Goal: Task Accomplishment & Management: Complete application form

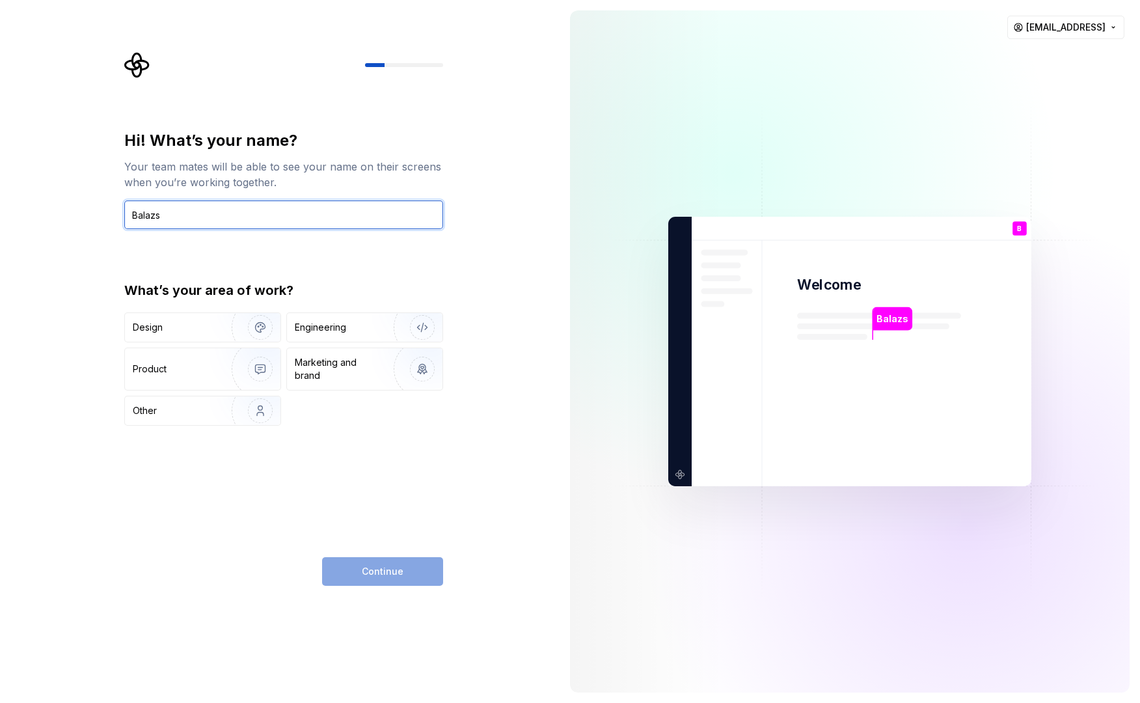
type input "Balazs"
click at [428, 457] on div "Hi! What’s your name? Your team mates will be able to see your name on their sc…" at bounding box center [283, 357] width 319 height 455
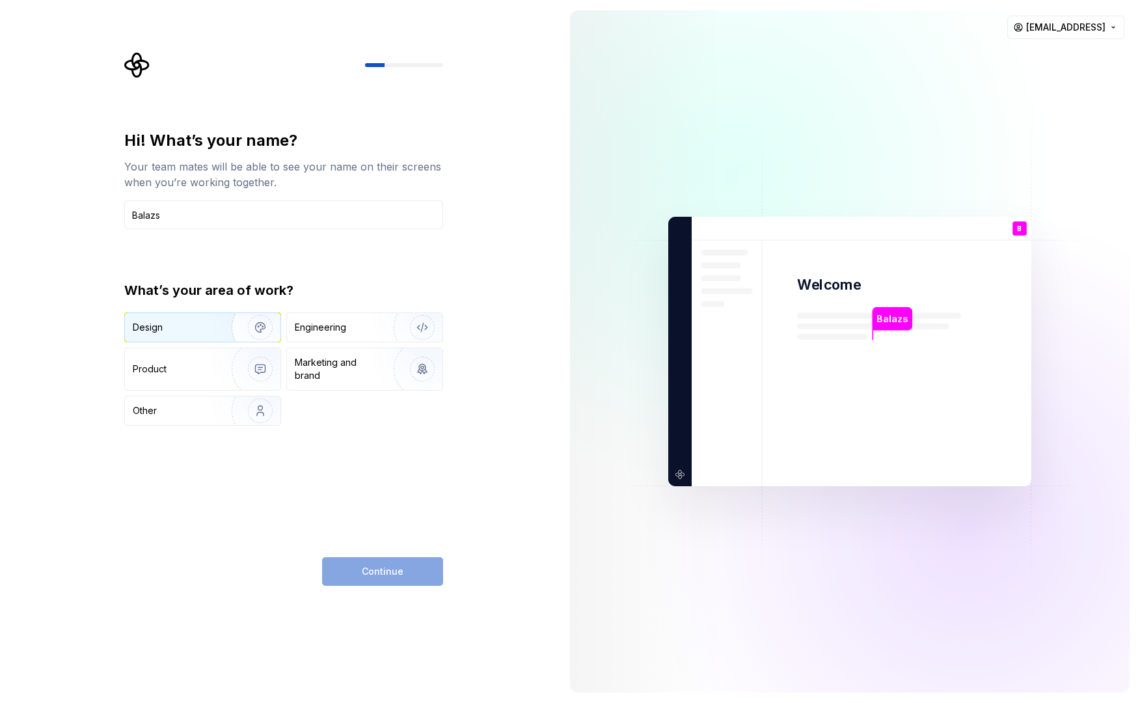
click at [196, 330] on div "Design" at bounding box center [174, 327] width 82 height 13
click at [407, 565] on button "Continue" at bounding box center [382, 571] width 121 height 29
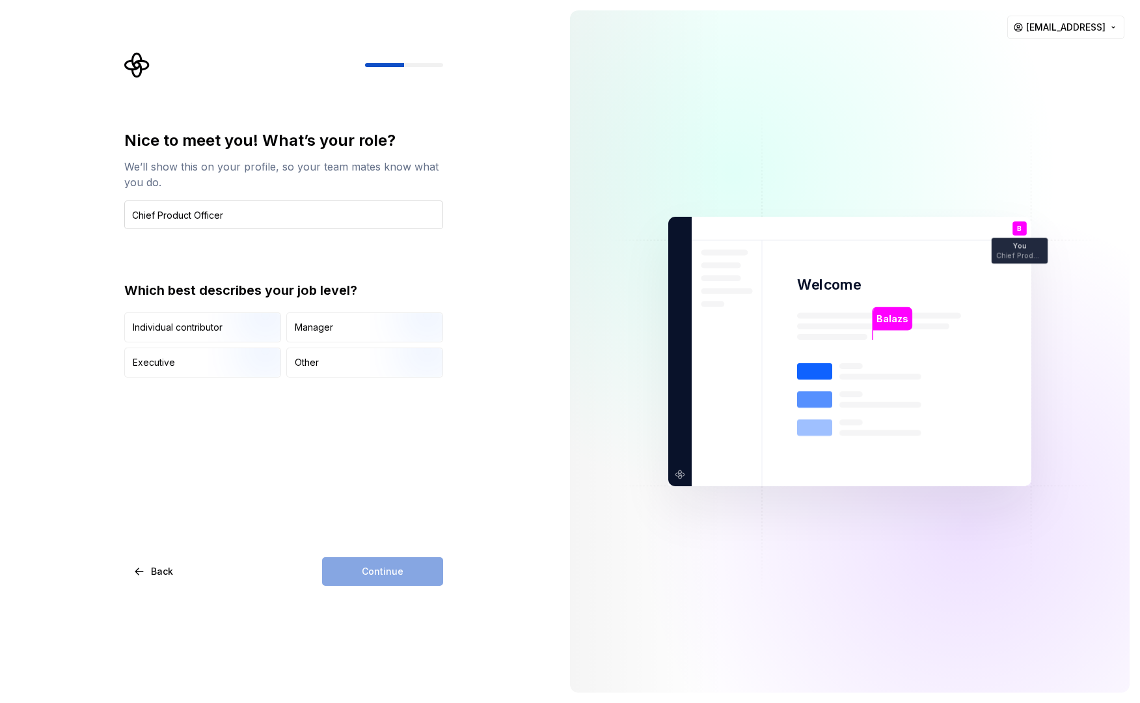
click at [211, 219] on input "Chief Product Officer" at bounding box center [283, 214] width 319 height 29
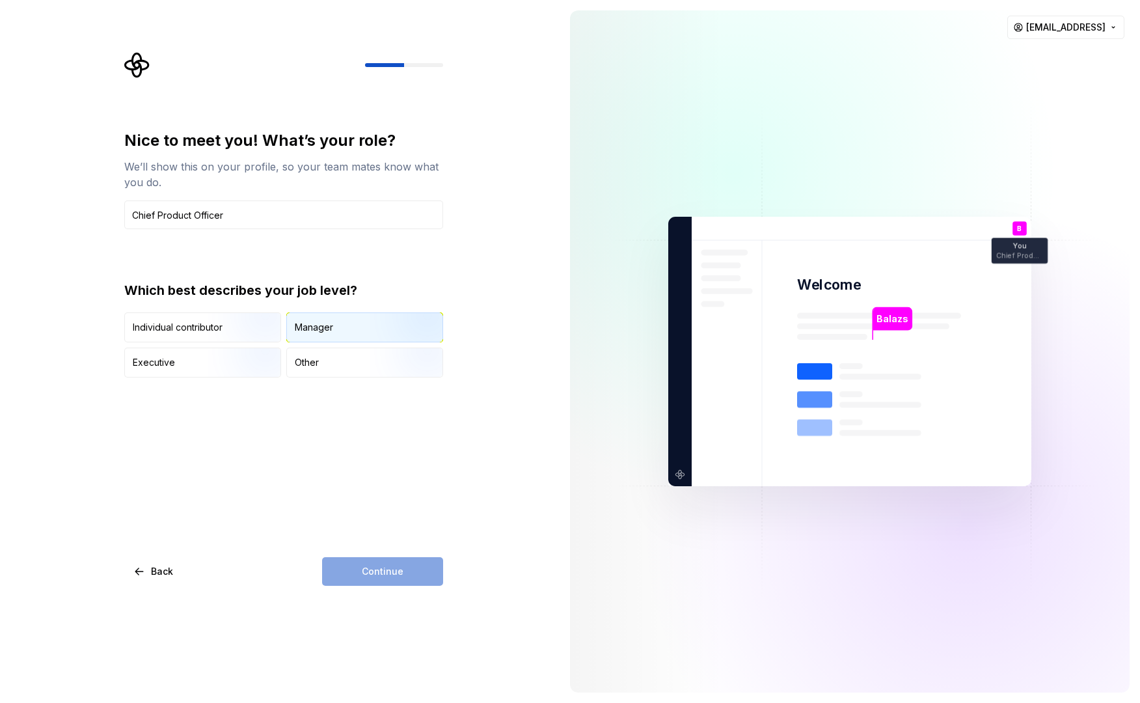
type input "Chief Product Officer"
click at [319, 326] on div "Manager" at bounding box center [314, 327] width 38 height 13
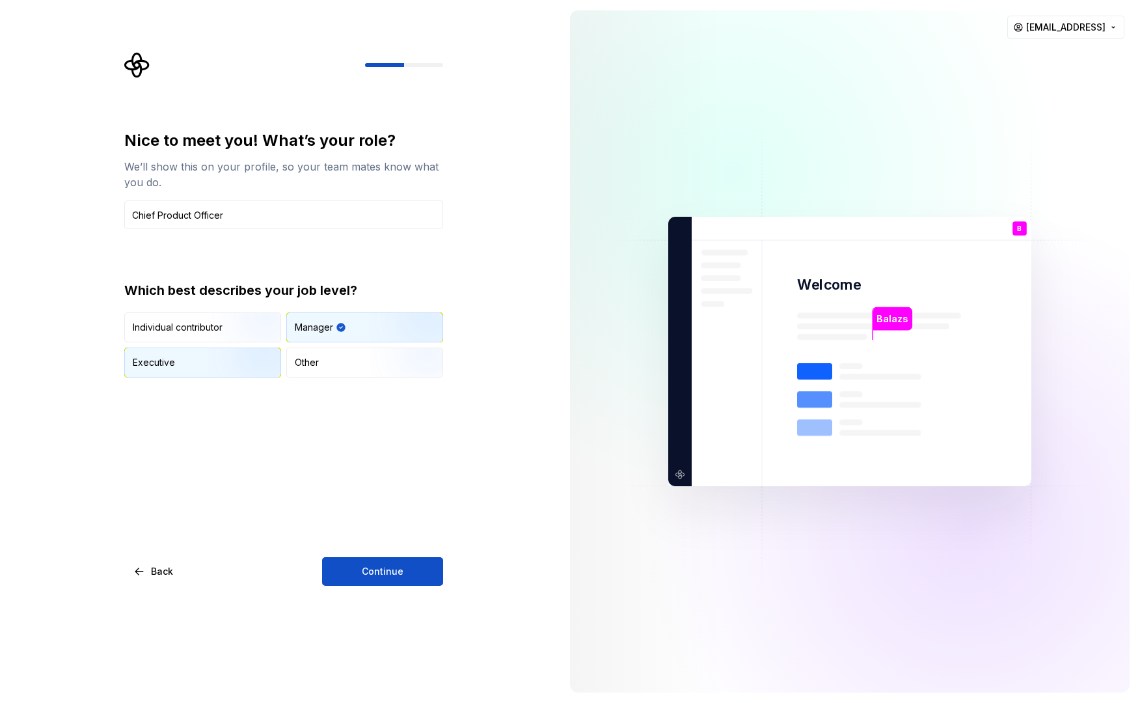
click at [235, 360] on img "button" at bounding box center [249, 378] width 83 height 87
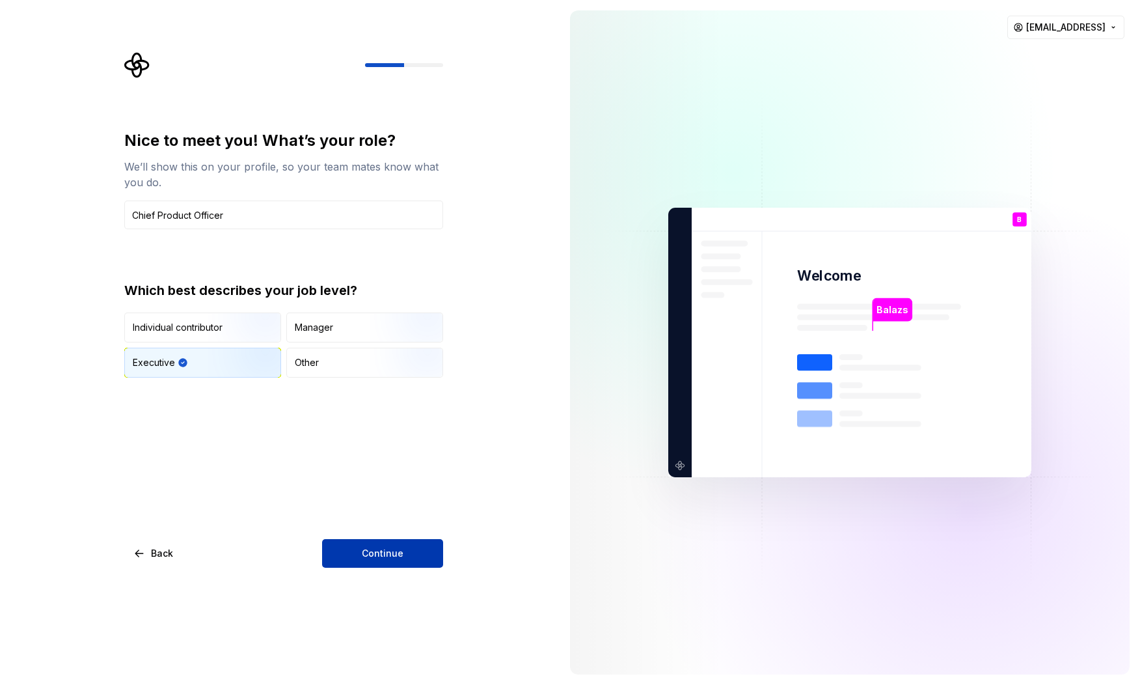
click at [375, 547] on button "Continue" at bounding box center [382, 553] width 121 height 29
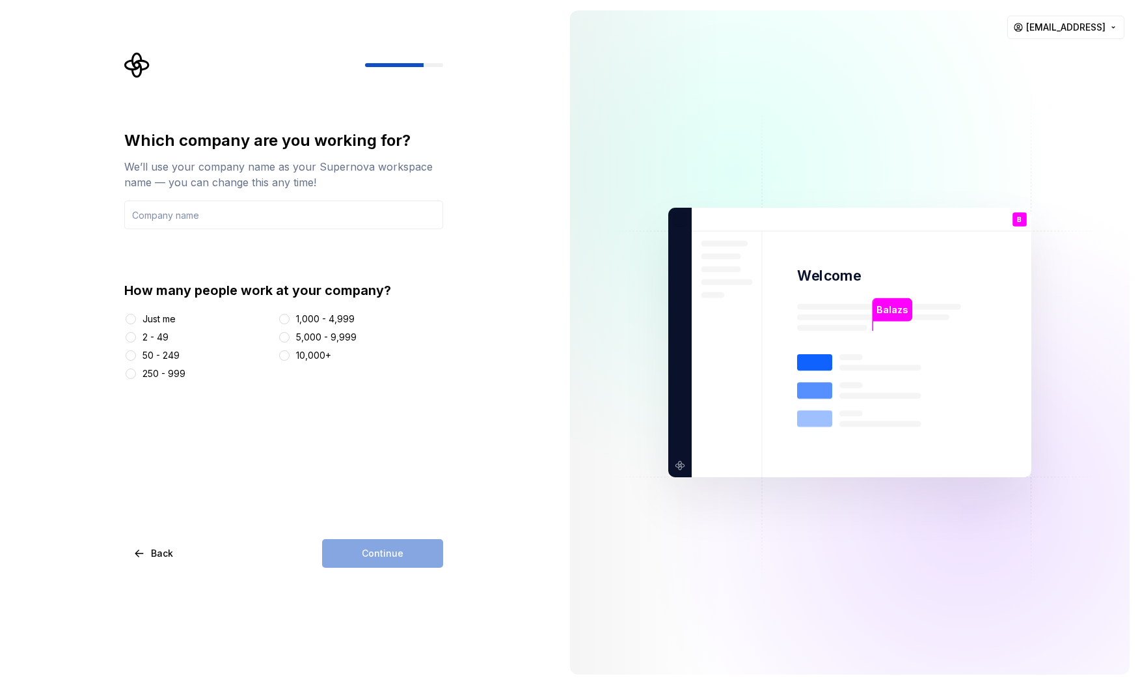
click at [157, 335] on div "2 - 49" at bounding box center [155, 337] width 26 height 13
click at [136, 335] on button "2 - 49" at bounding box center [131, 337] width 10 height 10
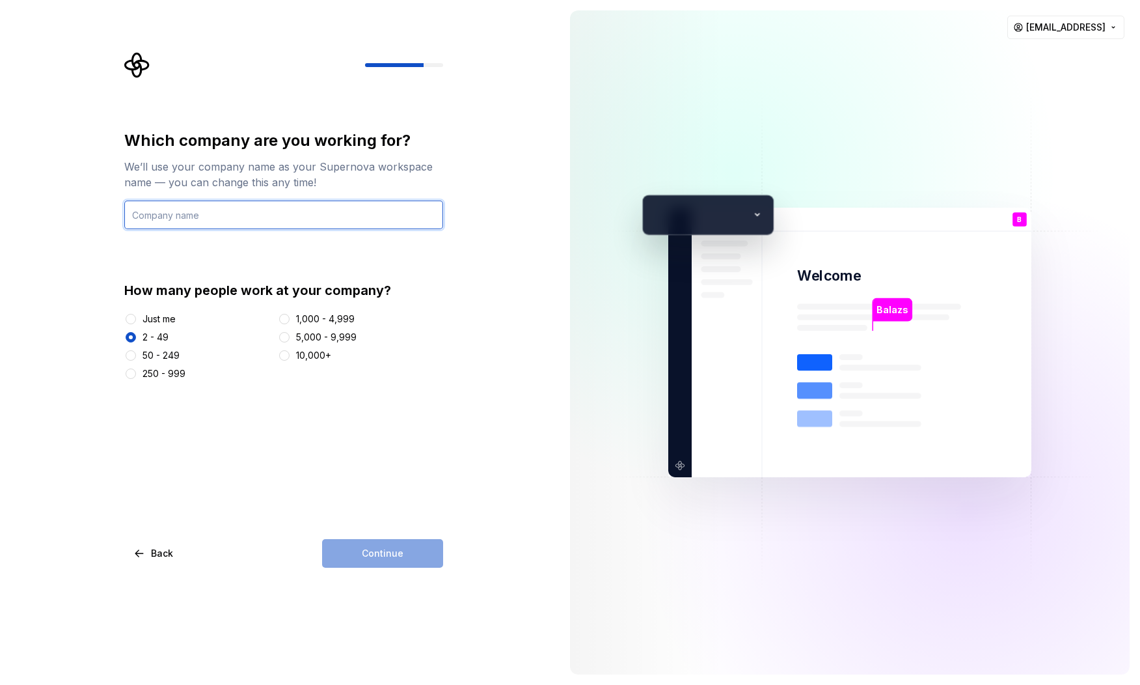
click at [251, 222] on input "text" at bounding box center [283, 214] width 319 height 29
type input "Internode"
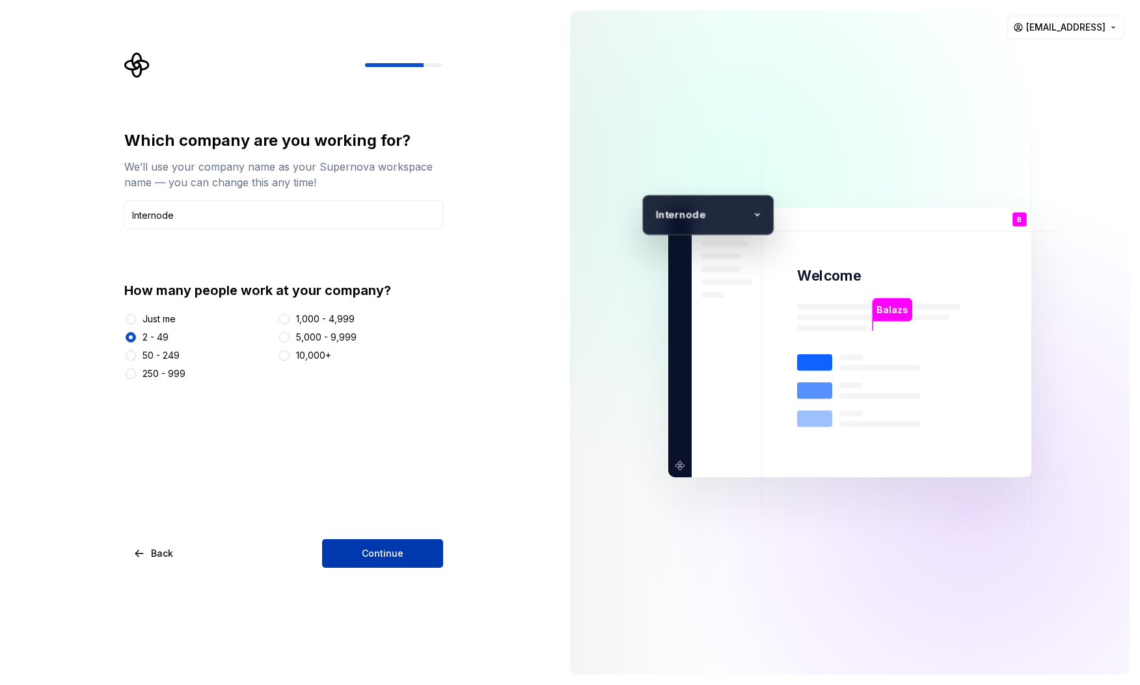
click at [422, 547] on button "Continue" at bounding box center [382, 553] width 121 height 29
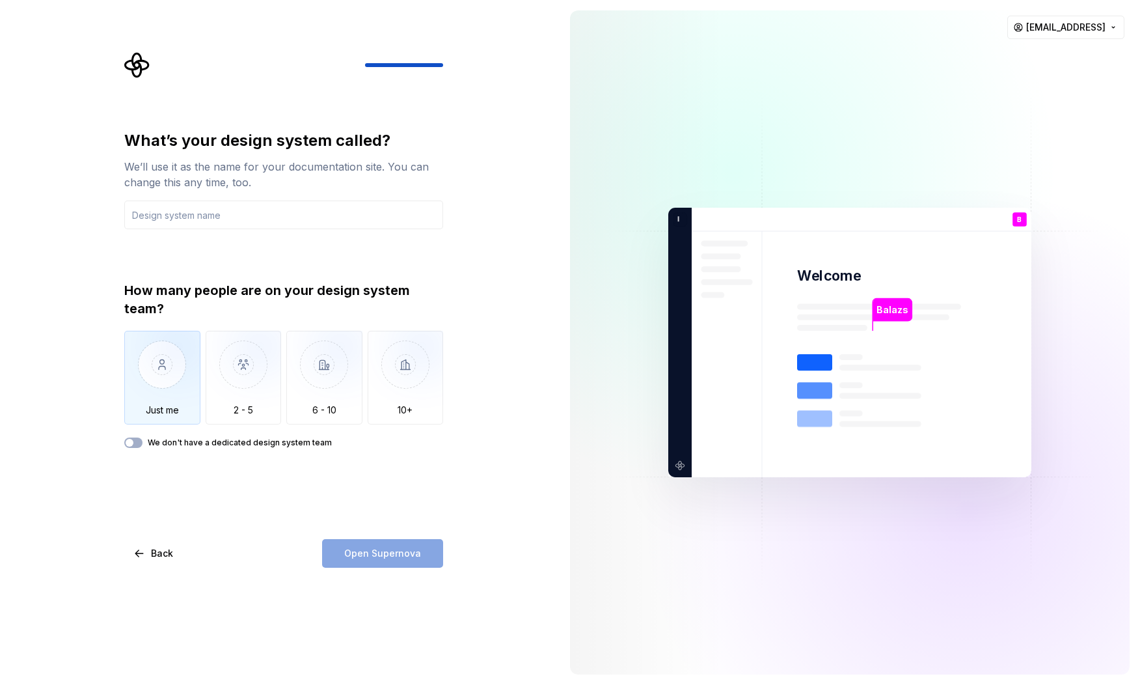
click at [157, 371] on img "button" at bounding box center [162, 374] width 76 height 87
click at [202, 224] on input "text" at bounding box center [283, 214] width 319 height 29
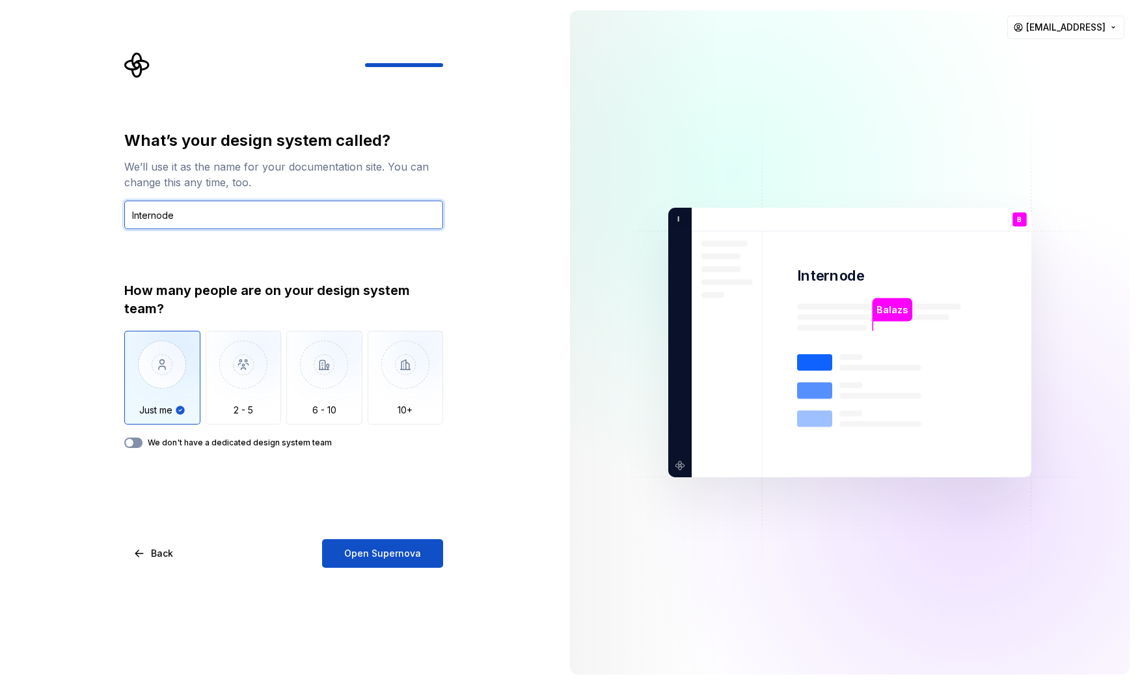
type input "Internode"
click at [137, 444] on button "We don't have a dedicated design system team" at bounding box center [133, 442] width 18 height 10
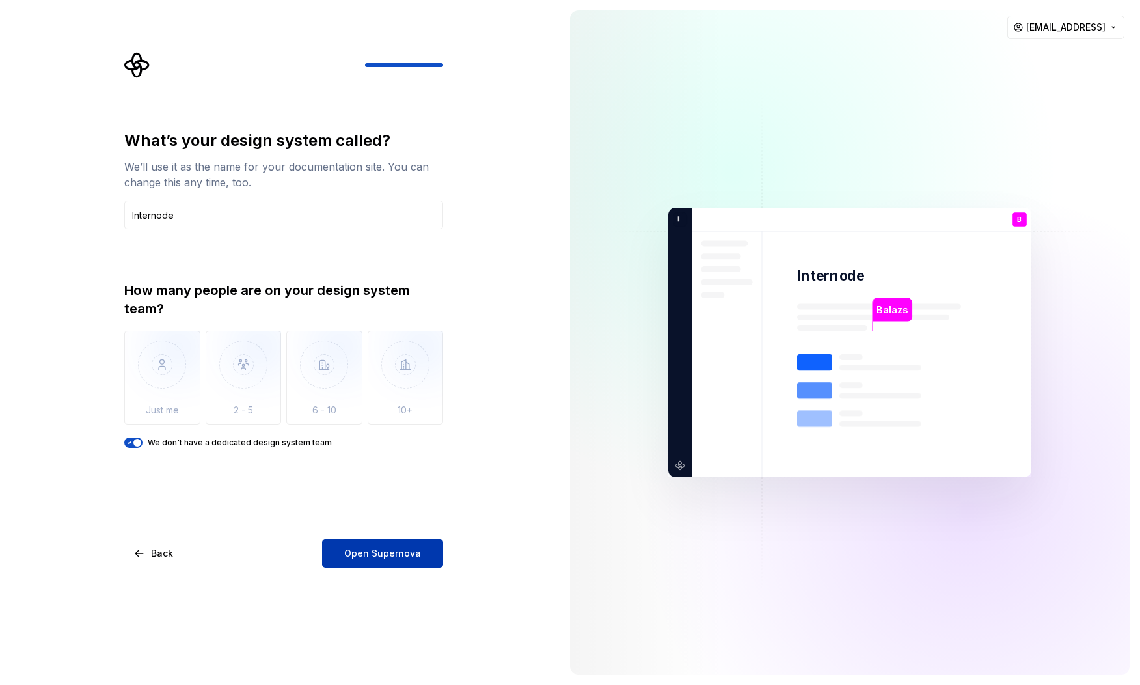
click at [394, 558] on span "Open Supernova" at bounding box center [382, 553] width 77 height 13
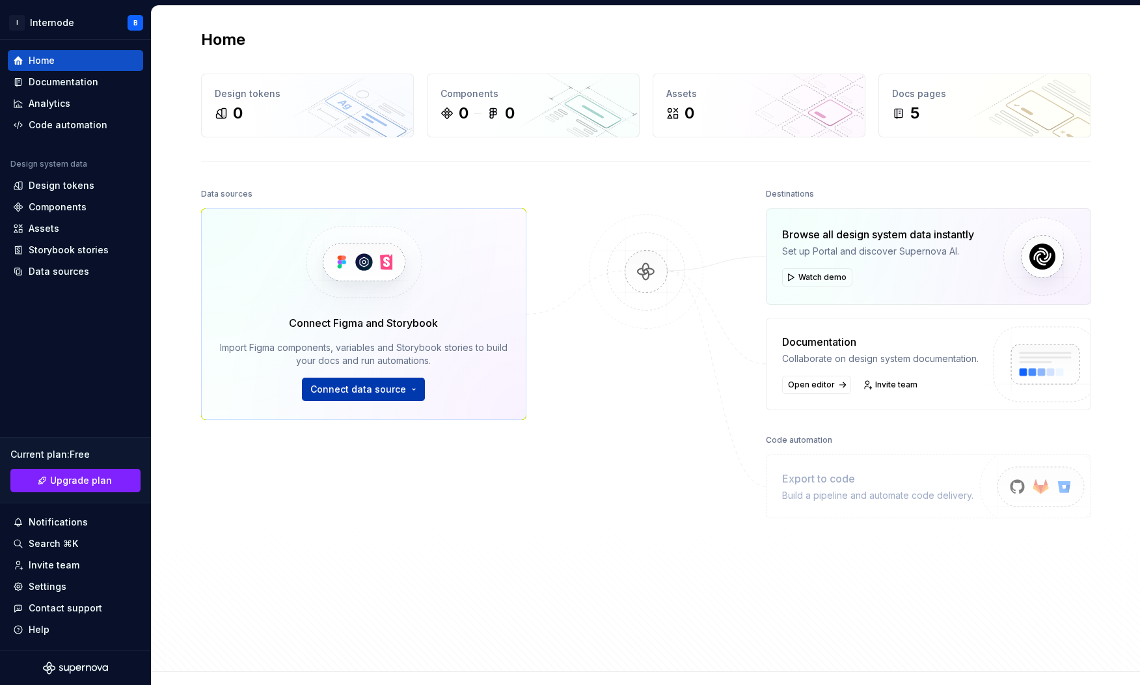
click at [362, 391] on span "Connect data source" at bounding box center [358, 389] width 96 height 13
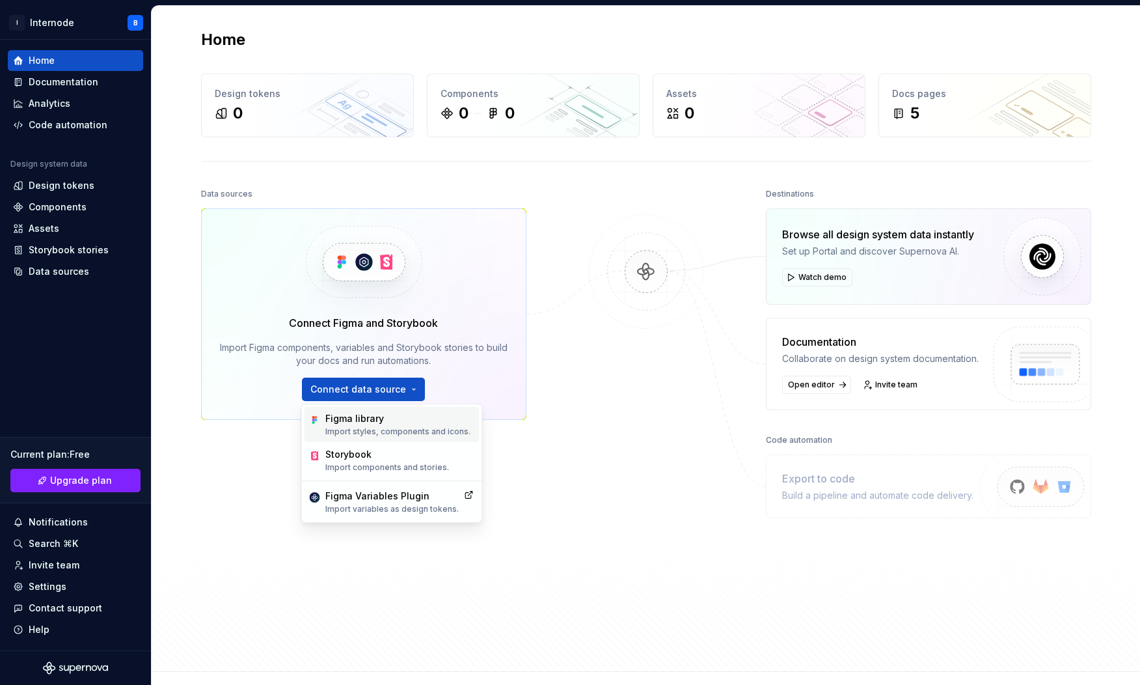
click at [409, 417] on div "Figma library" at bounding box center [397, 418] width 145 height 13
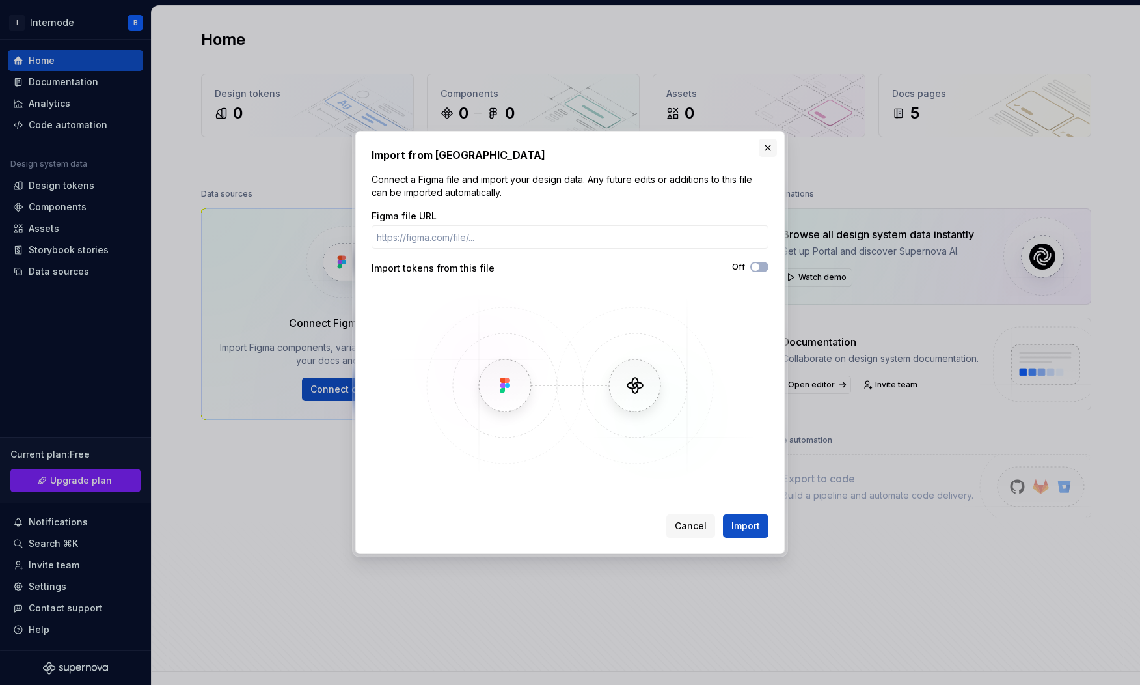
click at [773, 147] on button "button" at bounding box center [768, 148] width 18 height 18
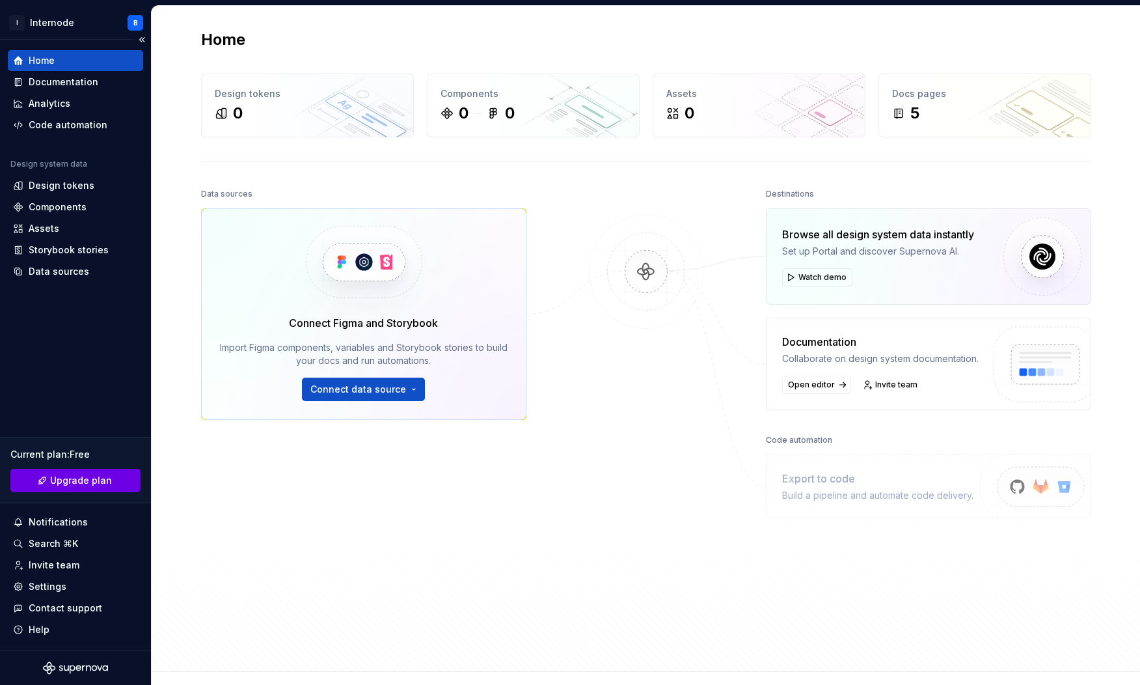
click at [80, 482] on span "Upgrade plan" at bounding box center [81, 480] width 62 height 13
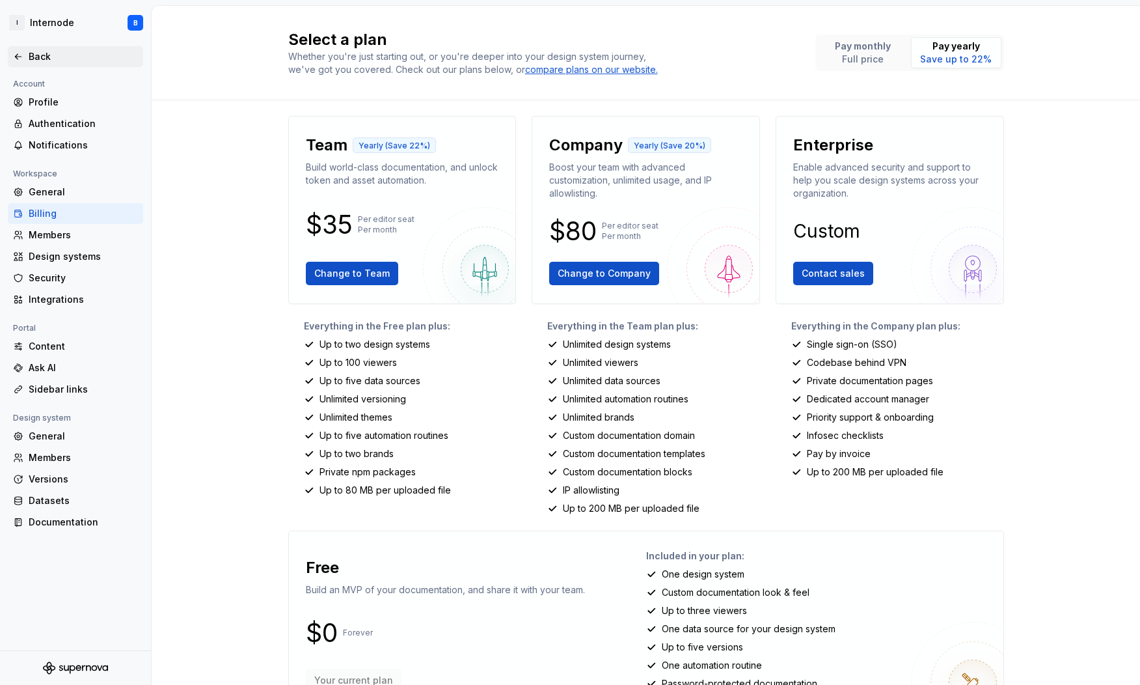
click at [36, 62] on div "Back" at bounding box center [83, 56] width 109 height 13
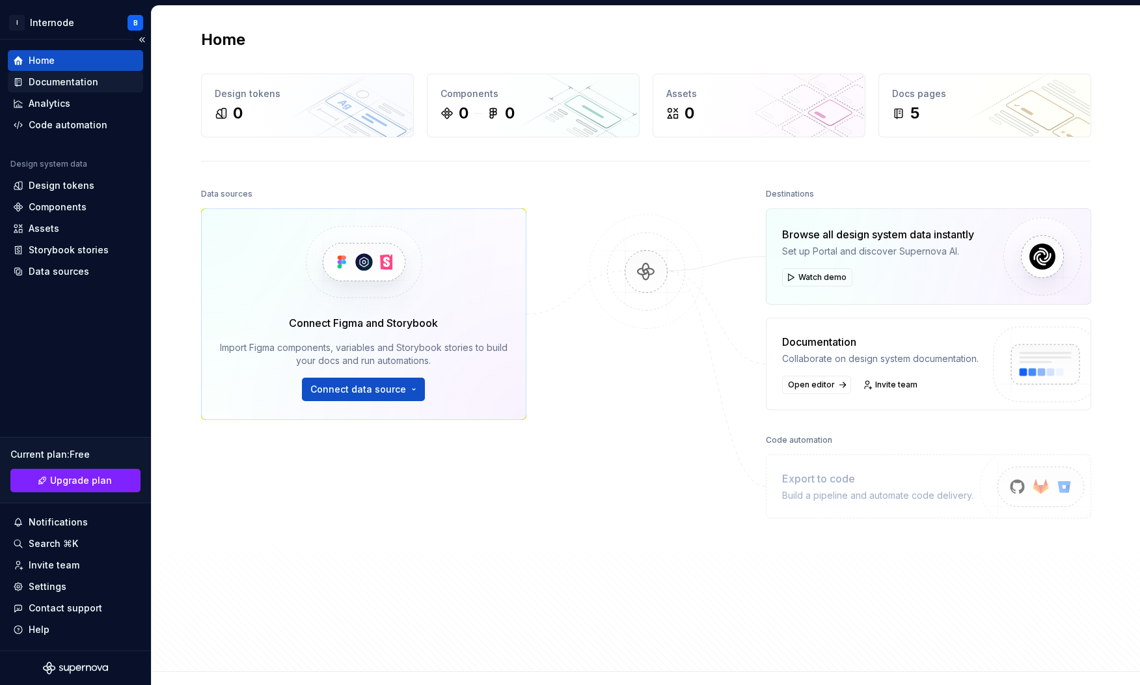
click at [66, 81] on div "Documentation" at bounding box center [64, 81] width 70 height 13
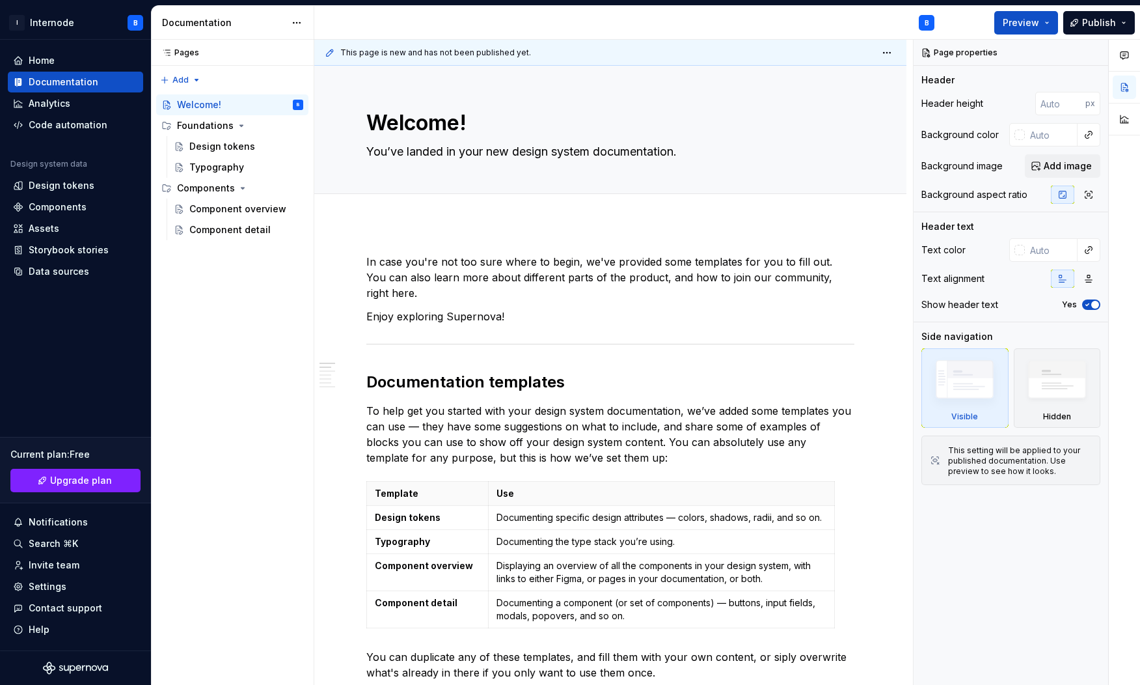
type textarea "*"
click at [53, 203] on div "Components" at bounding box center [58, 206] width 58 height 13
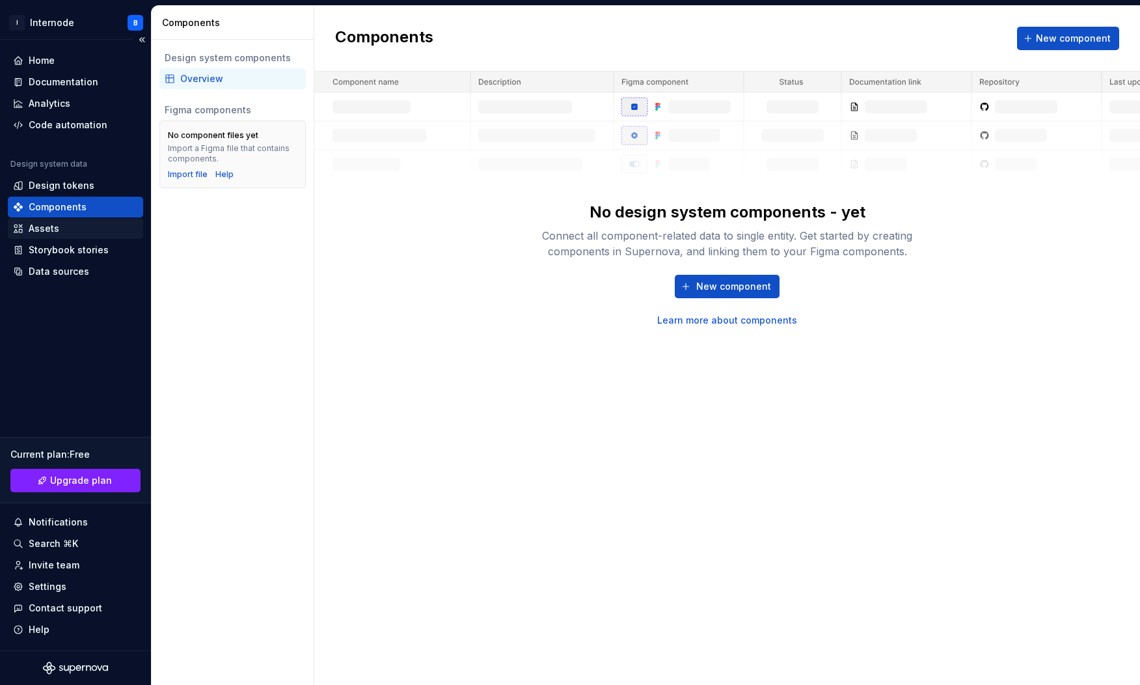
click at [65, 225] on div "Assets" at bounding box center [75, 228] width 125 height 13
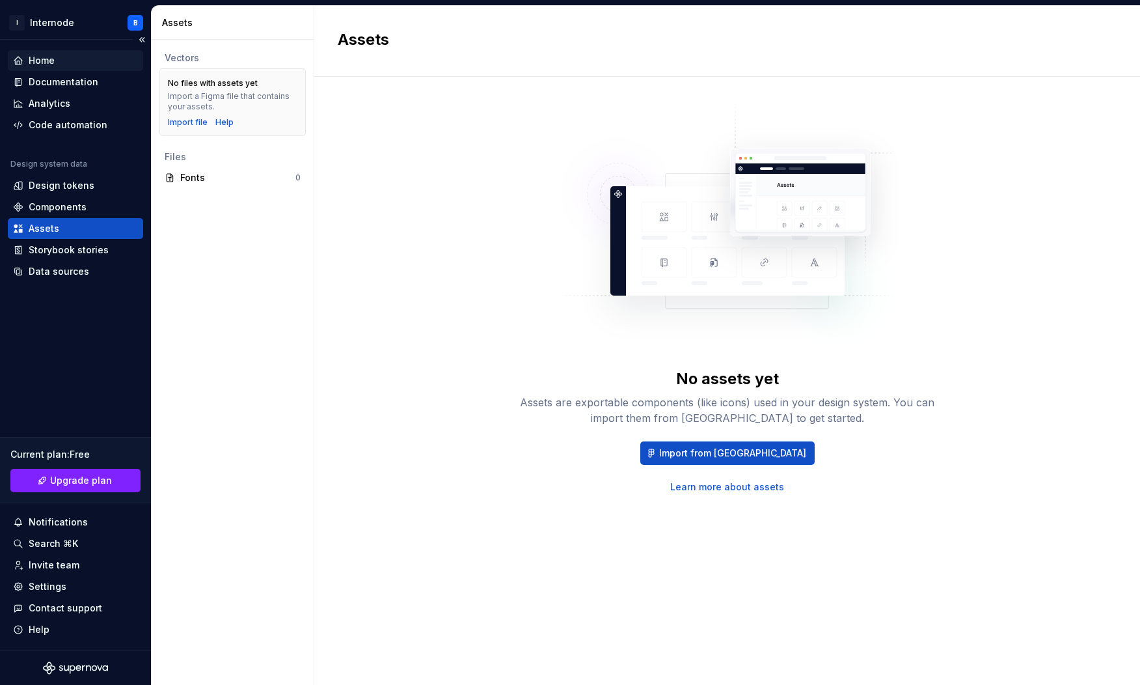
click at [61, 59] on div "Home" at bounding box center [75, 60] width 125 height 13
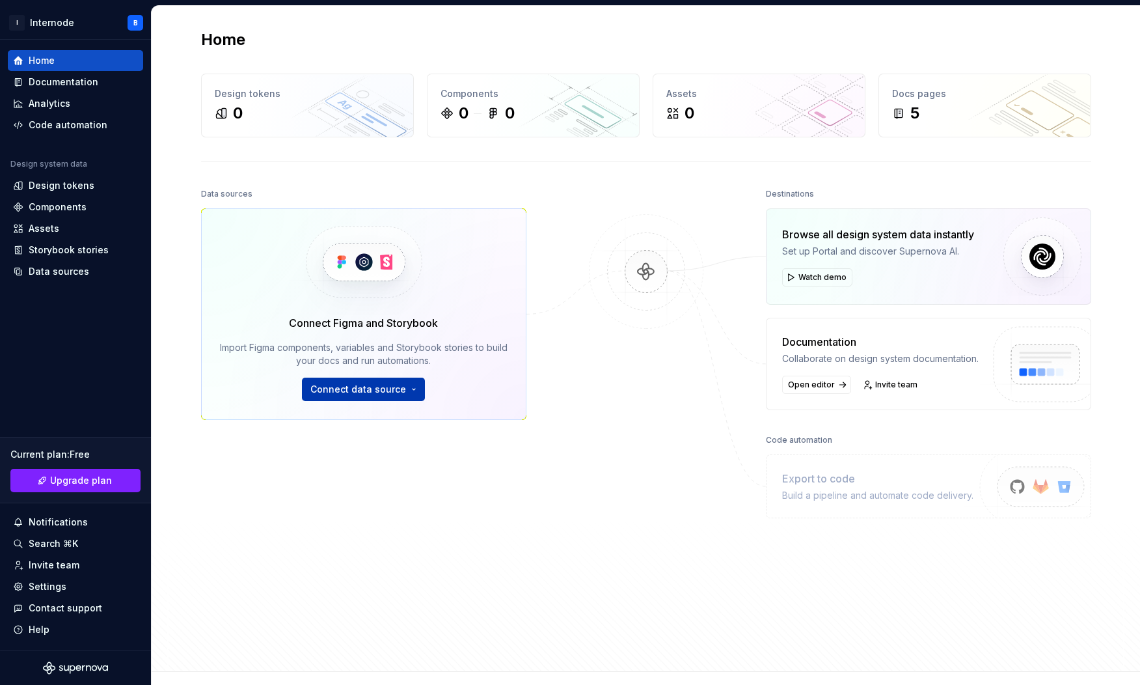
click at [371, 392] on span "Connect data source" at bounding box center [358, 389] width 96 height 13
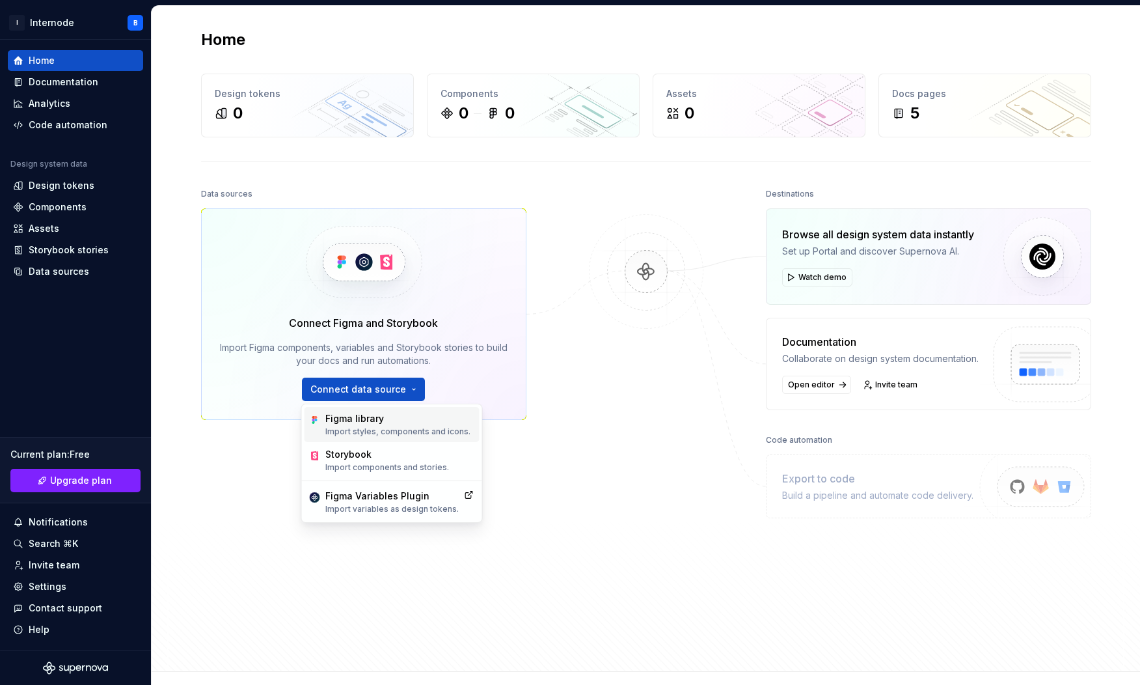
click at [432, 413] on div "Figma library" at bounding box center [397, 418] width 145 height 13
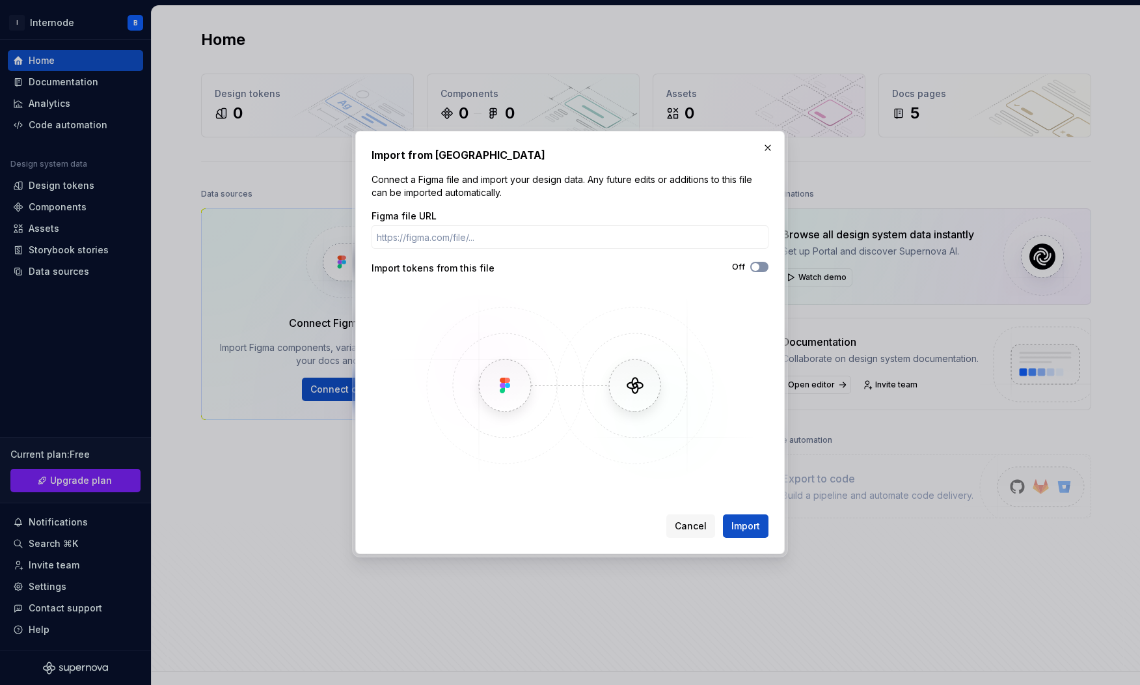
click at [761, 267] on button "Off" at bounding box center [759, 267] width 18 height 10
click at [573, 230] on input "Figma file URL" at bounding box center [570, 236] width 397 height 23
paste input "https://www.figma.com/design/TJnfvPhhL8u8x477SmVV3q/Internode-Component-Library…"
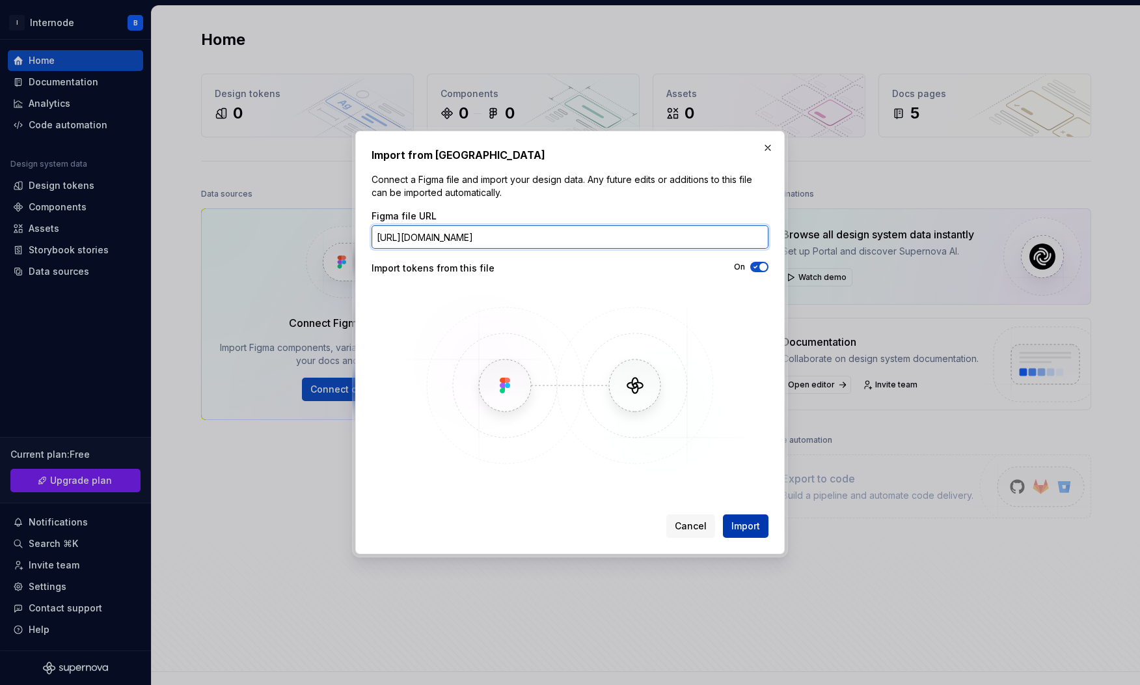
type input "https://www.figma.com/design/TJnfvPhhL8u8x477SmVV3q/Internode-Component-Library…"
click at [757, 522] on span "Import" at bounding box center [745, 525] width 29 height 13
click at [593, 140] on div "Import from Figma Connect a Figma file and import your design data. Any future …" at bounding box center [569, 342] width 429 height 423
click at [755, 388] on img at bounding box center [569, 385] width 377 height 195
click at [738, 483] on div "Import from Figma Connect a Figma file and import your design data. Any future …" at bounding box center [570, 342] width 397 height 390
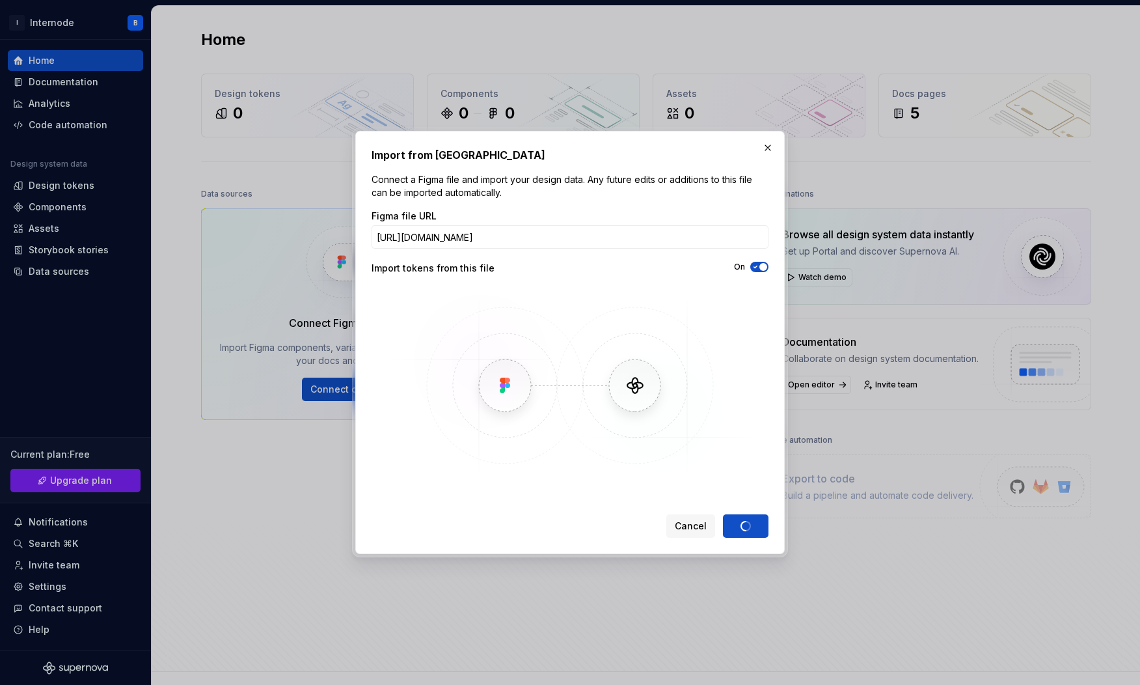
click at [632, 466] on img at bounding box center [569, 385] width 377 height 195
click at [631, 388] on img at bounding box center [569, 385] width 377 height 195
click at [507, 385] on img at bounding box center [569, 385] width 377 height 195
click at [660, 384] on img at bounding box center [569, 385] width 377 height 195
click at [751, 234] on input "https://www.figma.com/design/TJnfvPhhL8u8x477SmVV3q/Internode-Component-Library…" at bounding box center [570, 236] width 397 height 23
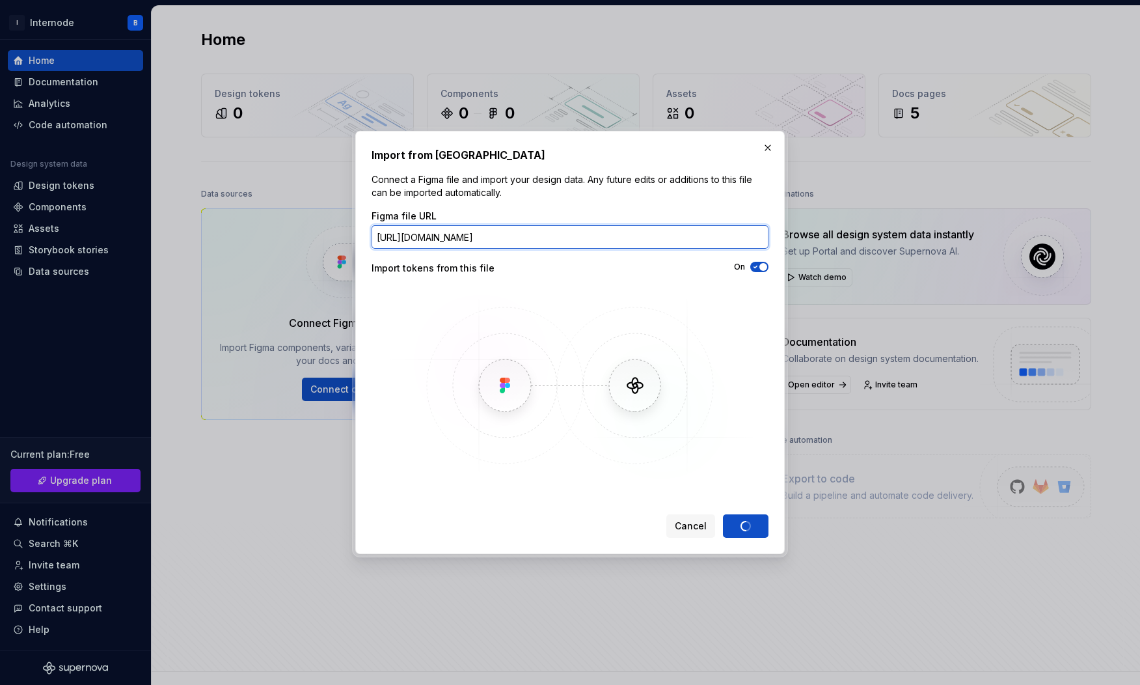
click at [751, 234] on input "https://www.figma.com/design/TJnfvPhhL8u8x477SmVV3q/Internode-Component-Library…" at bounding box center [570, 236] width 397 height 23
click at [480, 292] on img at bounding box center [569, 385] width 377 height 195
click at [457, 267] on div "Import tokens from this file" at bounding box center [471, 268] width 198 height 13
click at [746, 524] on div "Cancel Import" at bounding box center [717, 525] width 102 height 23
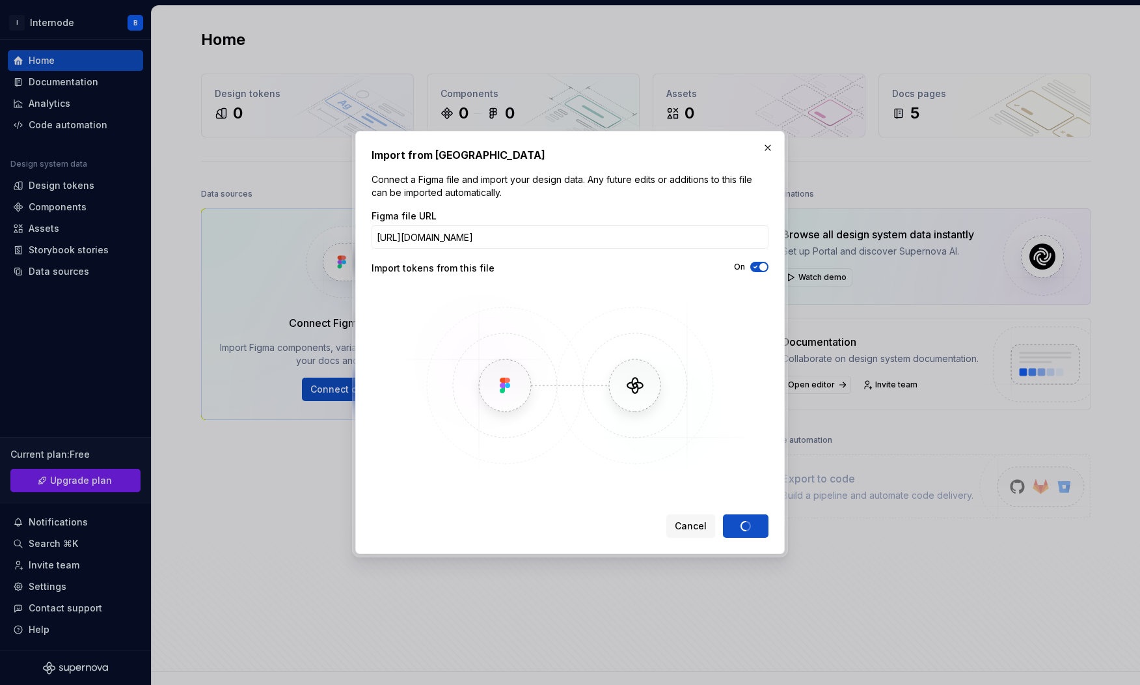
click at [726, 409] on img at bounding box center [569, 385] width 377 height 195
click at [591, 378] on img at bounding box center [569, 385] width 377 height 195
click at [612, 391] on img at bounding box center [569, 385] width 377 height 195
click at [698, 482] on img at bounding box center [569, 385] width 377 height 195
click at [695, 524] on span "Cancel" at bounding box center [691, 525] width 32 height 13
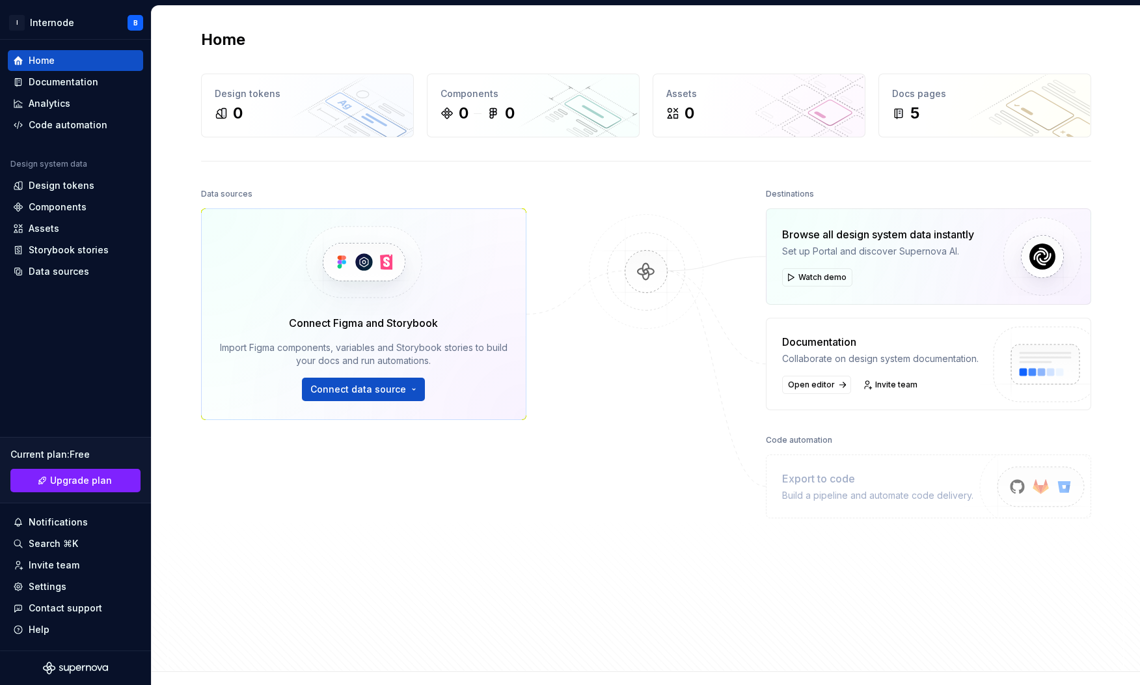
click at [510, 466] on div "Data sources Connect Figma and Storybook Import Figma components, variables and…" at bounding box center [363, 390] width 325 height 411
click at [376, 397] on button "Connect data source" at bounding box center [363, 388] width 123 height 23
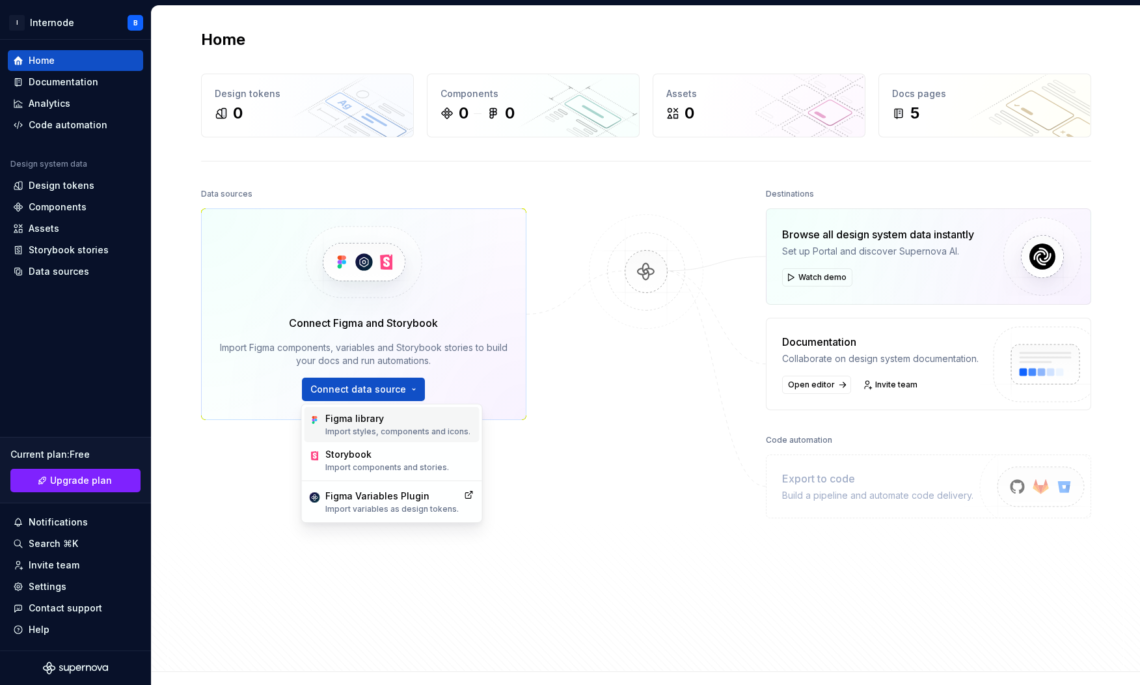
click at [381, 419] on div "Figma library" at bounding box center [397, 418] width 145 height 13
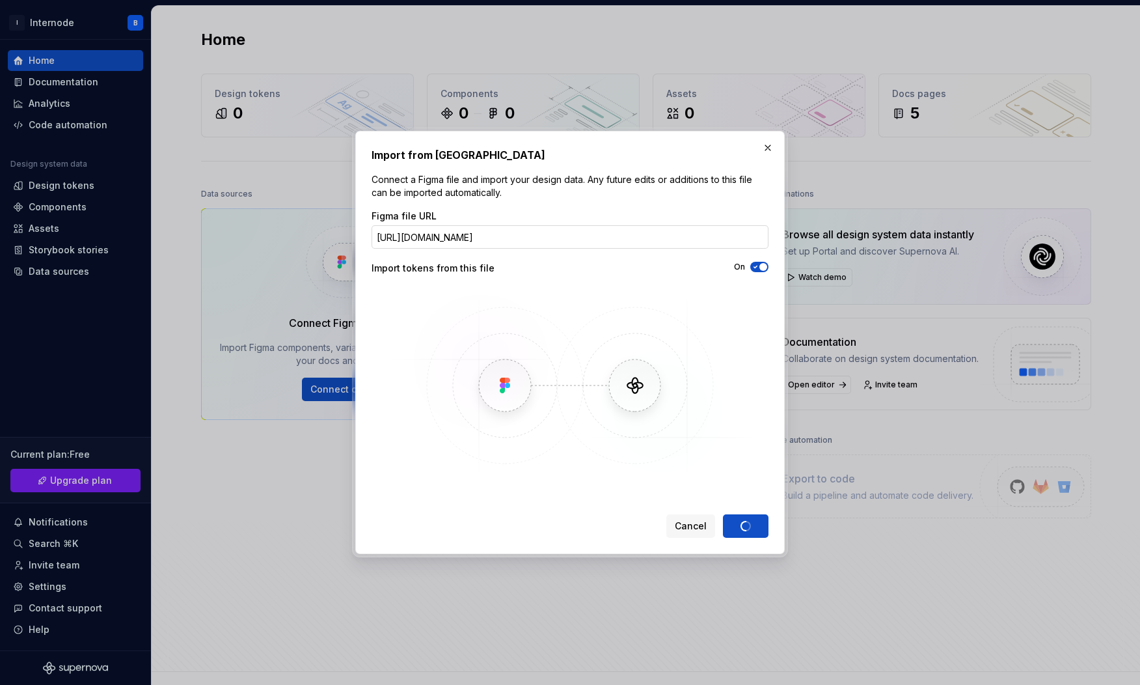
click at [501, 237] on input "https://www.figma.com/design/TJnfvPhhL8u8x477SmVV3q/Internode-Component-Library…" at bounding box center [570, 236] width 397 height 23
drag, startPoint x: 493, startPoint y: 237, endPoint x: 855, endPoint y: 237, distance: 362.4
click at [855, 237] on div "Import from Figma Connect a Figma file and import your design data. Any future …" at bounding box center [570, 342] width 1140 height 685
click at [753, 525] on div "Cancel Import" at bounding box center [717, 525] width 102 height 23
click at [746, 525] on div "Cancel Import" at bounding box center [717, 525] width 102 height 23
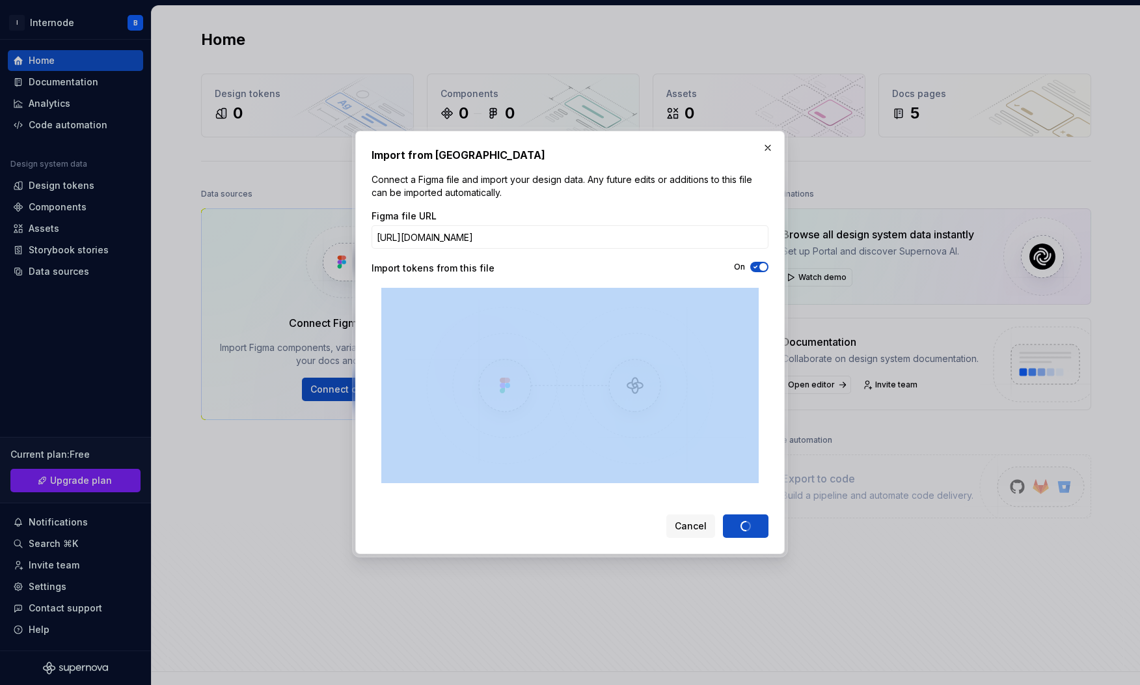
click at [746, 525] on div "Cancel Import" at bounding box center [717, 525] width 102 height 23
click at [752, 383] on img at bounding box center [569, 385] width 377 height 195
click at [778, 395] on div "Import from Figma Connect a Figma file and import your design data. Any future …" at bounding box center [569, 342] width 429 height 423
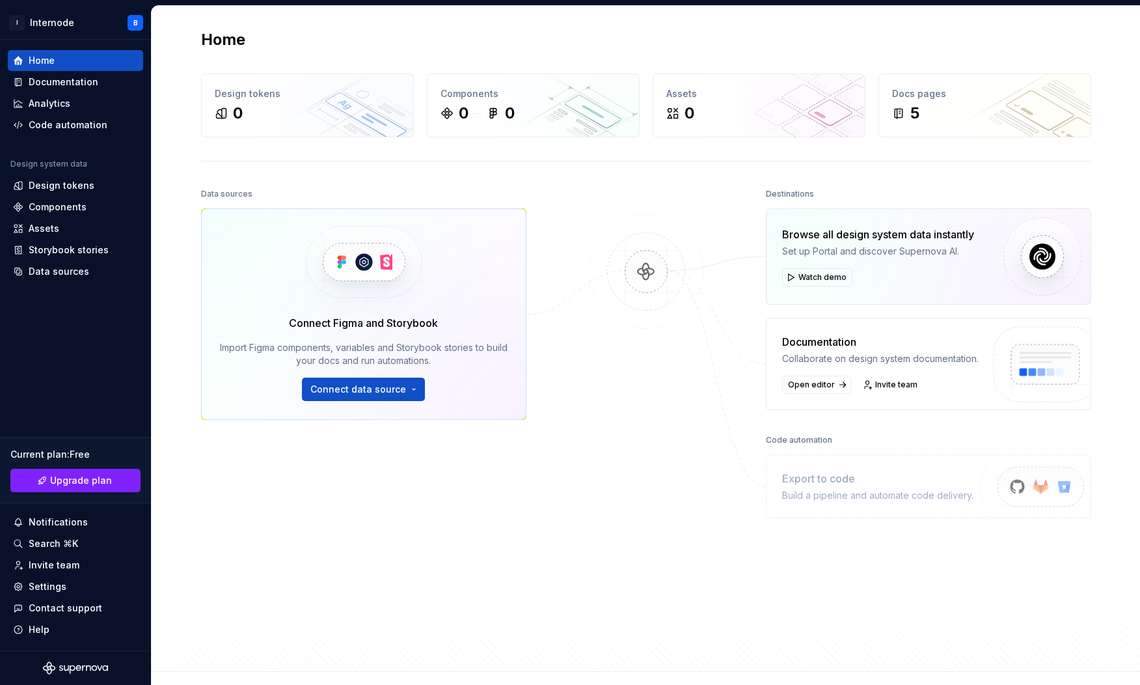
click at [631, 422] on div at bounding box center [646, 390] width 130 height 411
click at [353, 385] on span "Connect data source" at bounding box center [358, 389] width 96 height 13
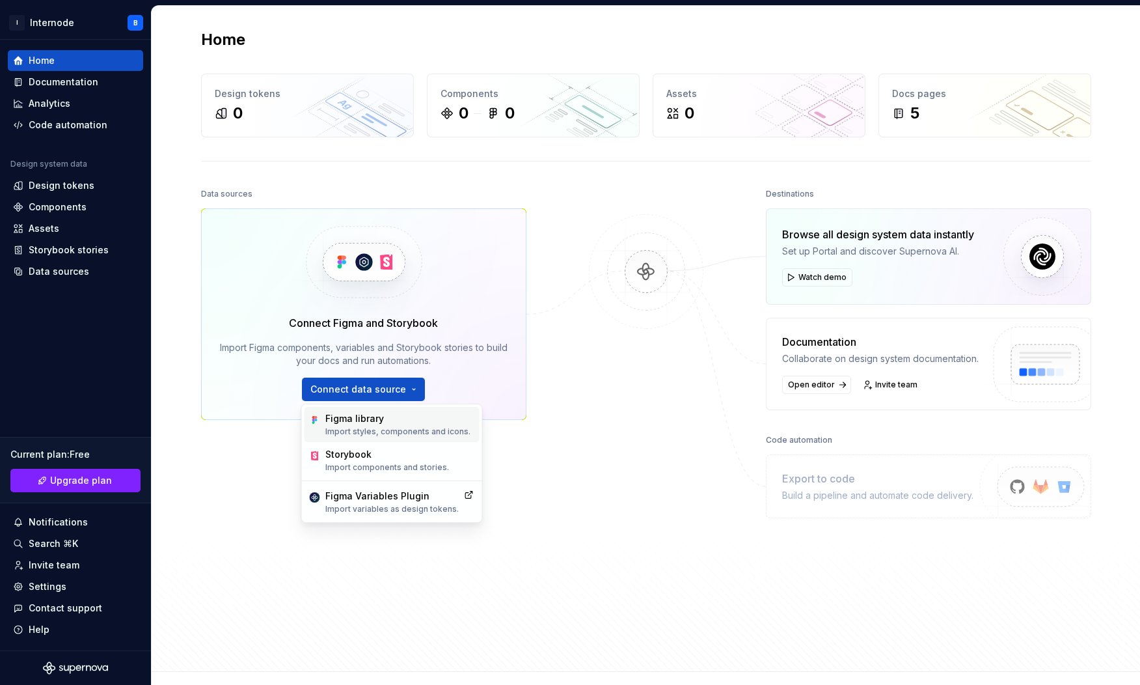
click at [388, 421] on div "Figma library" at bounding box center [397, 418] width 145 height 13
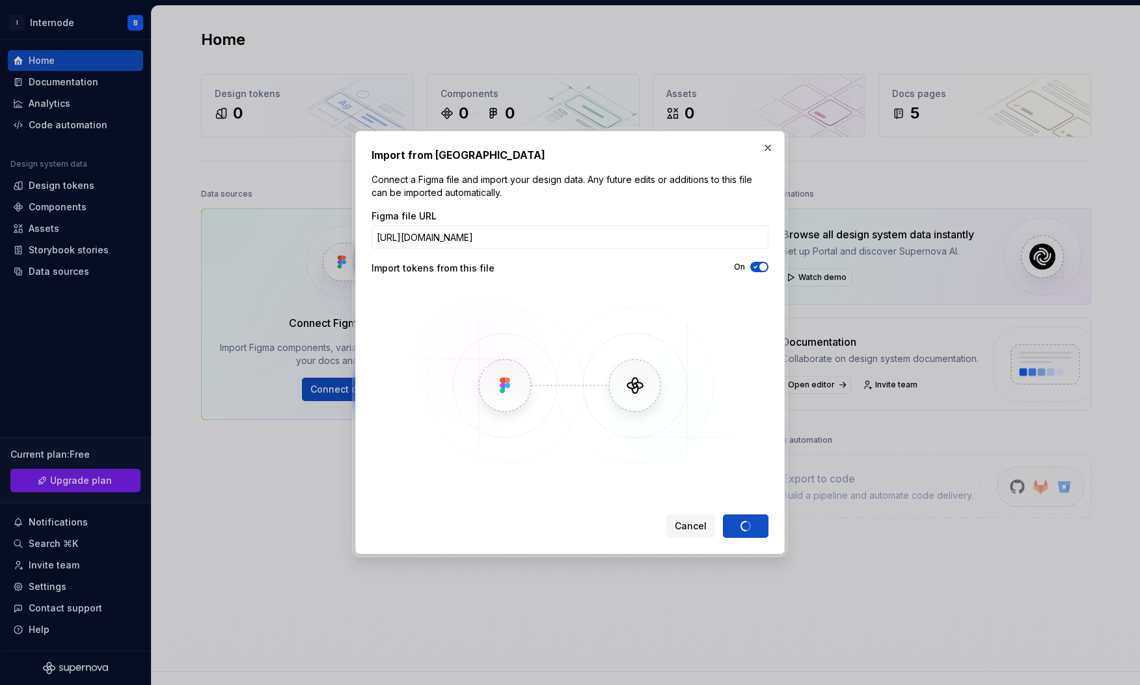
click at [752, 526] on div "Cancel Import" at bounding box center [717, 525] width 102 height 23
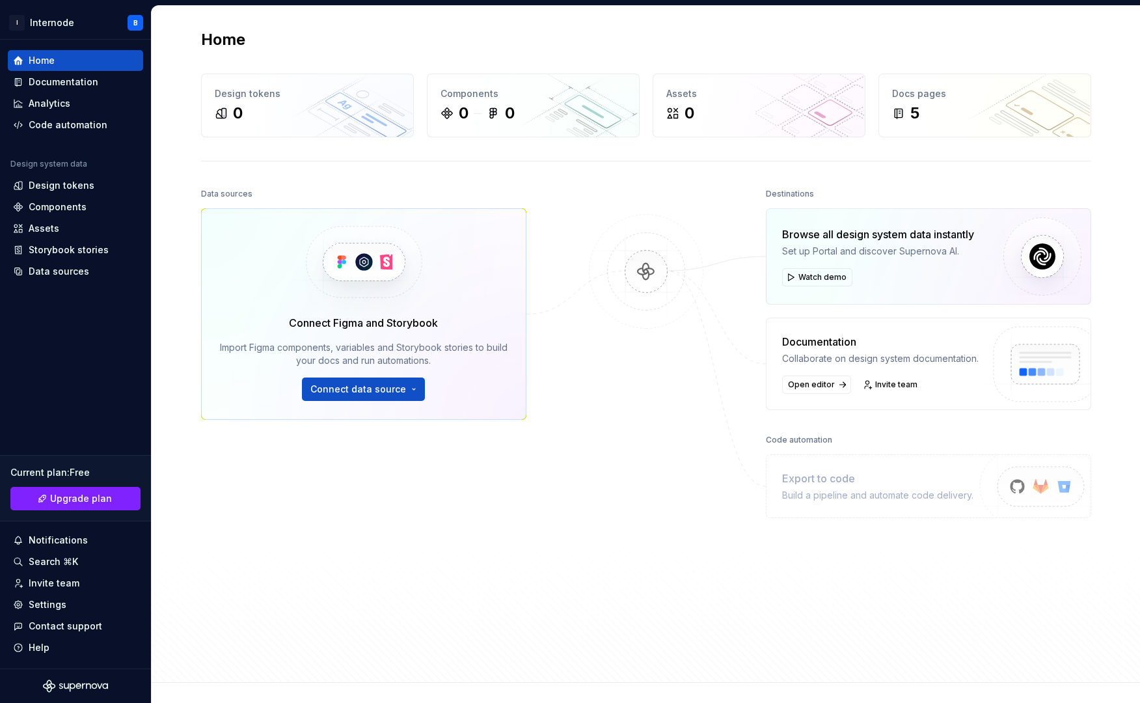
click at [537, 515] on div "Data sources Connect Figma and Storybook Import Figma components, variables and…" at bounding box center [646, 422] width 890 height 474
click at [355, 394] on span "Connect data source" at bounding box center [358, 389] width 96 height 13
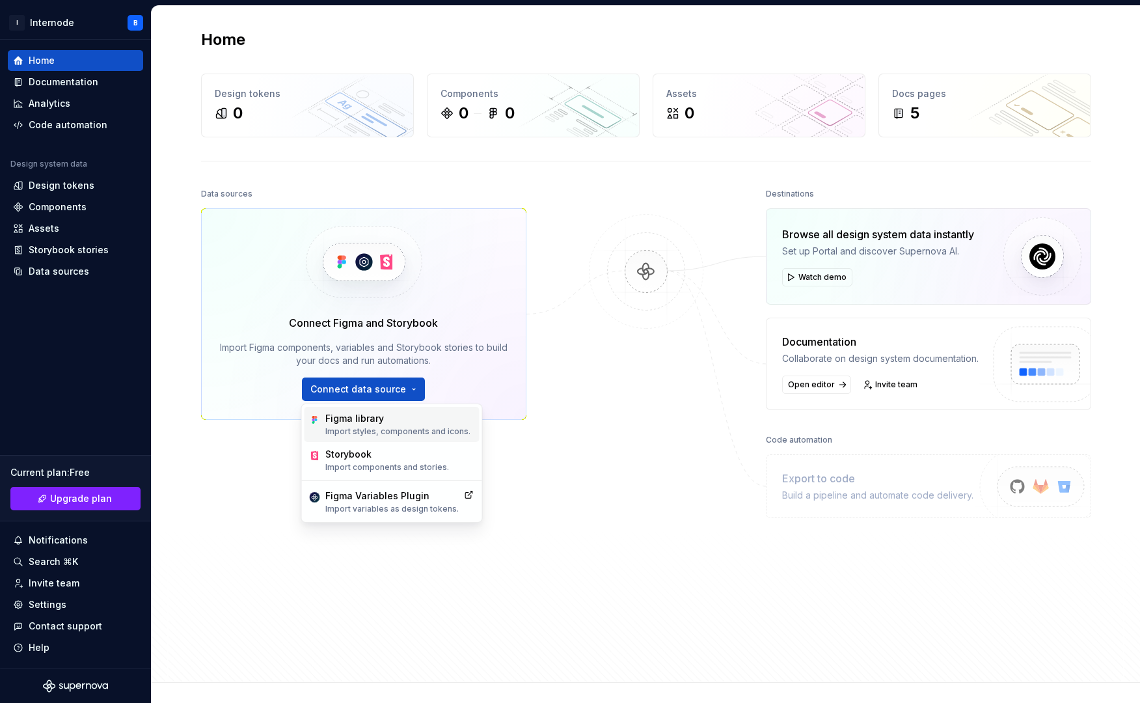
click at [376, 414] on div "Figma library" at bounding box center [397, 418] width 145 height 13
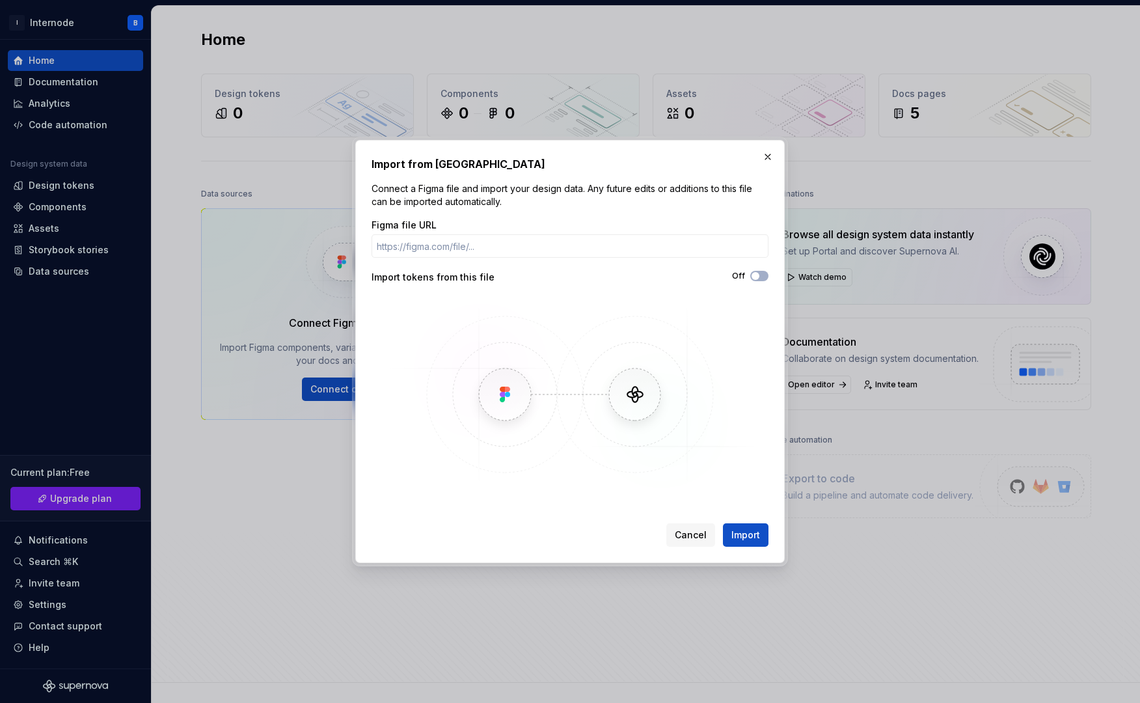
type input "6064029"
drag, startPoint x: 545, startPoint y: 249, endPoint x: 345, endPoint y: 252, distance: 200.4
click at [345, 252] on div "Import from Figma Connect a Figma file and import your design data. Any future …" at bounding box center [570, 351] width 1140 height 703
click at [388, 249] on input "6064029" at bounding box center [570, 245] width 397 height 23
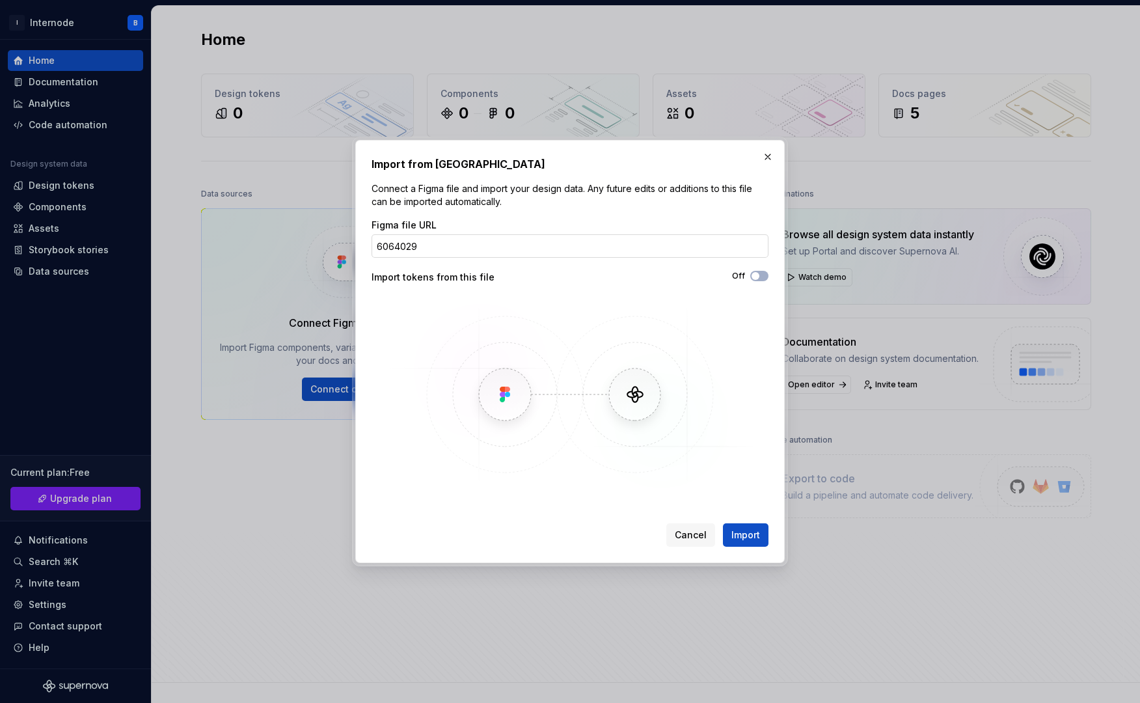
click at [388, 249] on input "6064029" at bounding box center [570, 245] width 397 height 23
paste input "https://www.figma.com/design/TJnfvPhhL8u8x477SmVV3q/Internode-Component-Library…"
type input "https://www.figma.com/design/TJnfvPhhL8u8x477SmVV3q/Internode-Component-Library…"
click at [761, 273] on button "Off" at bounding box center [759, 276] width 18 height 10
click at [745, 533] on span "Import" at bounding box center [745, 534] width 29 height 13
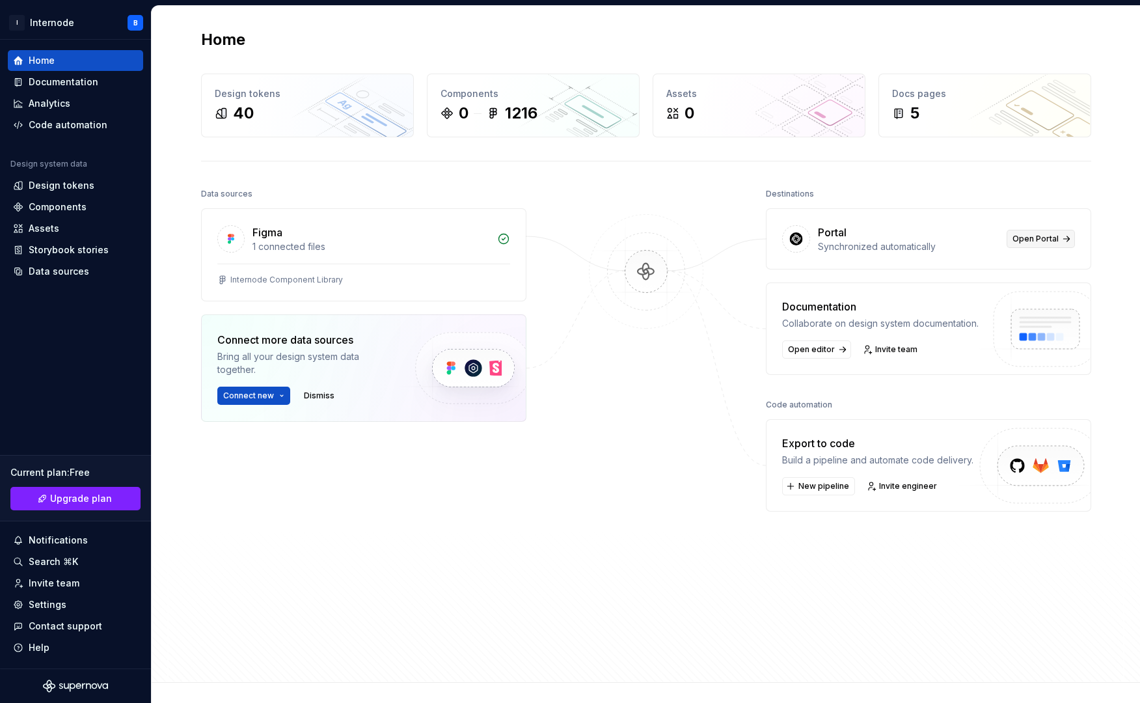
click at [1048, 234] on span "Open Portal" at bounding box center [1035, 239] width 46 height 10
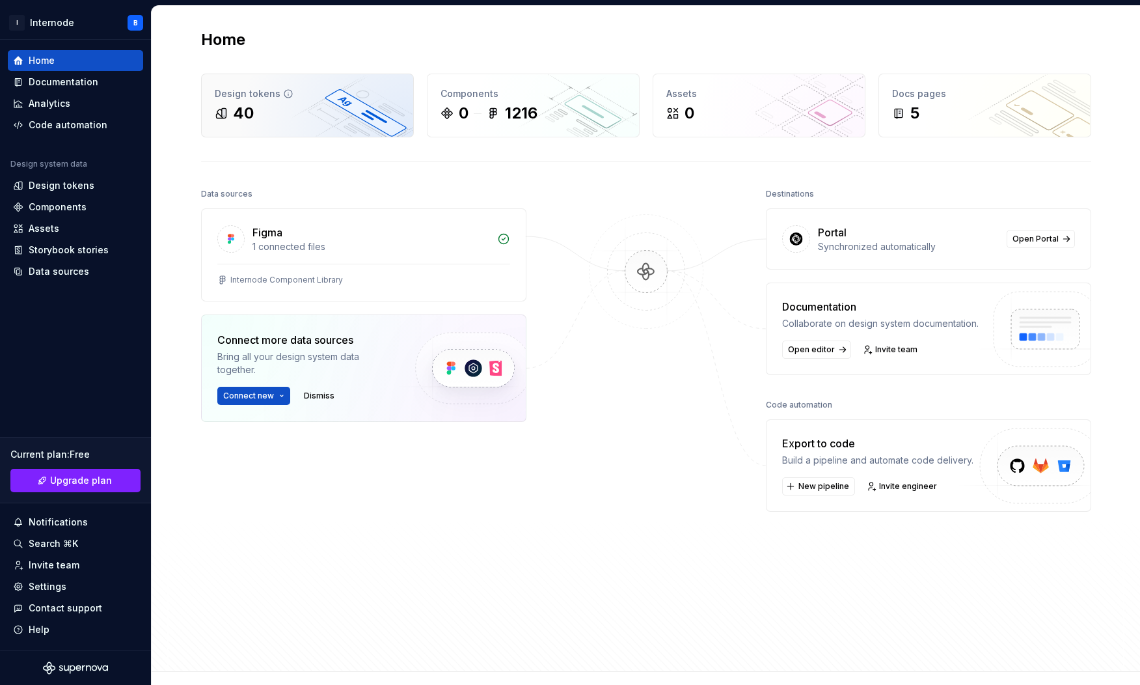
click at [309, 99] on div "Design tokens" at bounding box center [307, 93] width 185 height 13
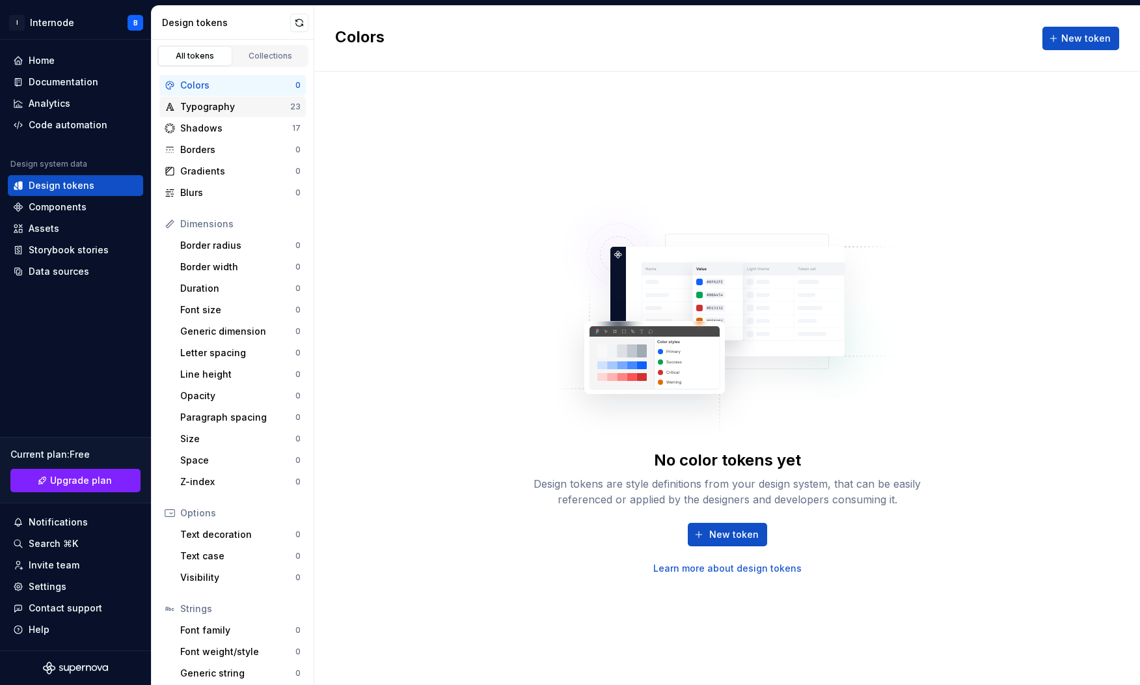
click at [242, 101] on div "Typography" at bounding box center [235, 106] width 110 height 13
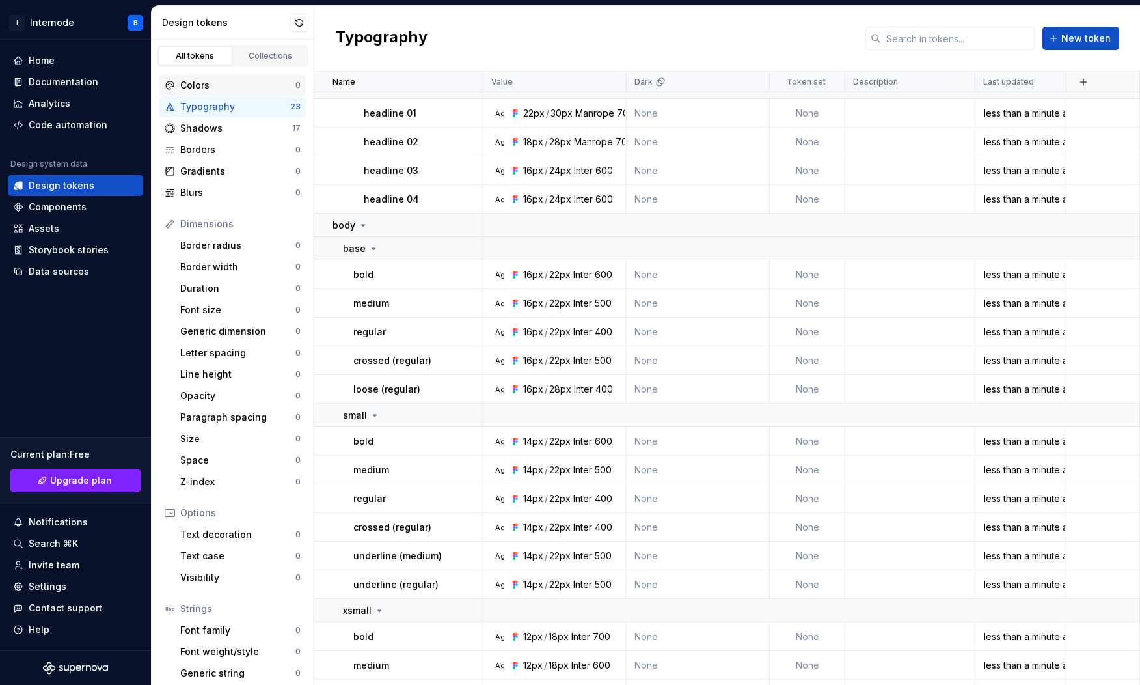
click at [227, 85] on div "Colors" at bounding box center [237, 85] width 115 height 13
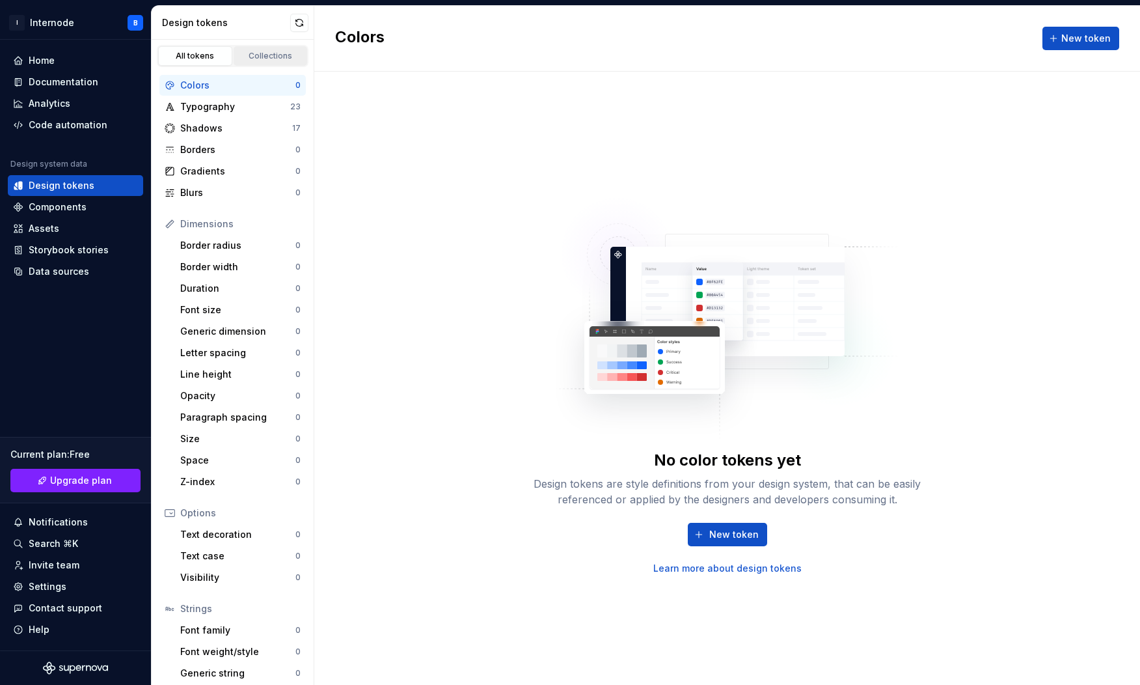
click at [252, 54] on div "Collections" at bounding box center [270, 56] width 65 height 10
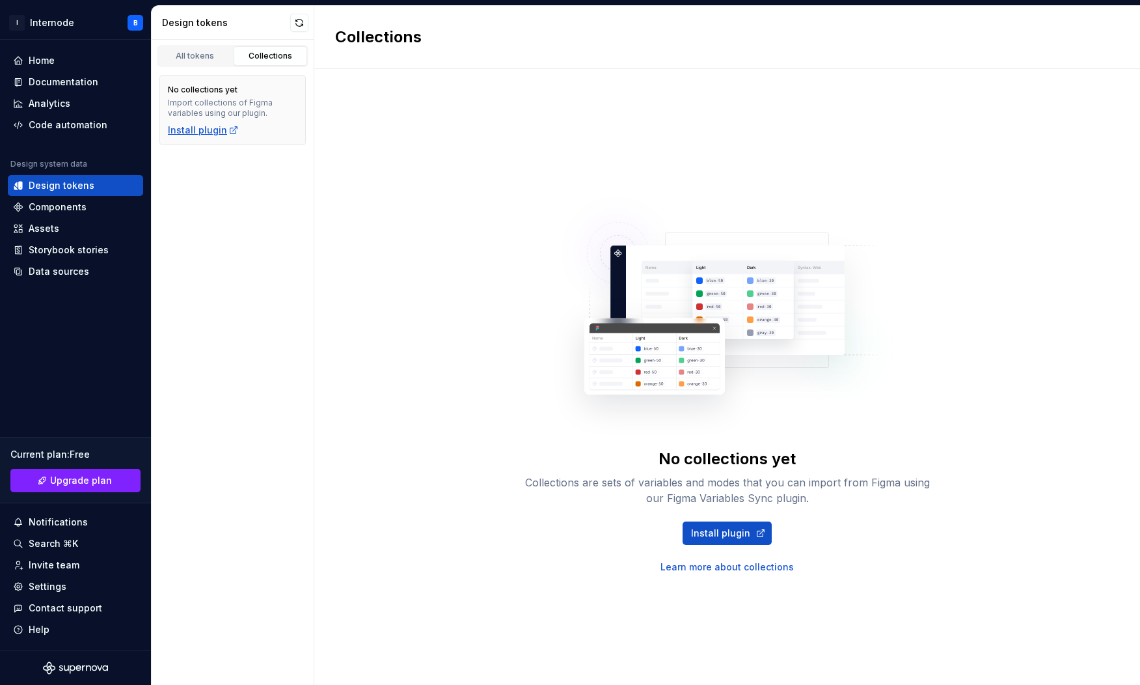
click at [202, 130] on div "Install plugin" at bounding box center [203, 130] width 71 height 13
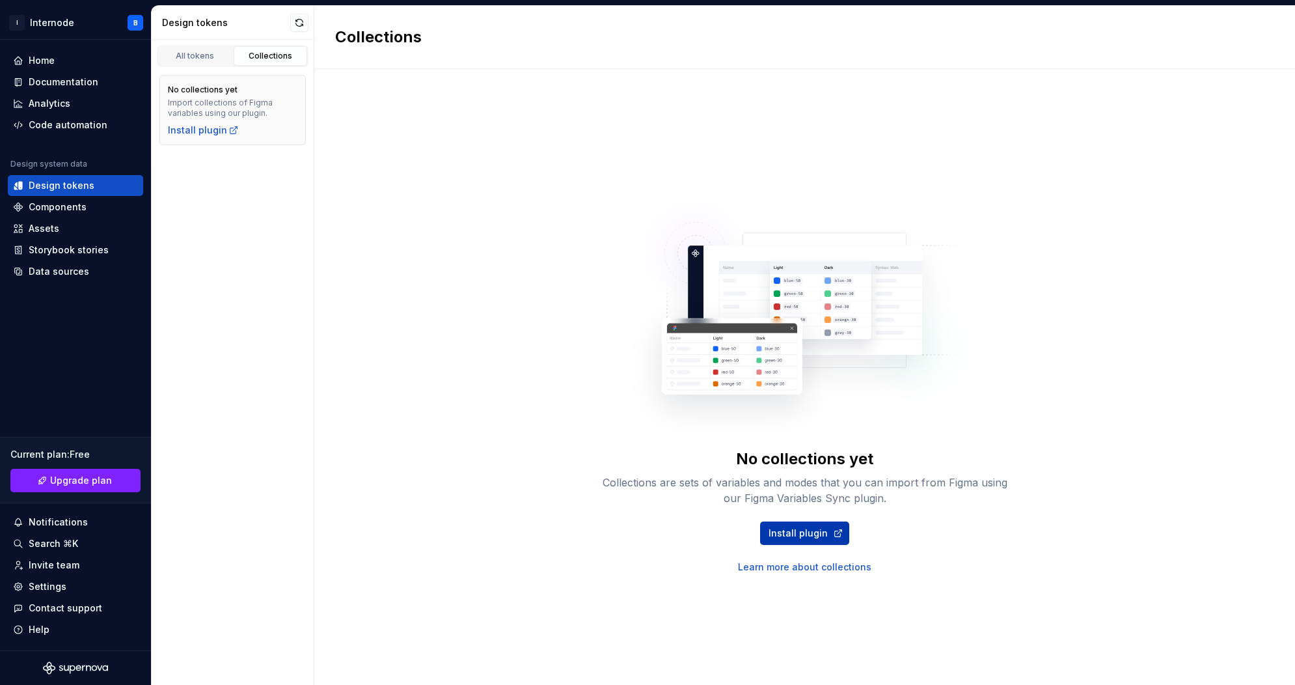
click at [804, 526] on span "Install plugin" at bounding box center [797, 532] width 59 height 13
click at [202, 57] on div "All tokens" at bounding box center [195, 56] width 65 height 10
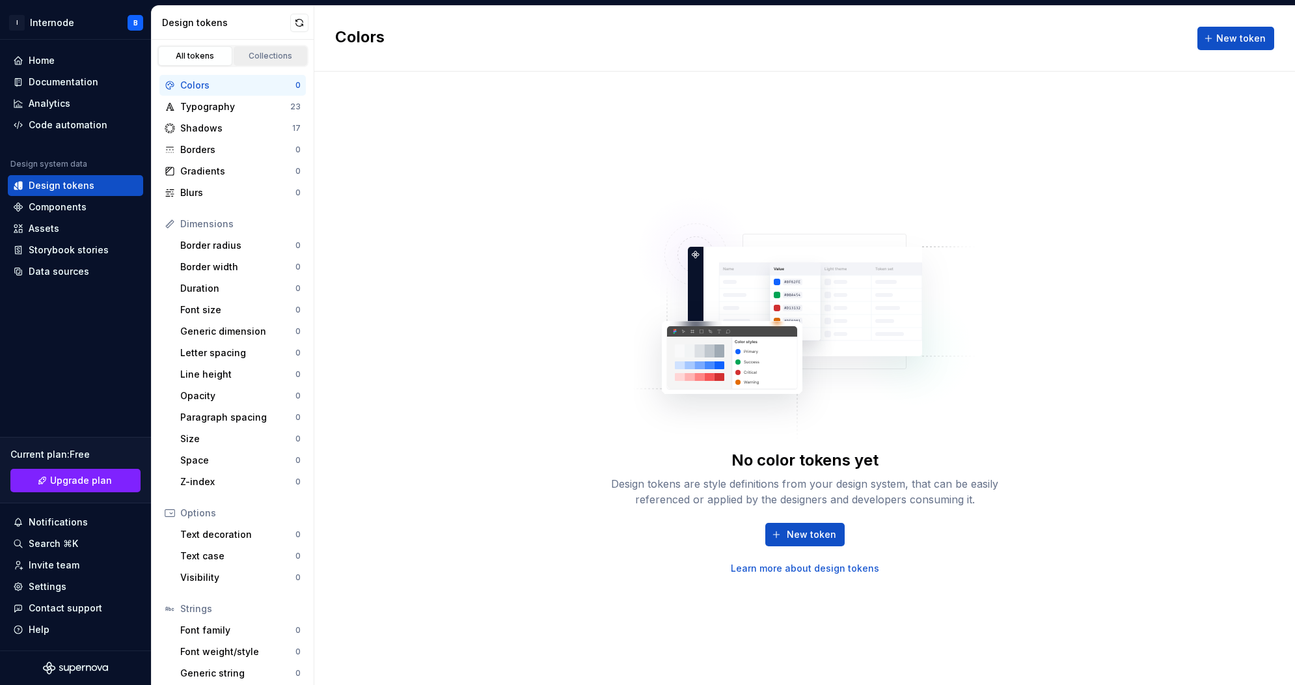
click at [260, 53] on div "Collections" at bounding box center [270, 56] width 65 height 10
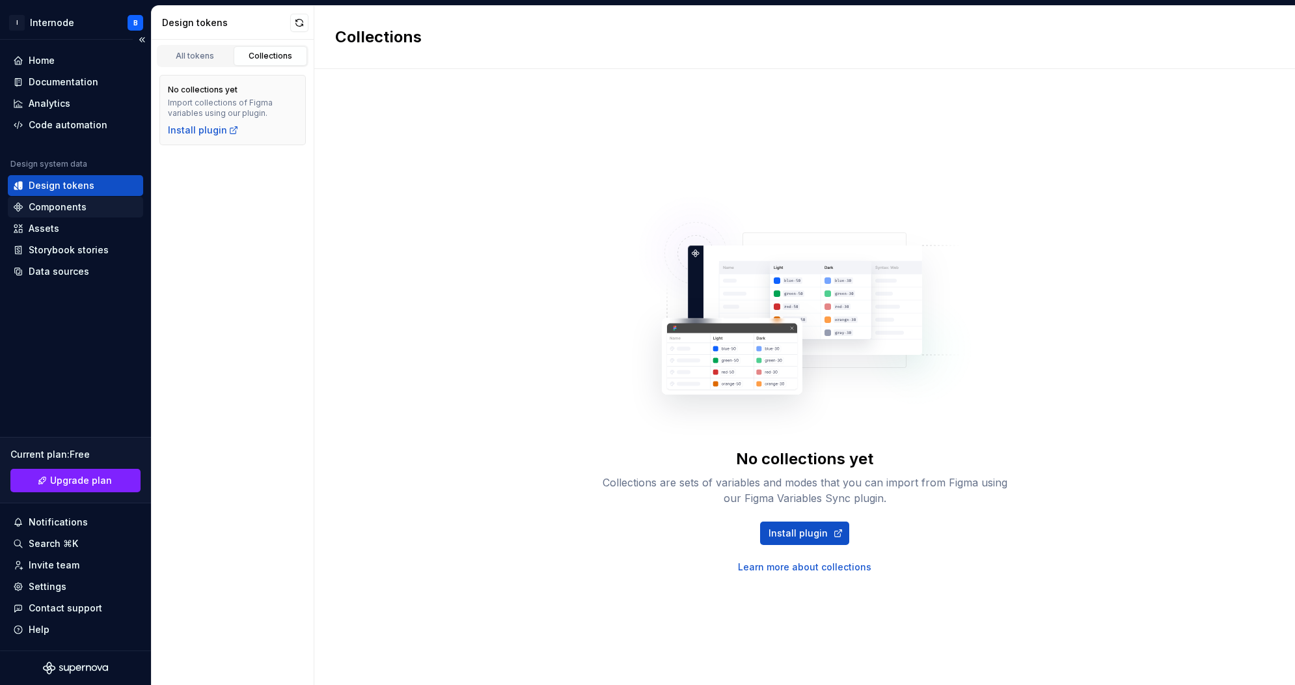
click at [74, 205] on div "Components" at bounding box center [58, 206] width 58 height 13
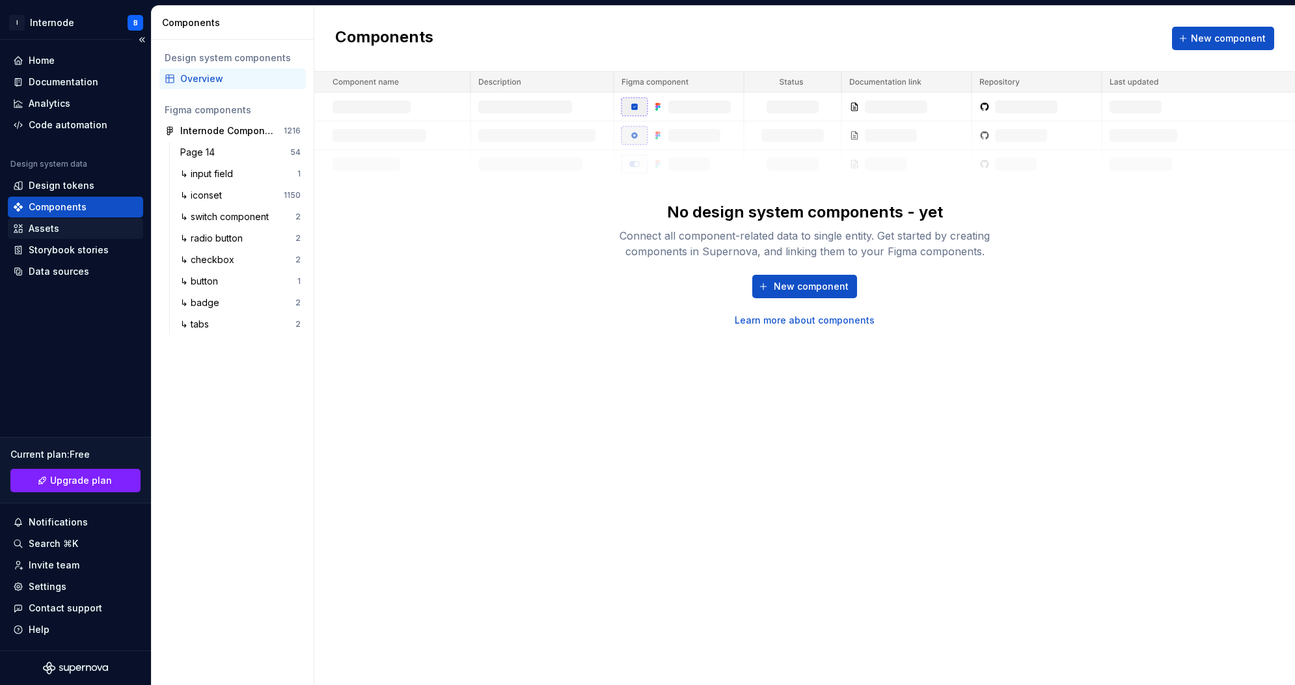
click at [53, 232] on div "Assets" at bounding box center [44, 228] width 31 height 13
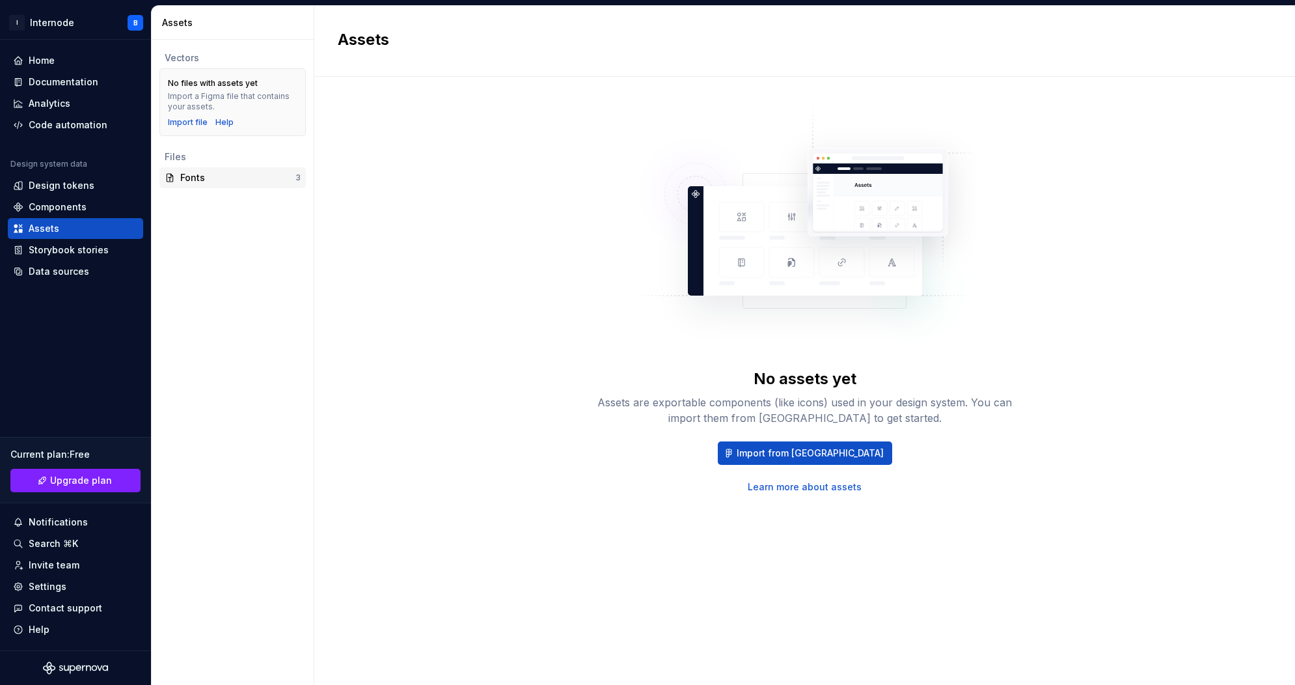
click at [223, 180] on div "Fonts" at bounding box center [237, 177] width 115 height 13
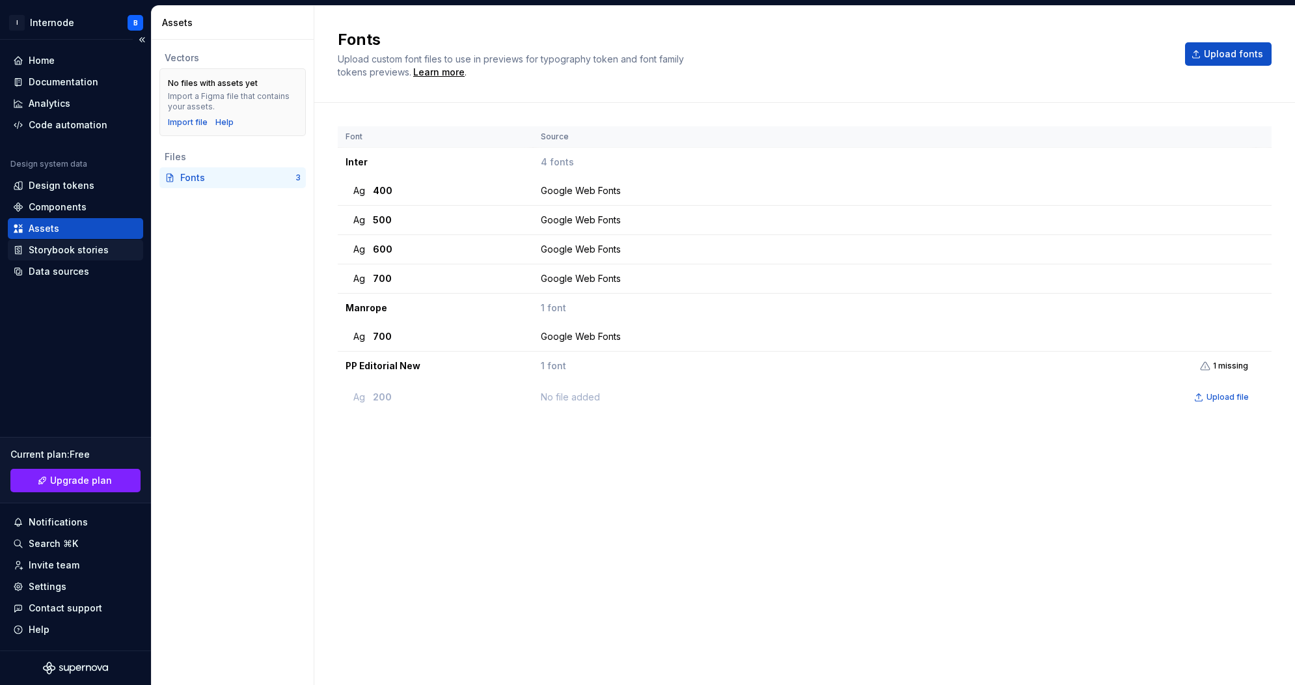
click at [85, 251] on div "Storybook stories" at bounding box center [69, 249] width 80 height 13
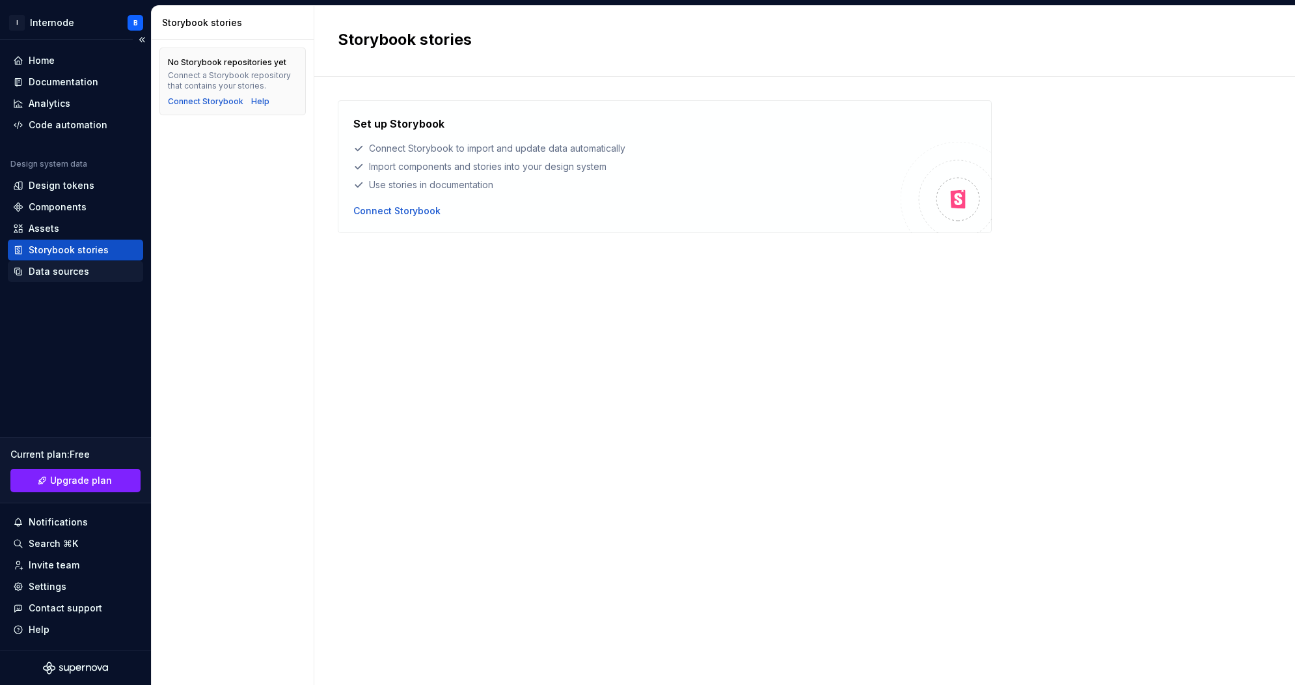
click at [81, 267] on div "Data sources" at bounding box center [59, 271] width 61 height 13
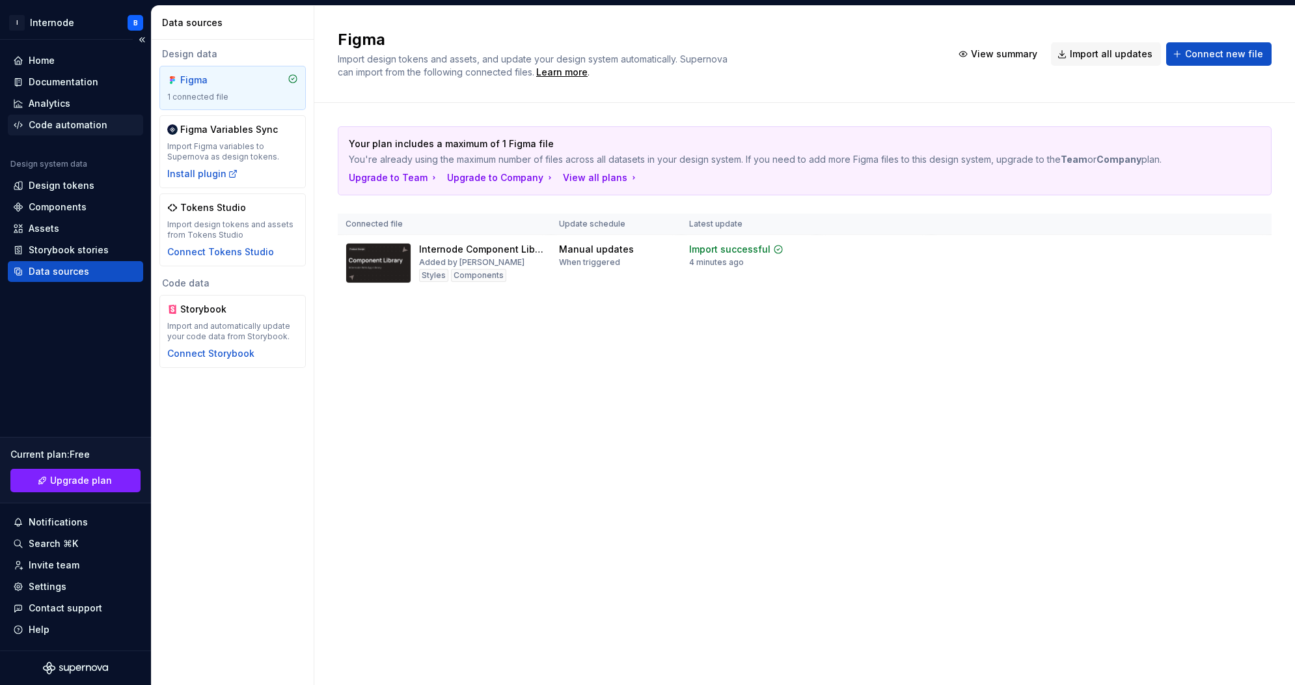
click at [65, 131] on div "Code automation" at bounding box center [68, 124] width 79 height 13
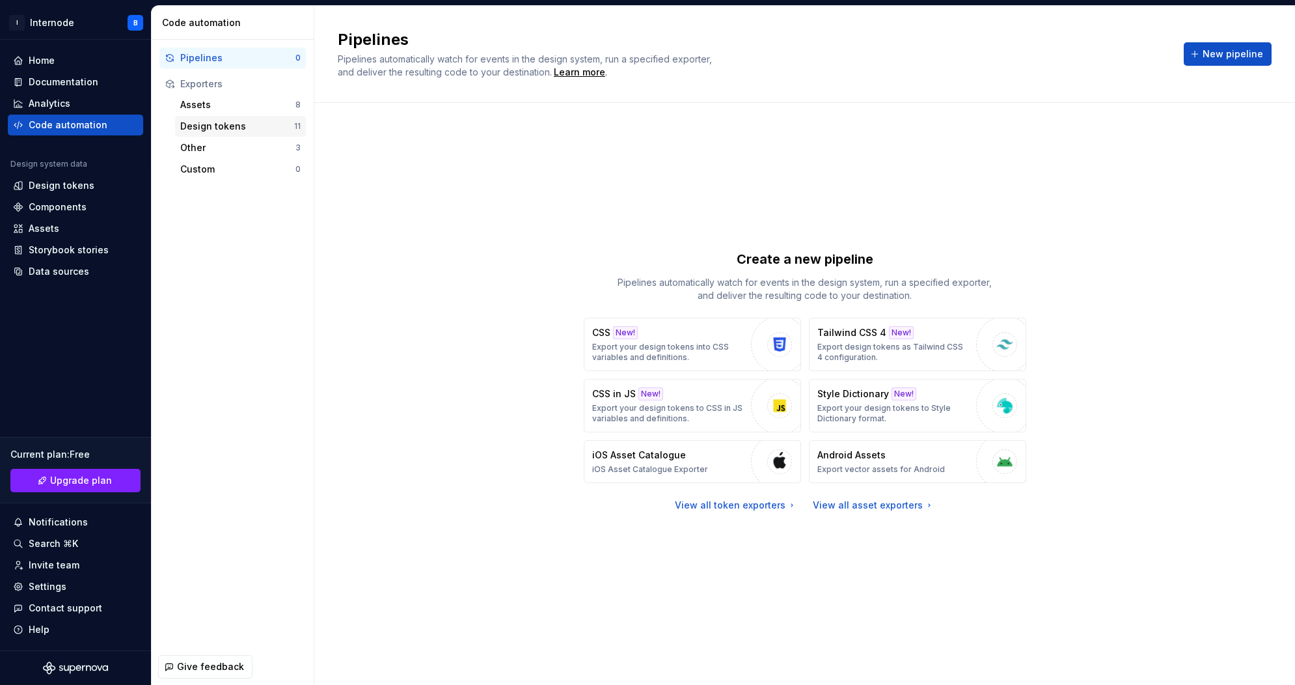
click at [214, 131] on div "Design tokens" at bounding box center [237, 126] width 114 height 13
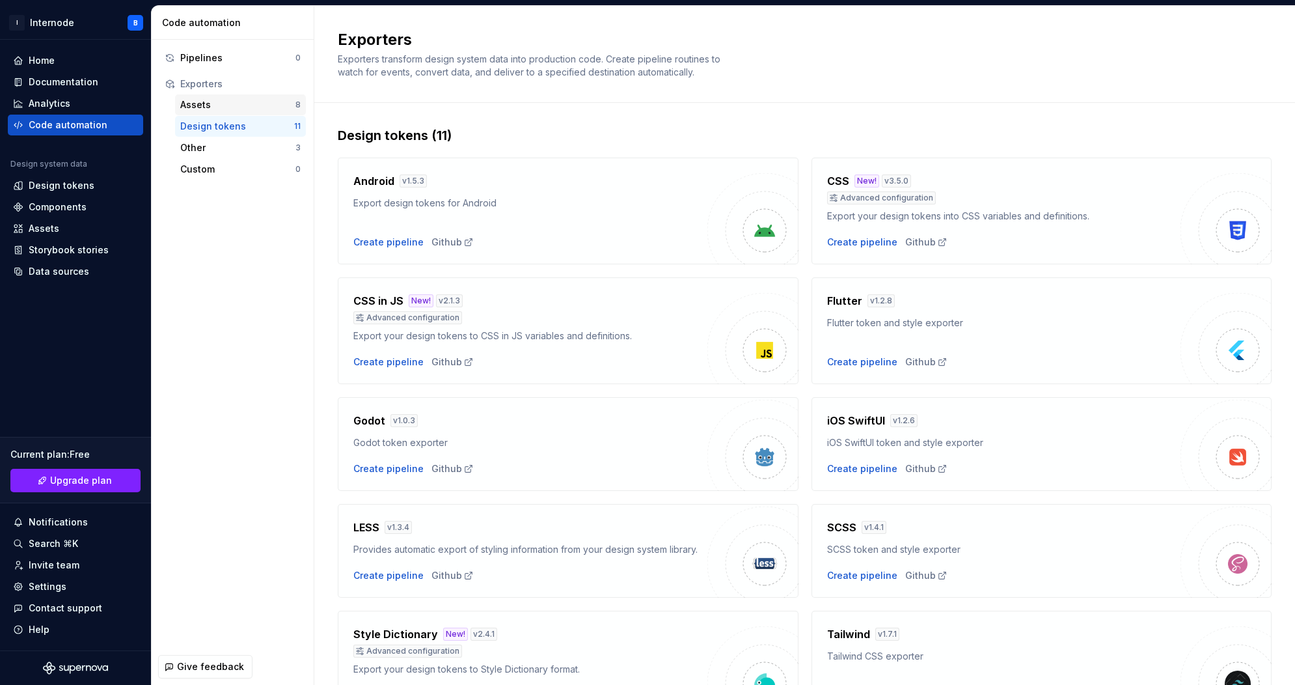
click at [223, 103] on div "Assets" at bounding box center [237, 104] width 115 height 13
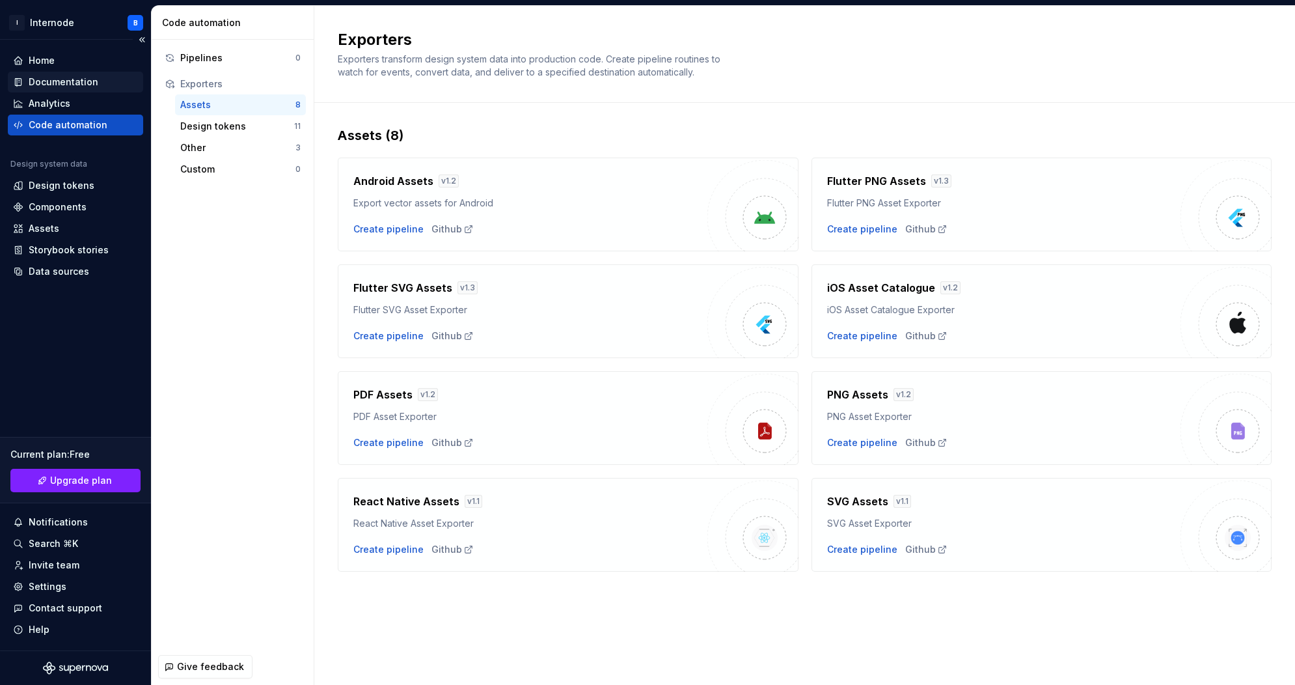
click at [66, 88] on div "Documentation" at bounding box center [64, 81] width 70 height 13
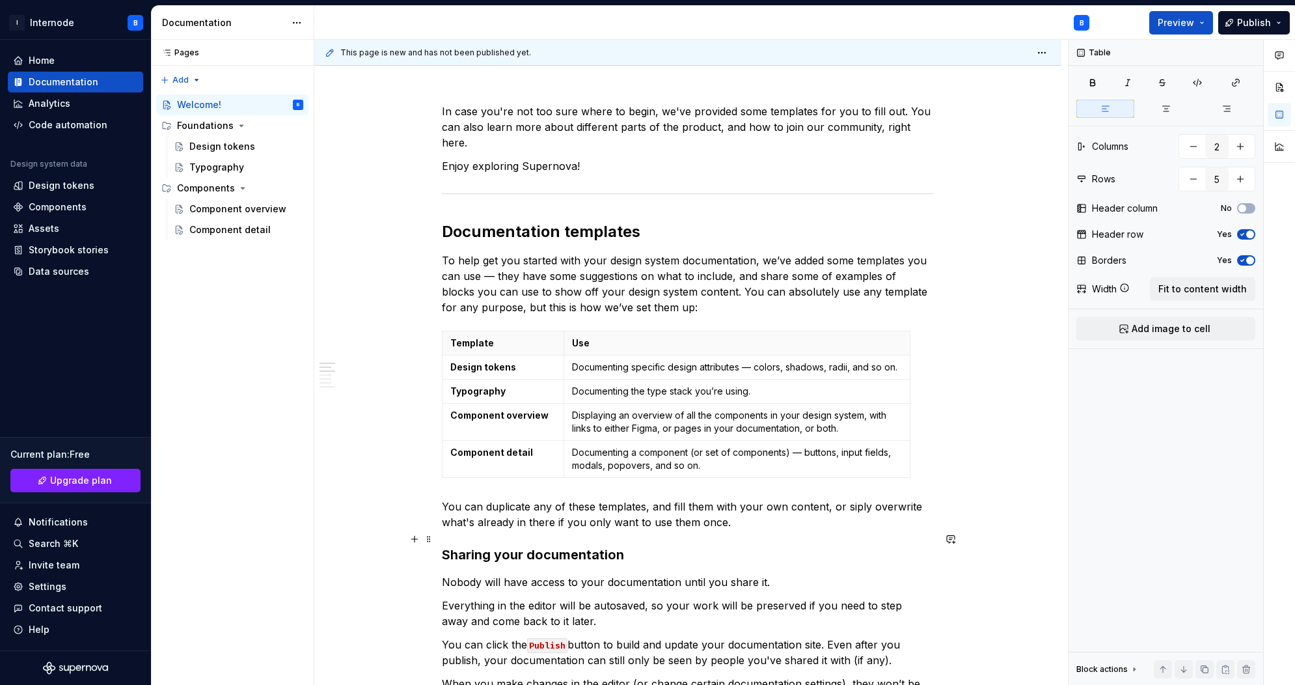
scroll to position [351, 0]
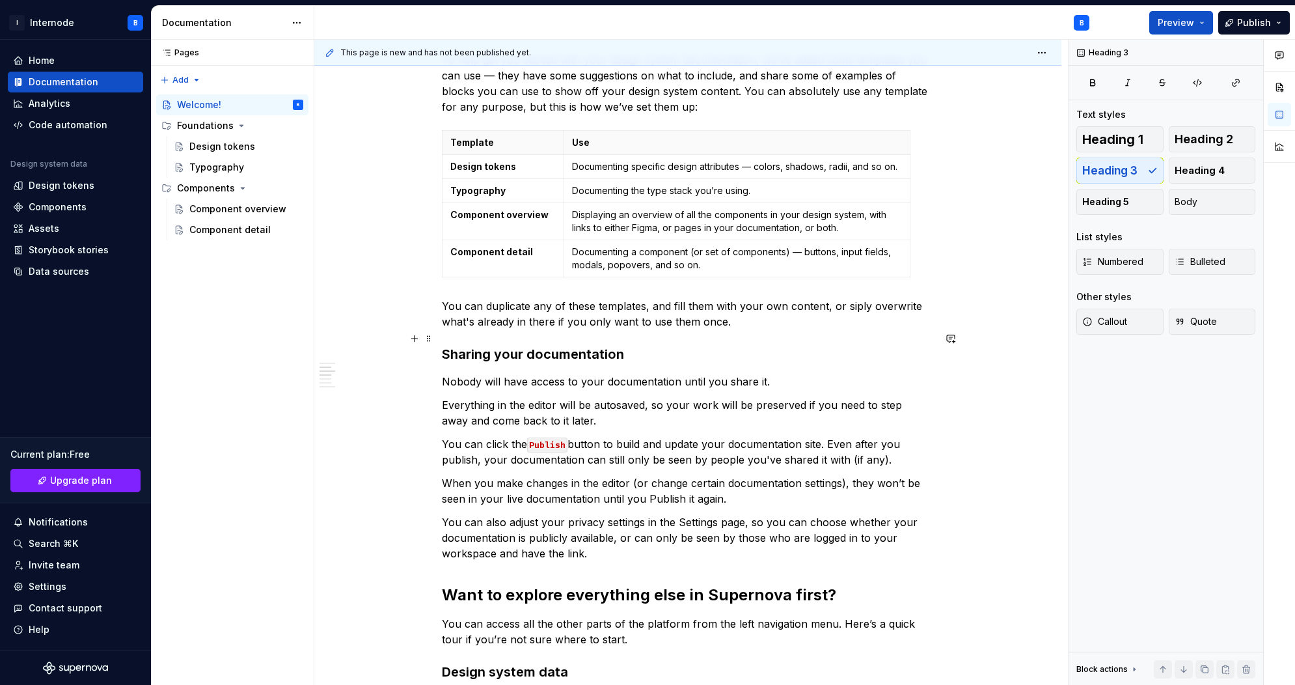
click at [666, 345] on h3 "Sharing your documentation" at bounding box center [688, 354] width 492 height 18
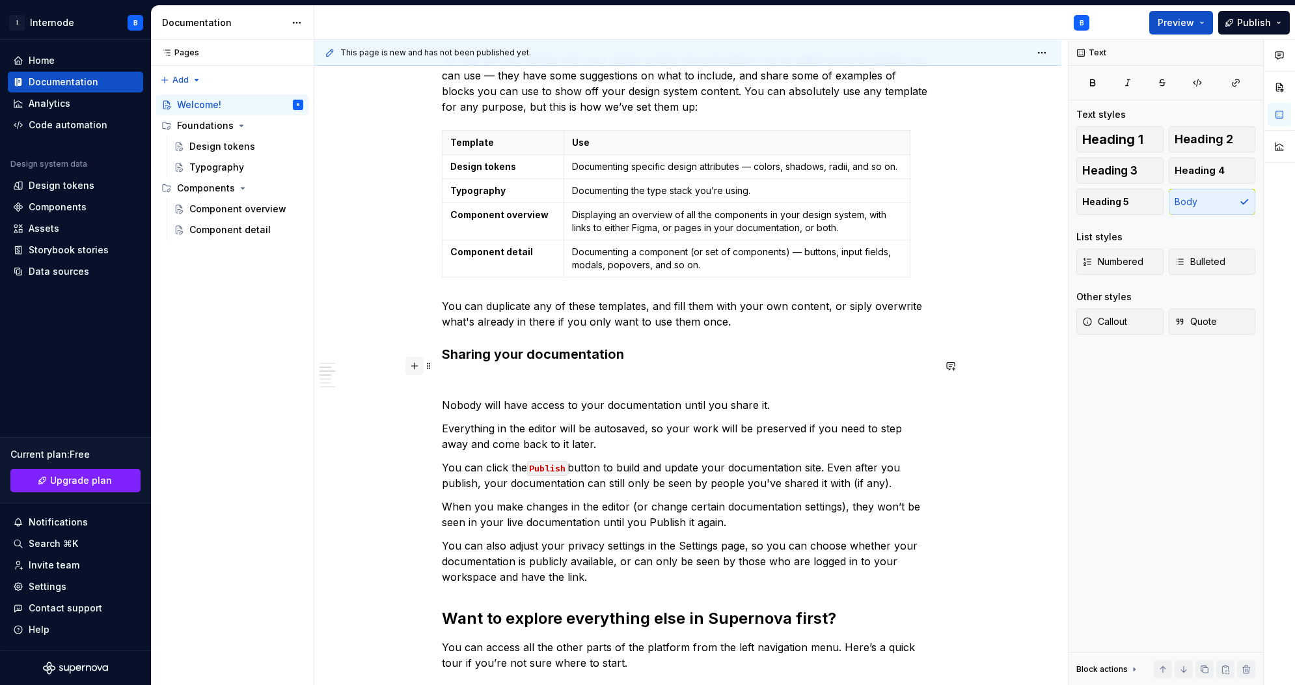
click at [415, 357] on button "button" at bounding box center [414, 366] width 18 height 18
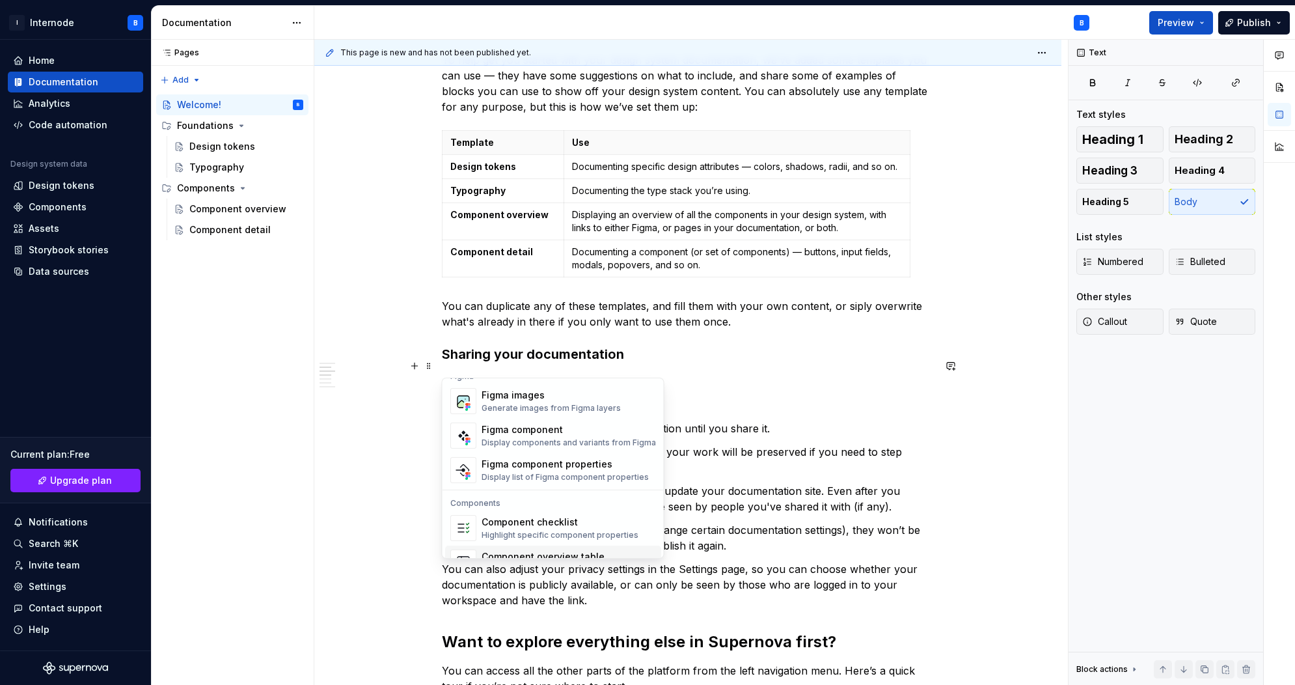
scroll to position [1228, 0]
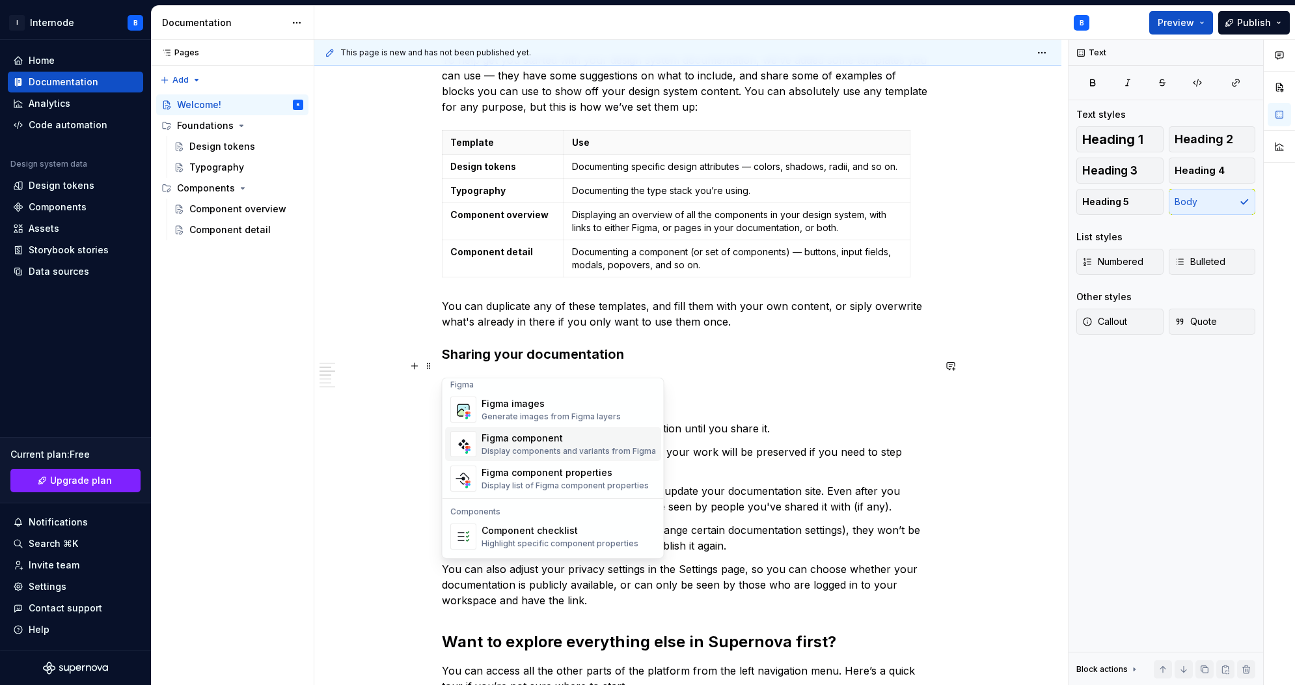
click at [572, 445] on div "Figma component Display components and variants from Figma" at bounding box center [569, 443] width 174 height 25
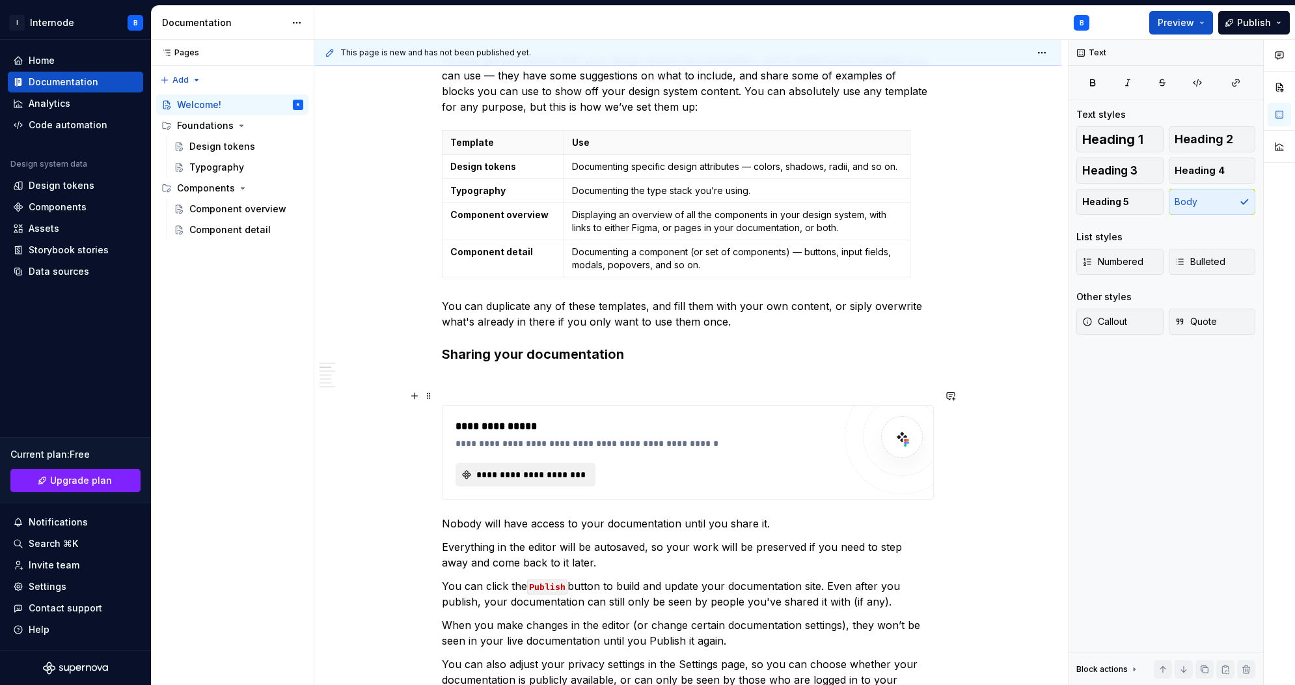
click at [519, 468] on span "**********" at bounding box center [530, 474] width 113 height 13
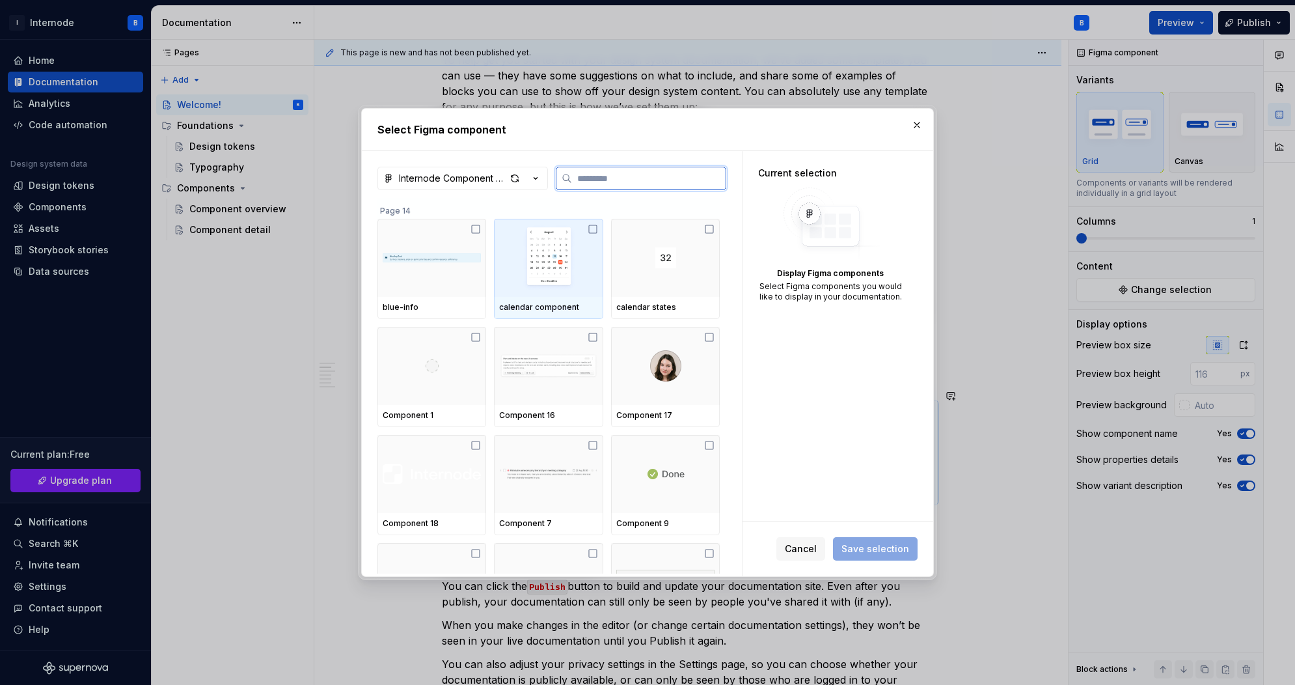
click at [562, 293] on div at bounding box center [548, 258] width 109 height 78
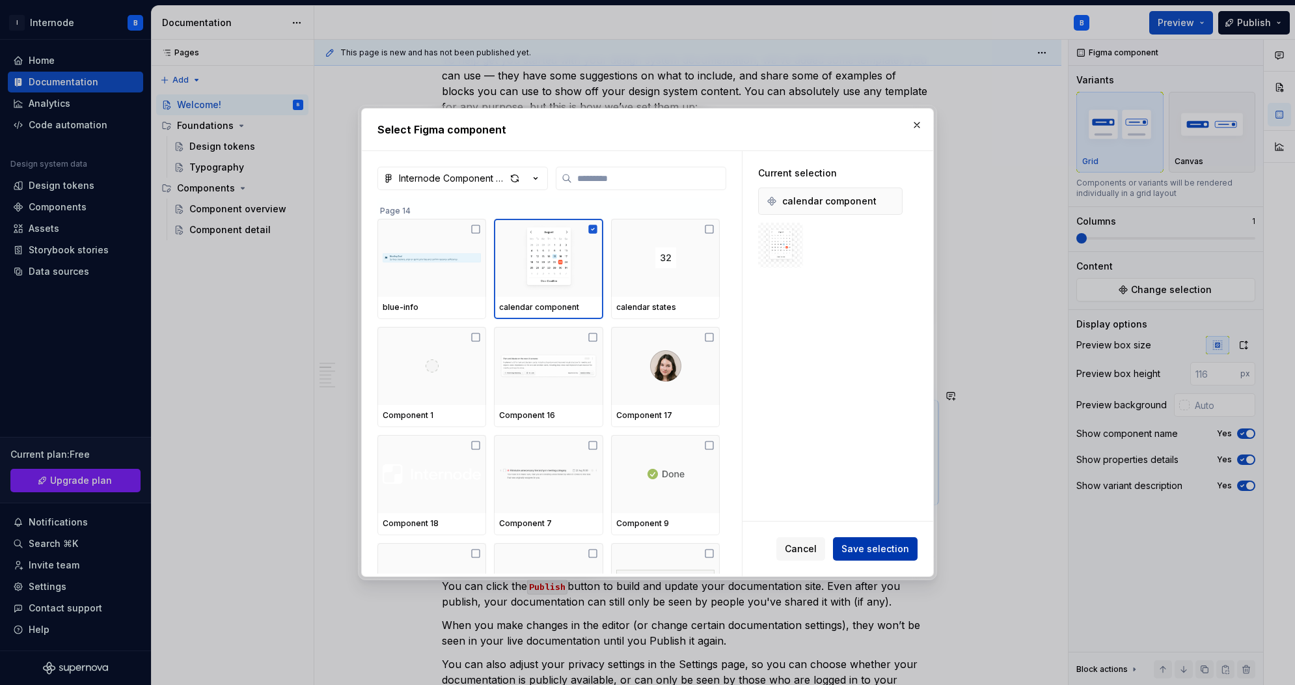
click at [873, 544] on span "Save selection" at bounding box center [875, 548] width 68 height 13
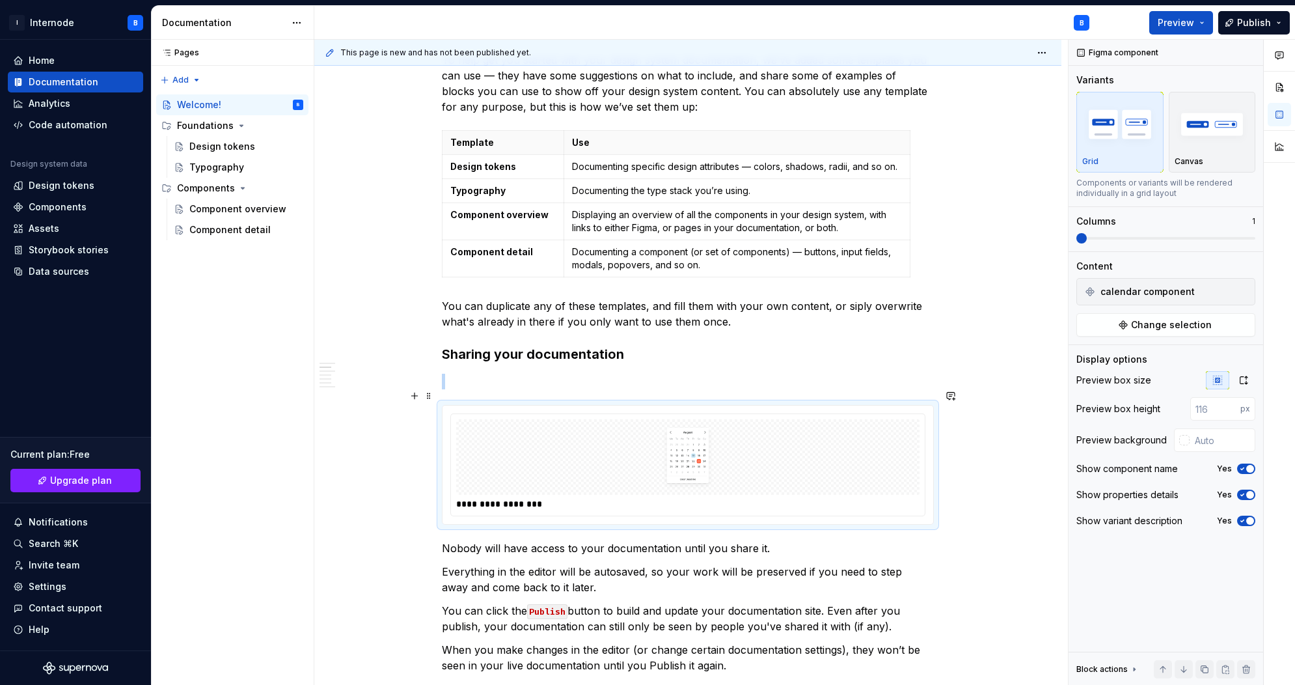
click at [688, 424] on img at bounding box center [687, 456] width 169 height 65
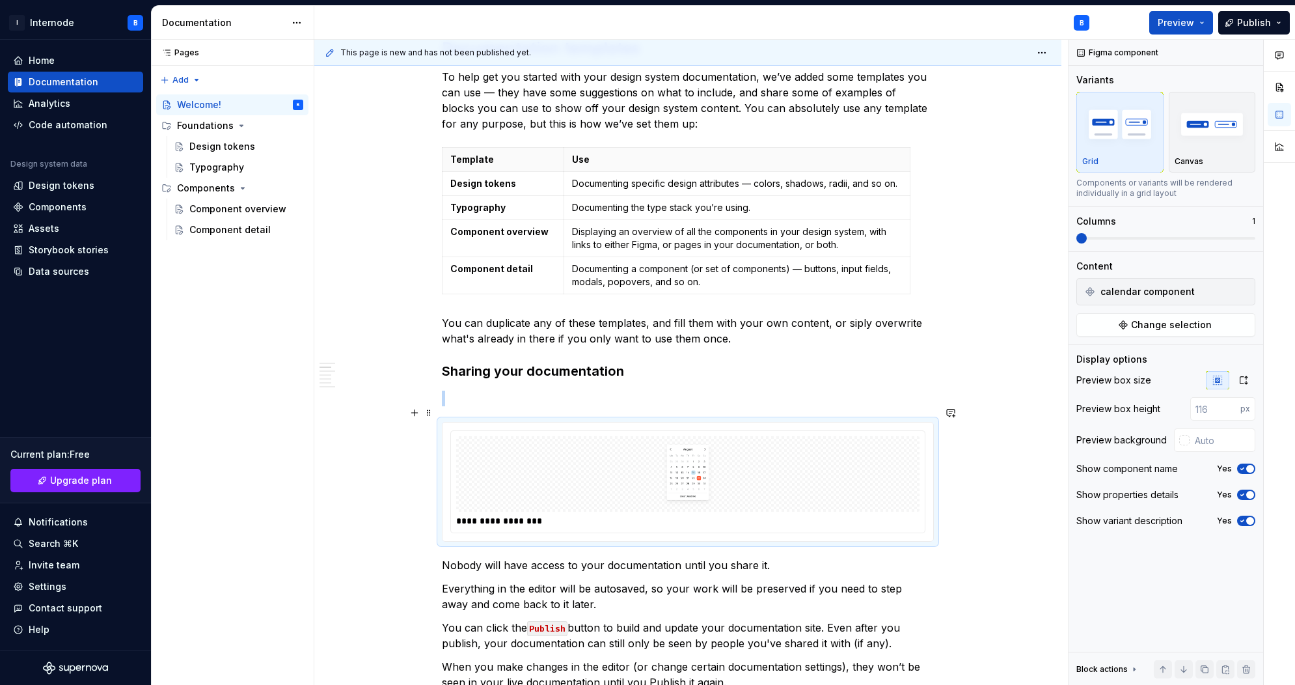
scroll to position [325, 0]
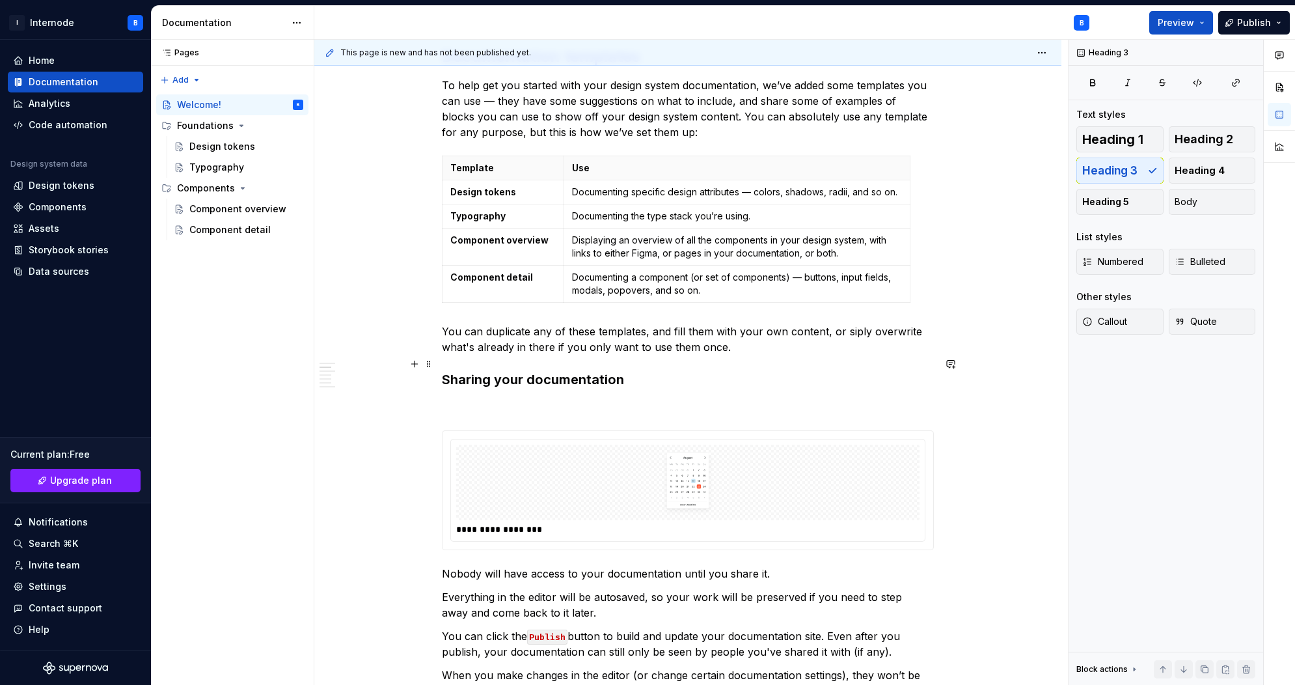
click at [668, 370] on h3 "Sharing your documentation" at bounding box center [688, 379] width 492 height 18
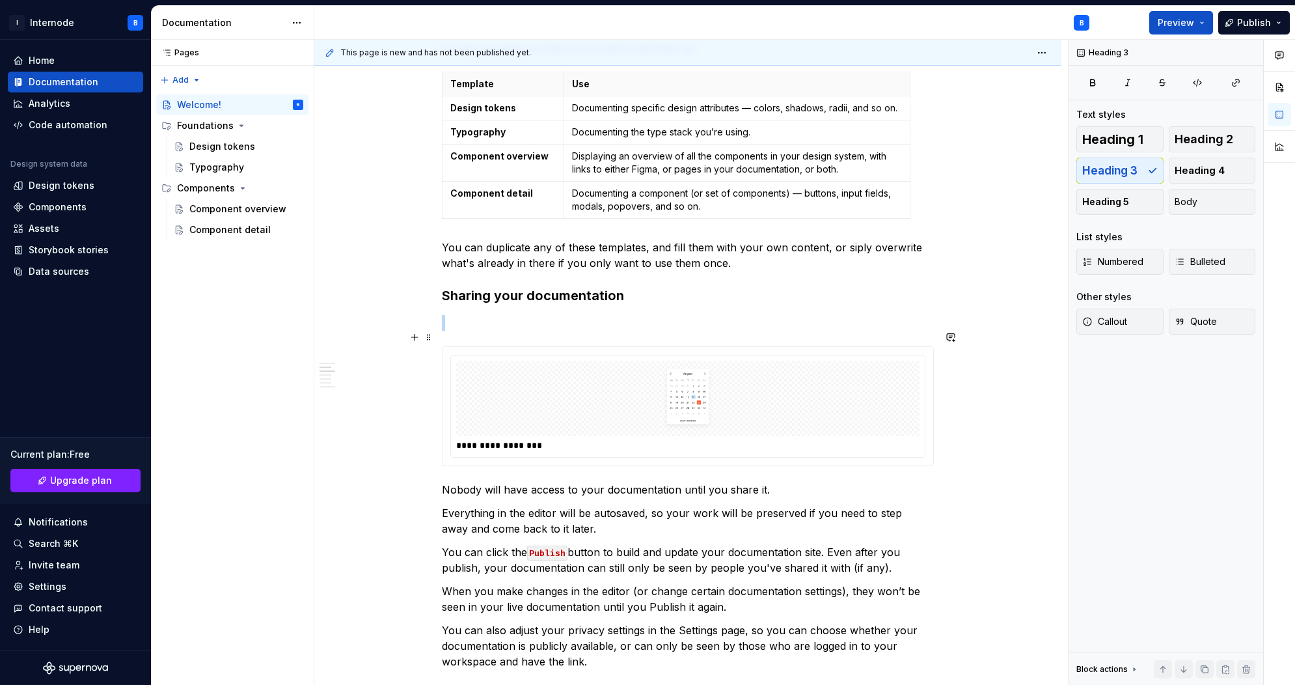
click at [692, 377] on img at bounding box center [687, 398] width 169 height 65
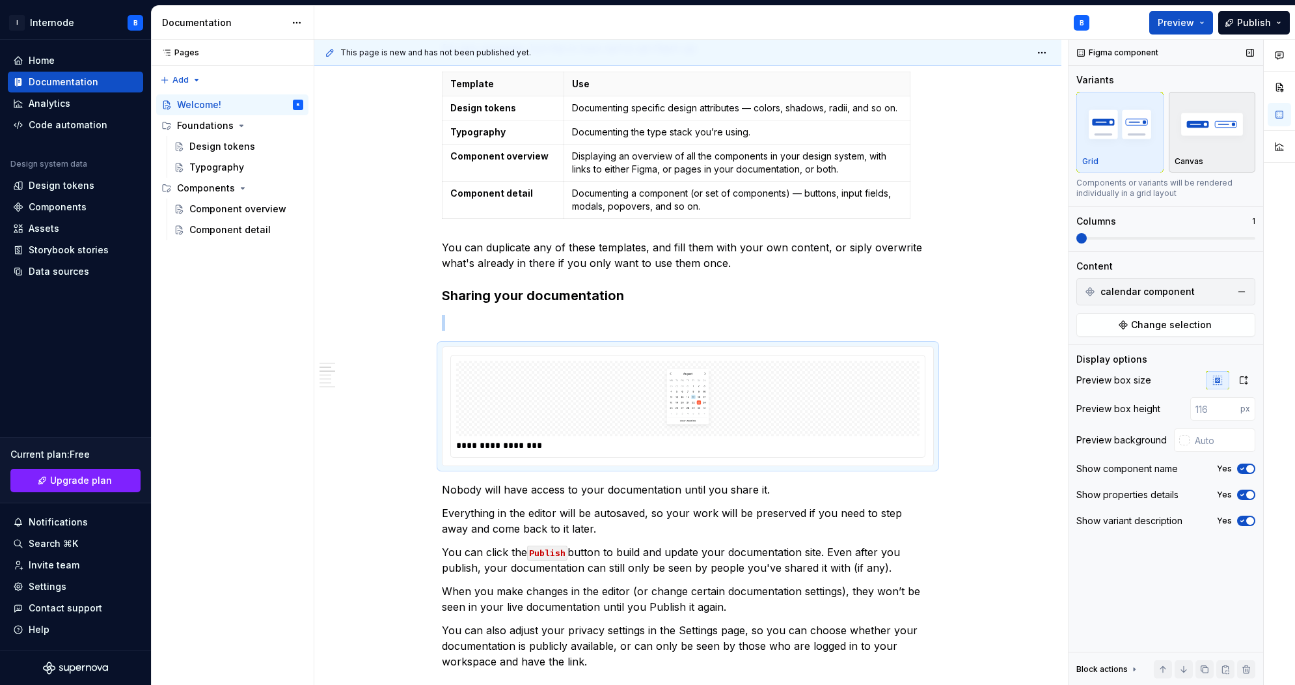
click at [1201, 146] on img "button" at bounding box center [1211, 123] width 75 height 47
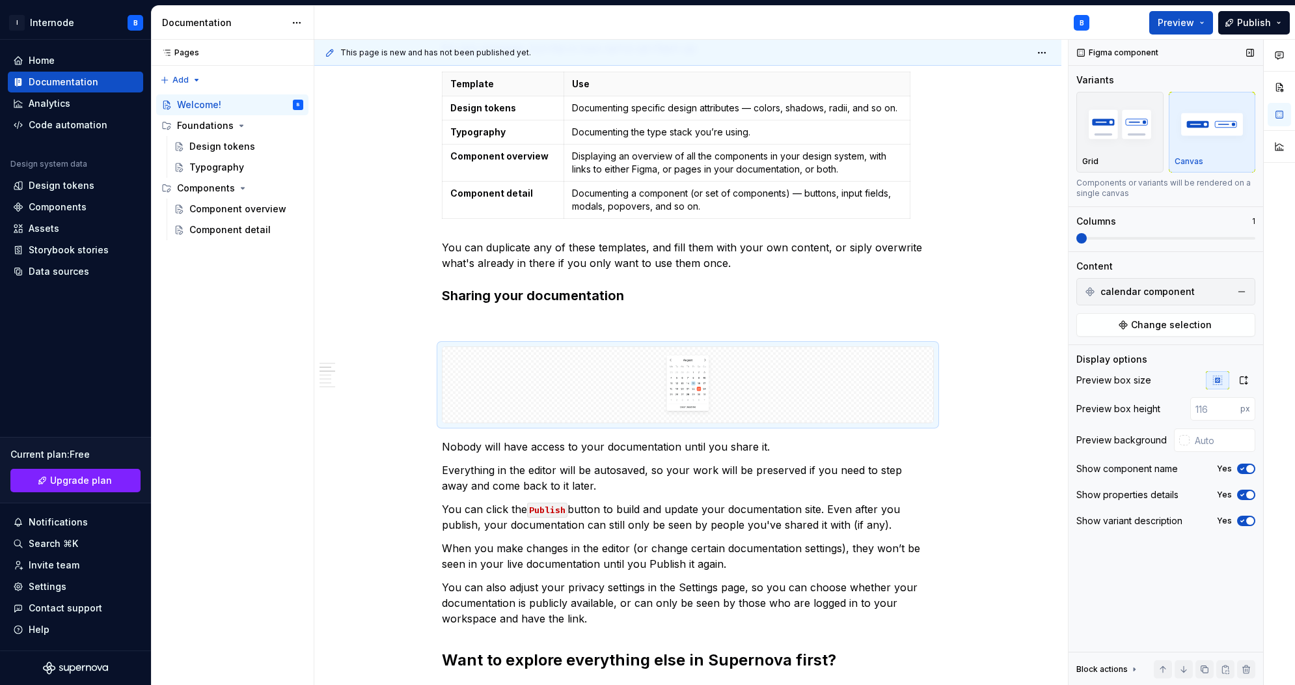
drag, startPoint x: 1082, startPoint y: 232, endPoint x: 1124, endPoint y: 236, distance: 41.8
click at [1124, 236] on div "Columns 1" at bounding box center [1165, 229] width 179 height 29
click at [1050, 239] on div "This page is new and has not been published yet. Welcome! You’ve landed in your…" at bounding box center [804, 362] width 981 height 645
click at [1166, 327] on span "Change selection" at bounding box center [1171, 324] width 81 height 13
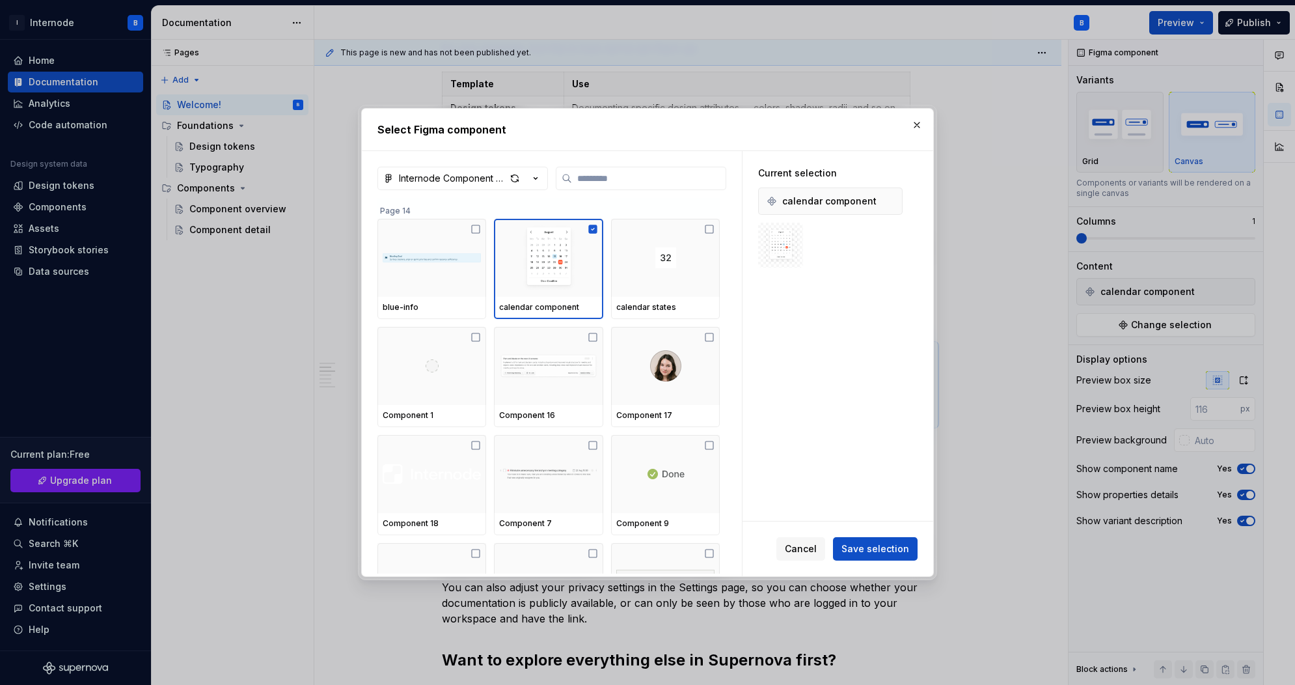
type textarea "*"
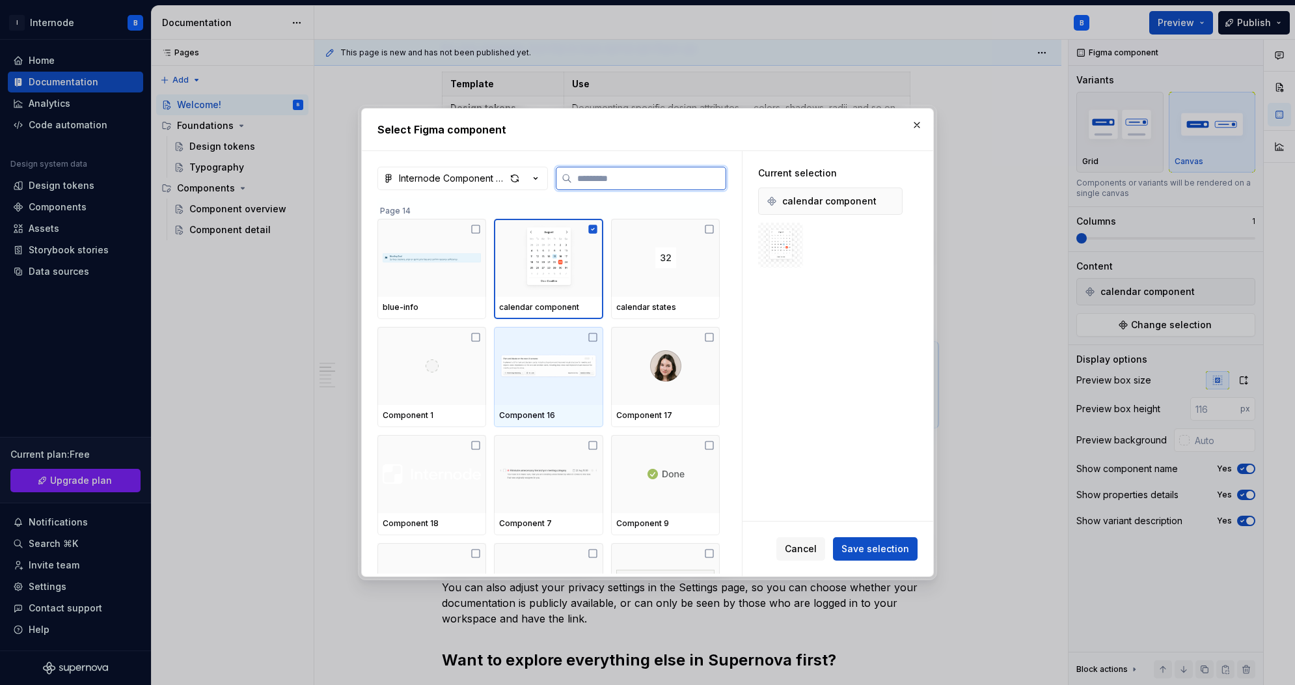
click at [537, 370] on img at bounding box center [548, 366] width 98 height 68
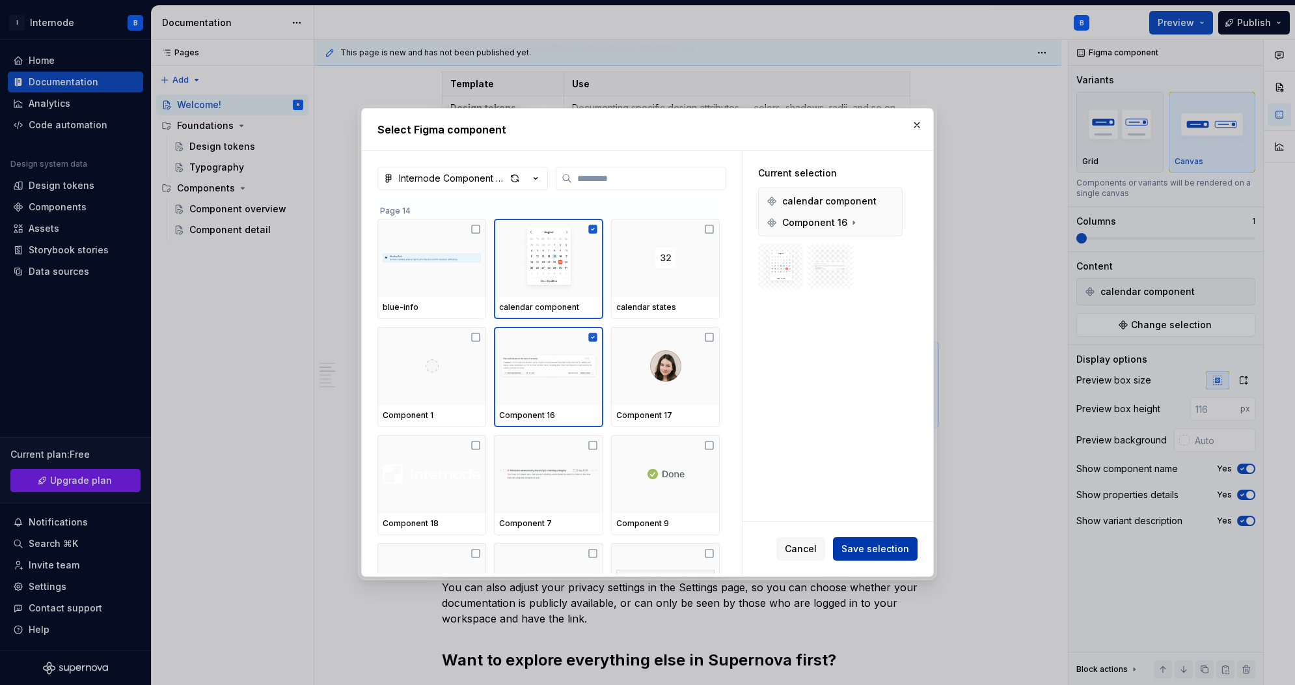
click at [860, 542] on button "Save selection" at bounding box center [875, 548] width 85 height 23
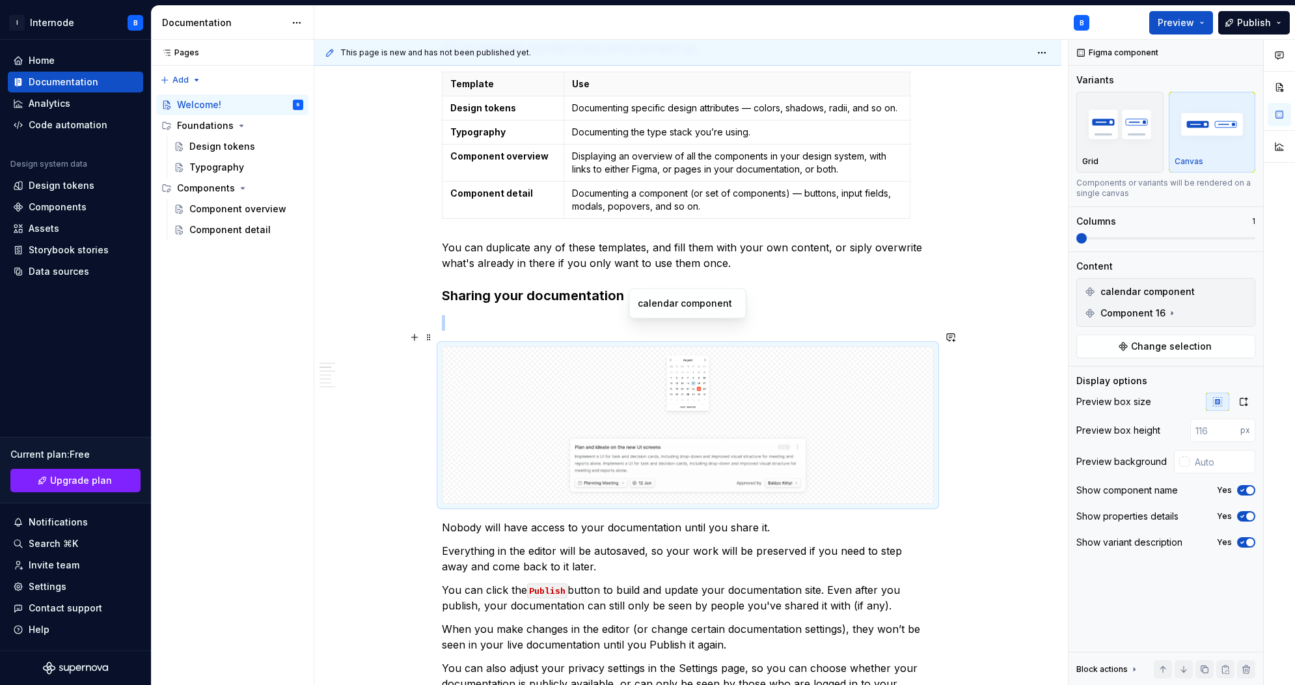
click at [703, 352] on img at bounding box center [687, 384] width 169 height 65
click at [693, 385] on div at bounding box center [687, 425] width 491 height 156
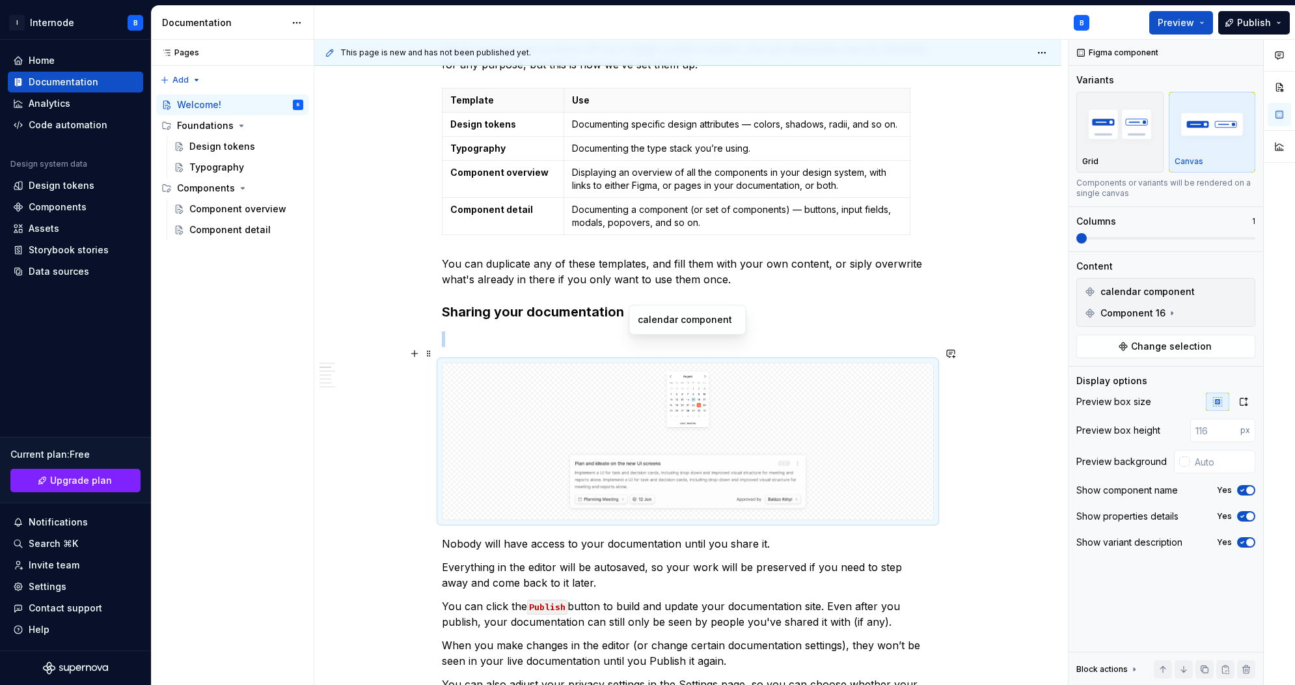
click at [837, 395] on div at bounding box center [687, 400] width 491 height 75
click at [1249, 491] on span "button" at bounding box center [1250, 490] width 8 height 8
click at [1247, 511] on div "Show properties details Yes" at bounding box center [1165, 516] width 179 height 18
click at [1246, 515] on span "button" at bounding box center [1250, 516] width 8 height 8
drag, startPoint x: 1245, startPoint y: 539, endPoint x: 1238, endPoint y: 521, distance: 19.6
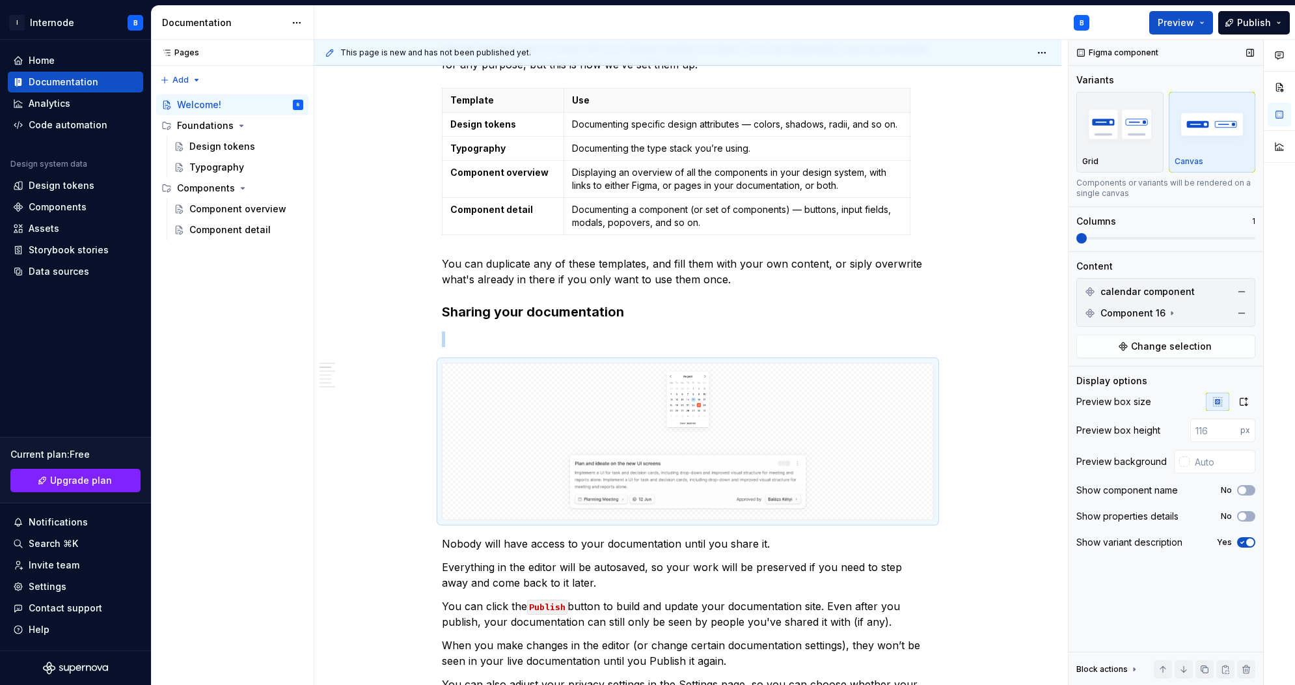
click at [1245, 539] on icon "button" at bounding box center [1242, 542] width 10 height 8
click at [1230, 426] on input "1" at bounding box center [1215, 429] width 50 height 23
click at [1230, 426] on input "2" at bounding box center [1215, 429] width 50 height 23
click at [1230, 426] on input "3" at bounding box center [1215, 429] width 50 height 23
click at [1230, 426] on input "4" at bounding box center [1215, 429] width 50 height 23
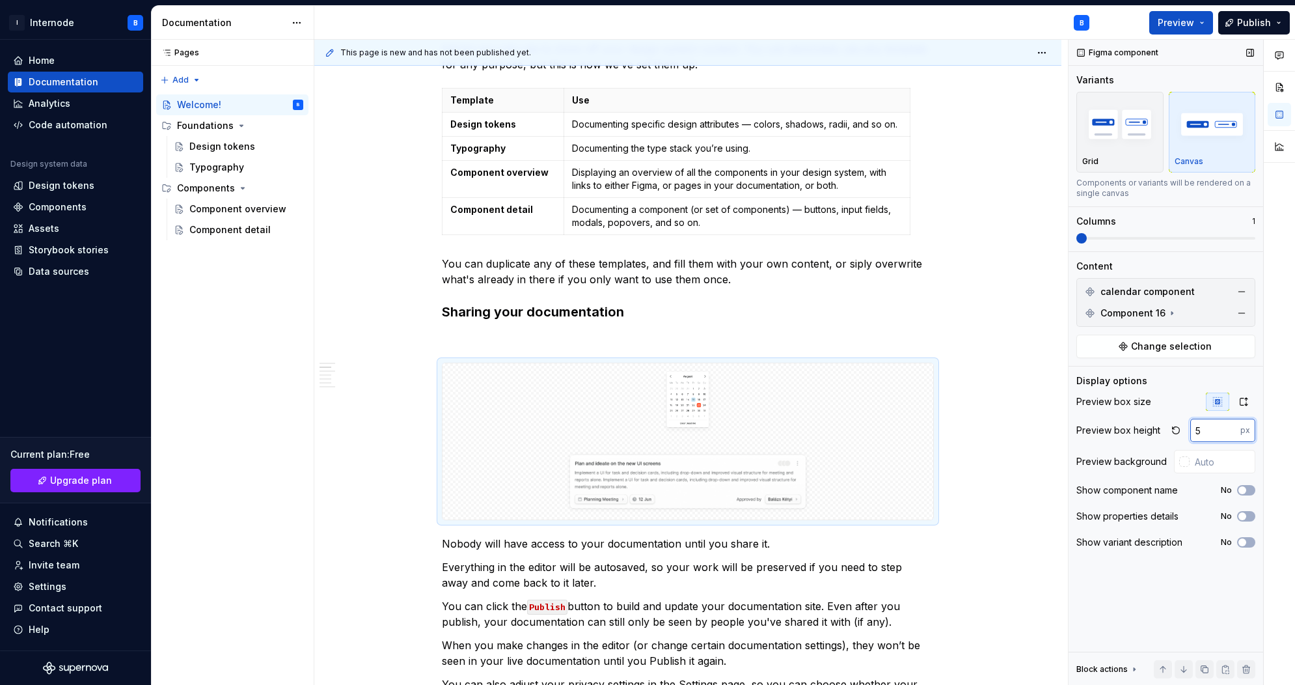
click at [1230, 426] on input "5" at bounding box center [1215, 429] width 50 height 23
click at [1216, 428] on input "5" at bounding box center [1215, 429] width 50 height 23
type input "48"
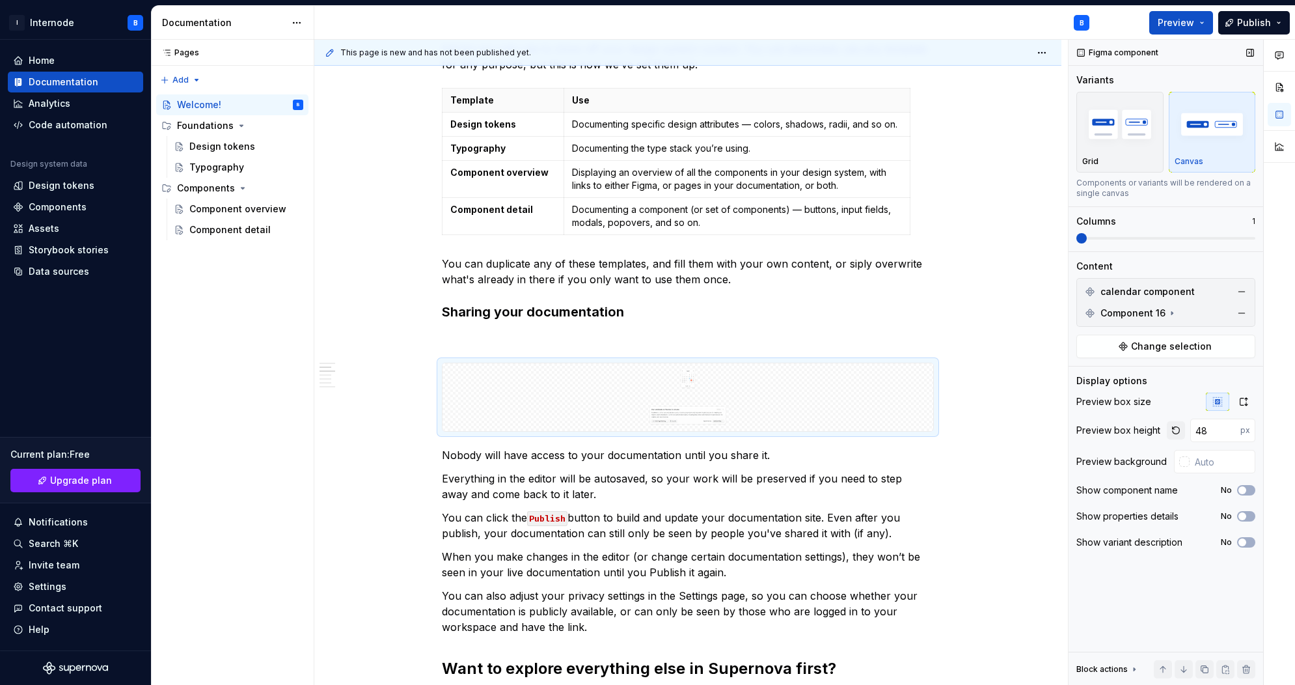
click at [1171, 431] on button "button" at bounding box center [1176, 430] width 18 height 18
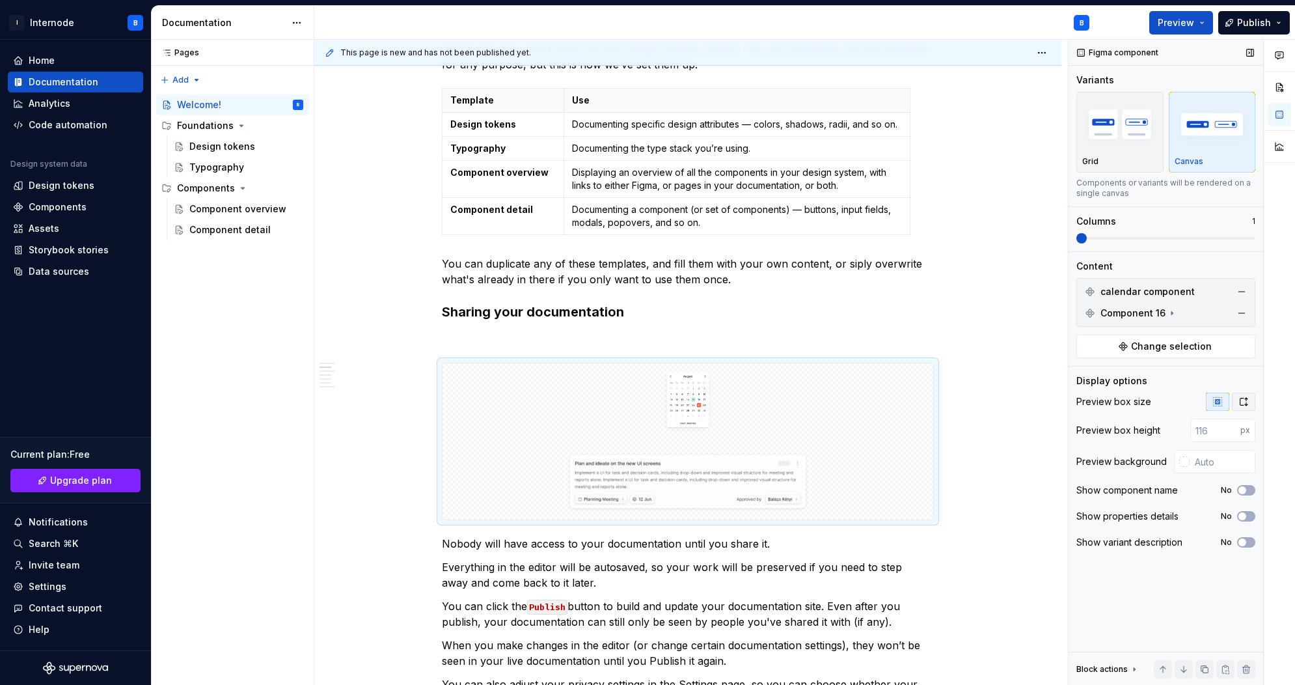
click at [1248, 403] on icon "button" at bounding box center [1243, 401] width 10 height 10
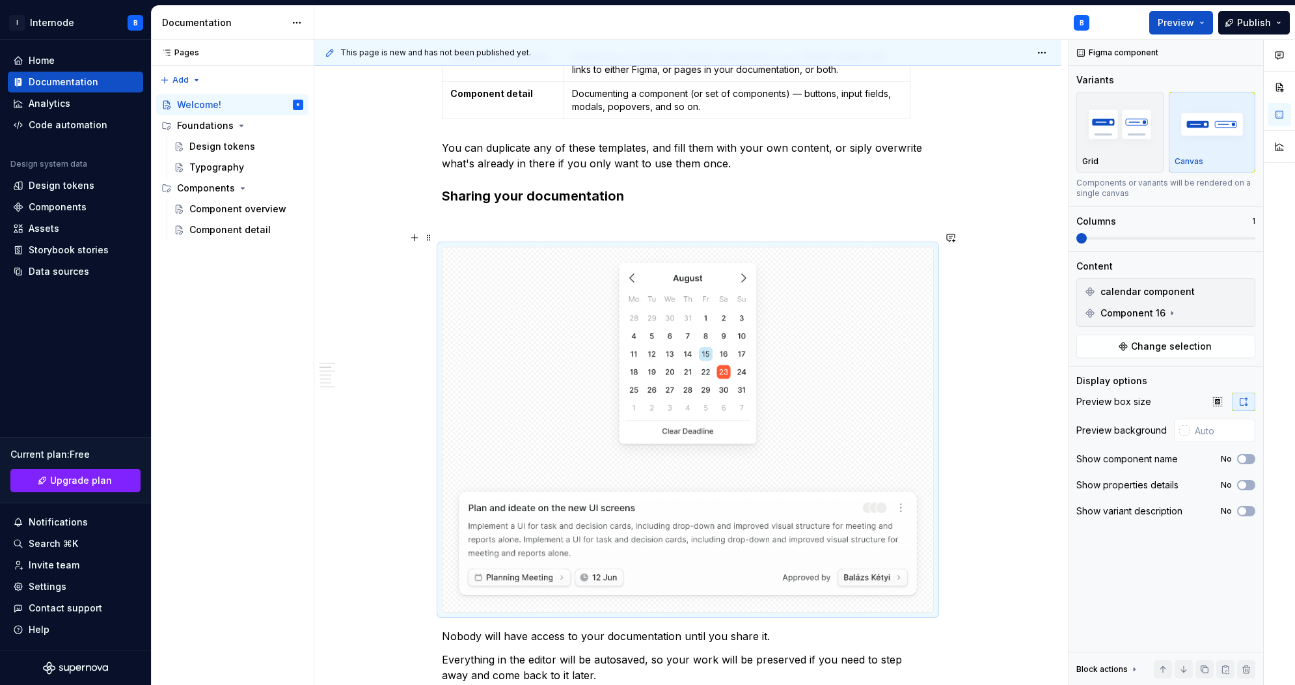
scroll to position [576, 0]
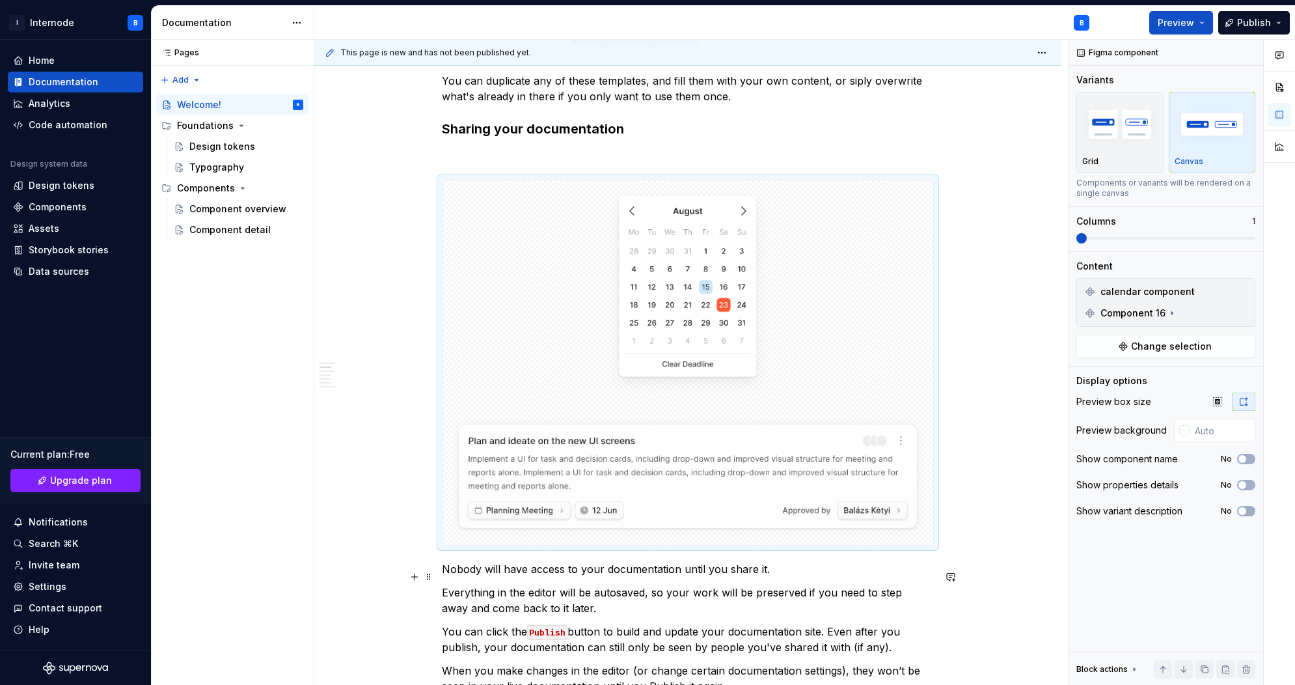
click at [707, 584] on p "Everything in the editor will be autosaved, so your work will be preserved if y…" at bounding box center [688, 599] width 492 height 31
click at [600, 413] on img at bounding box center [688, 476] width 480 height 126
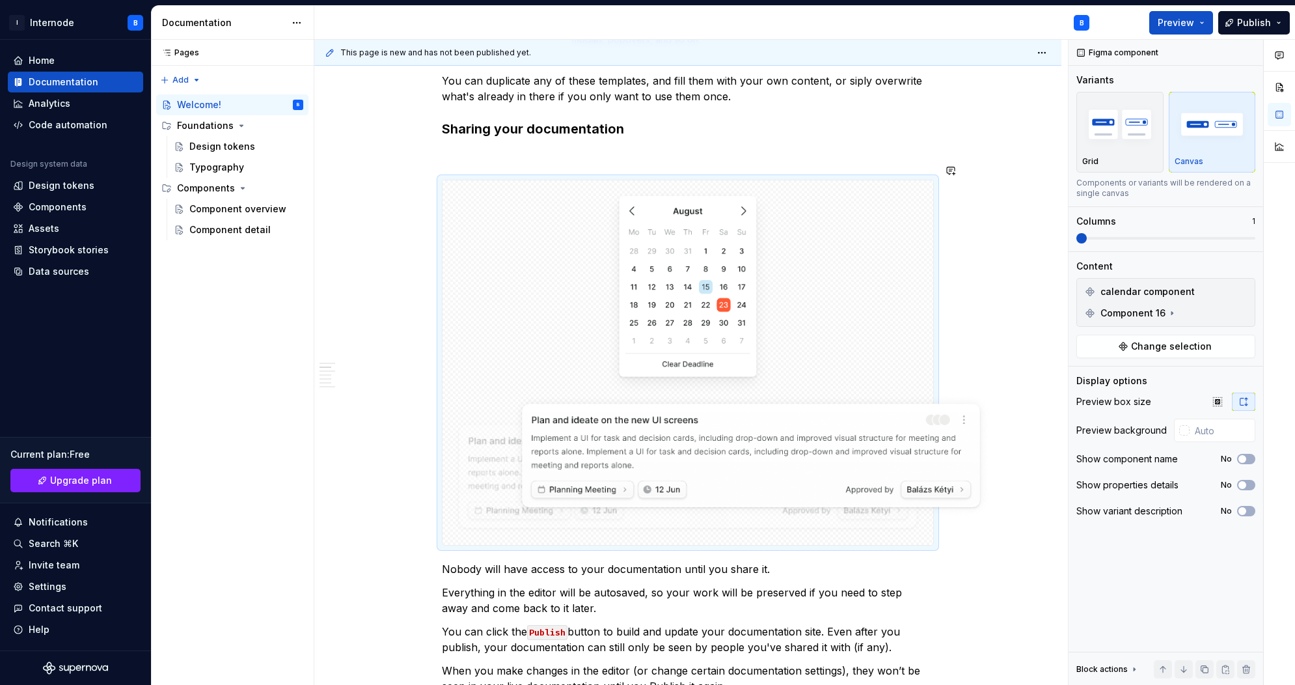
drag, startPoint x: 600, startPoint y: 404, endPoint x: 606, endPoint y: 409, distance: 8.3
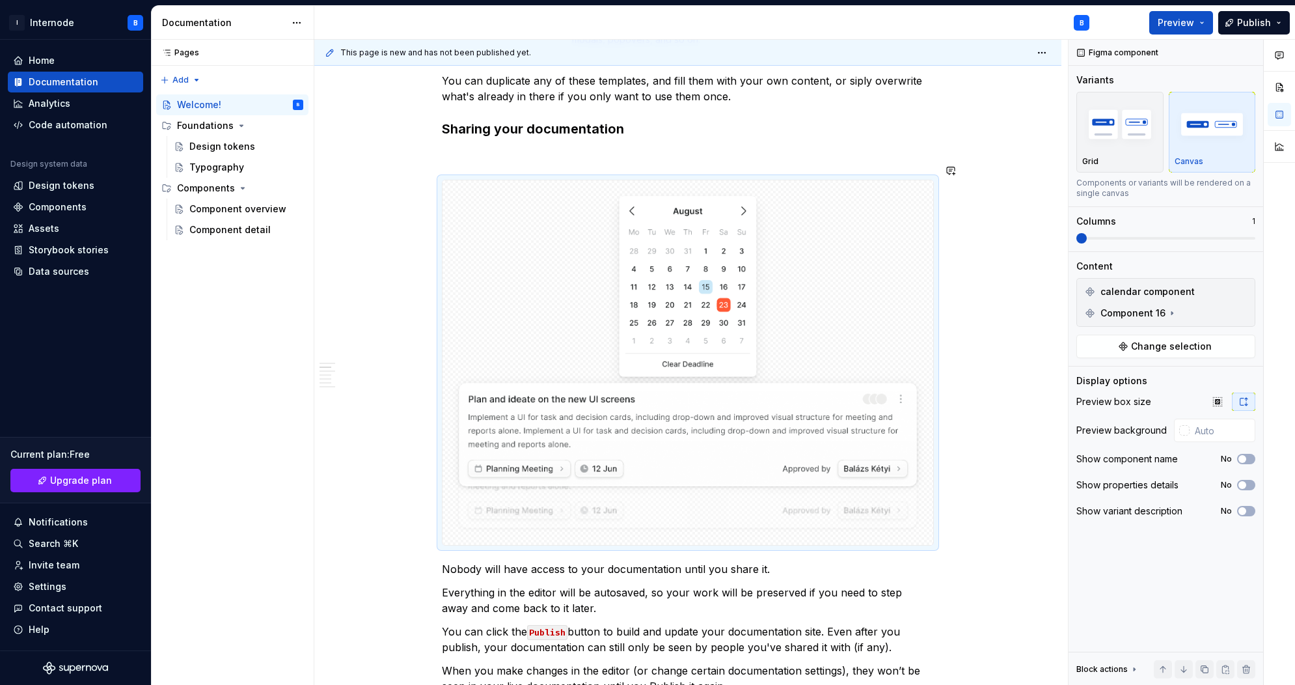
click at [663, 425] on body "I Internode B Home Documentation Analytics Code automation Design system data D…" at bounding box center [647, 342] width 1295 height 685
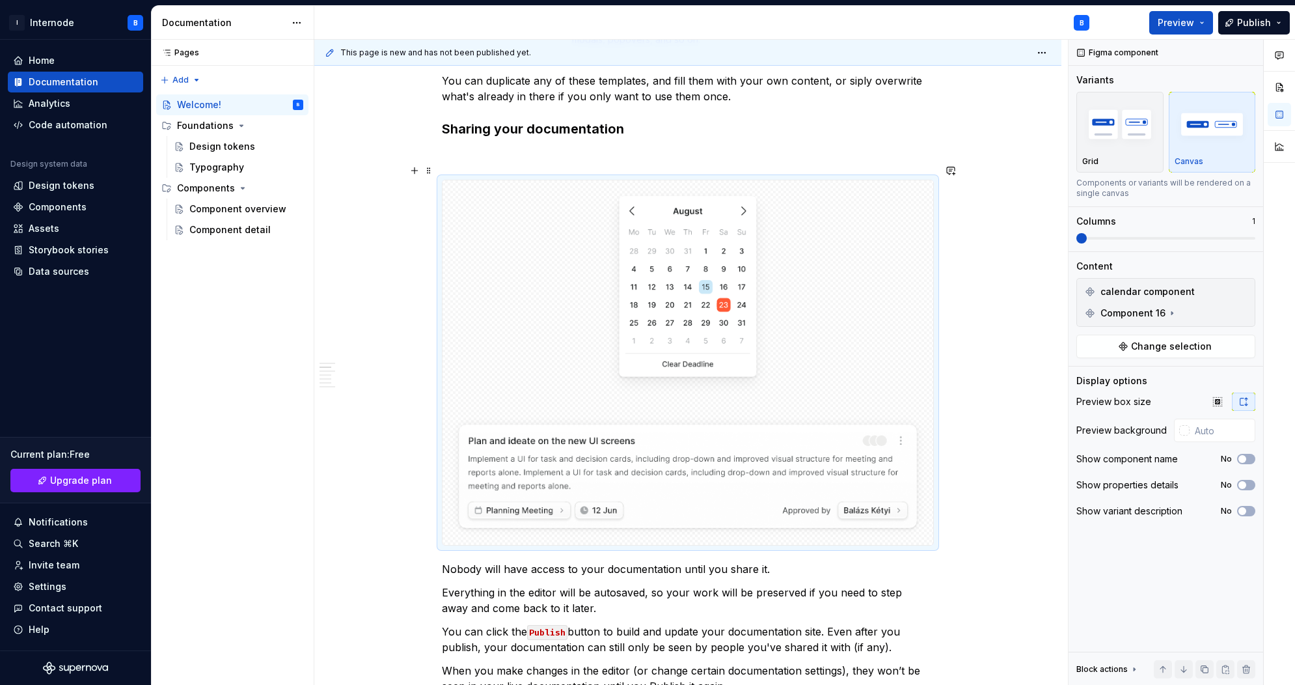
click at [705, 289] on img at bounding box center [687, 291] width 169 height 212
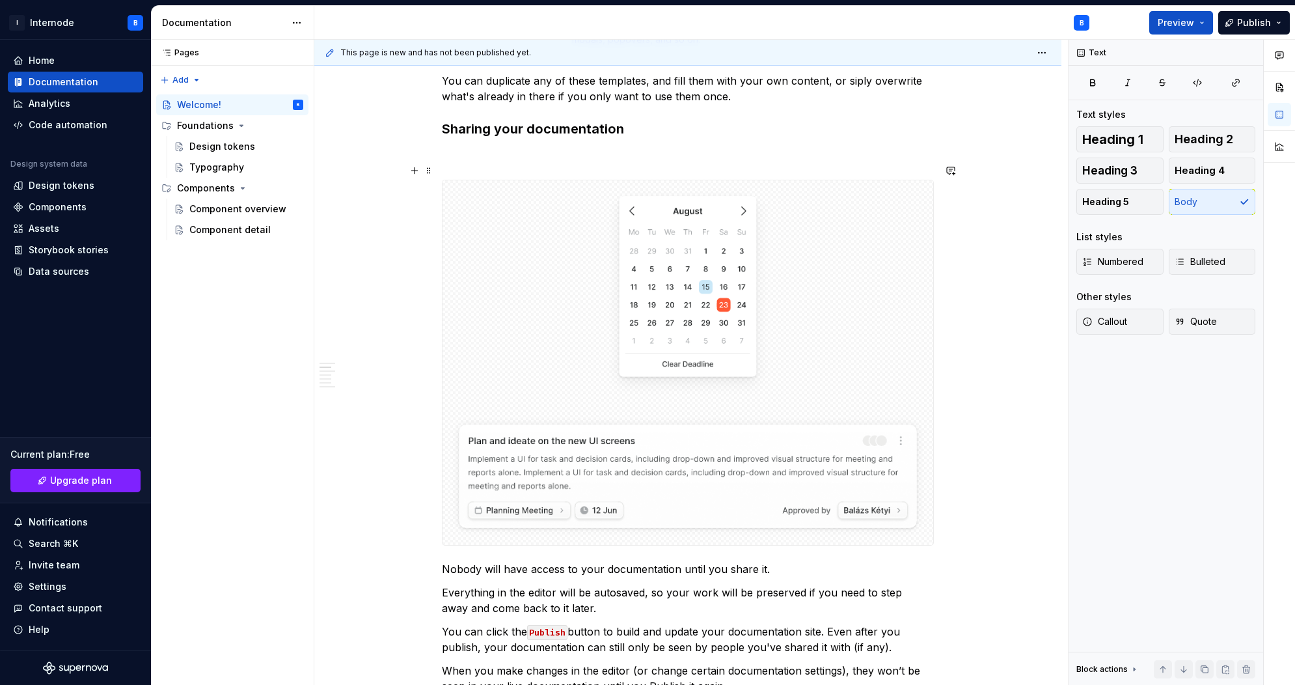
click at [1040, 328] on div "In case you're not too sure where to begin, we've provided some templates for y…" at bounding box center [687, 586] width 747 height 1878
click at [826, 561] on p "Nobody will have access to your documentation until you share it." at bounding box center [688, 569] width 492 height 16
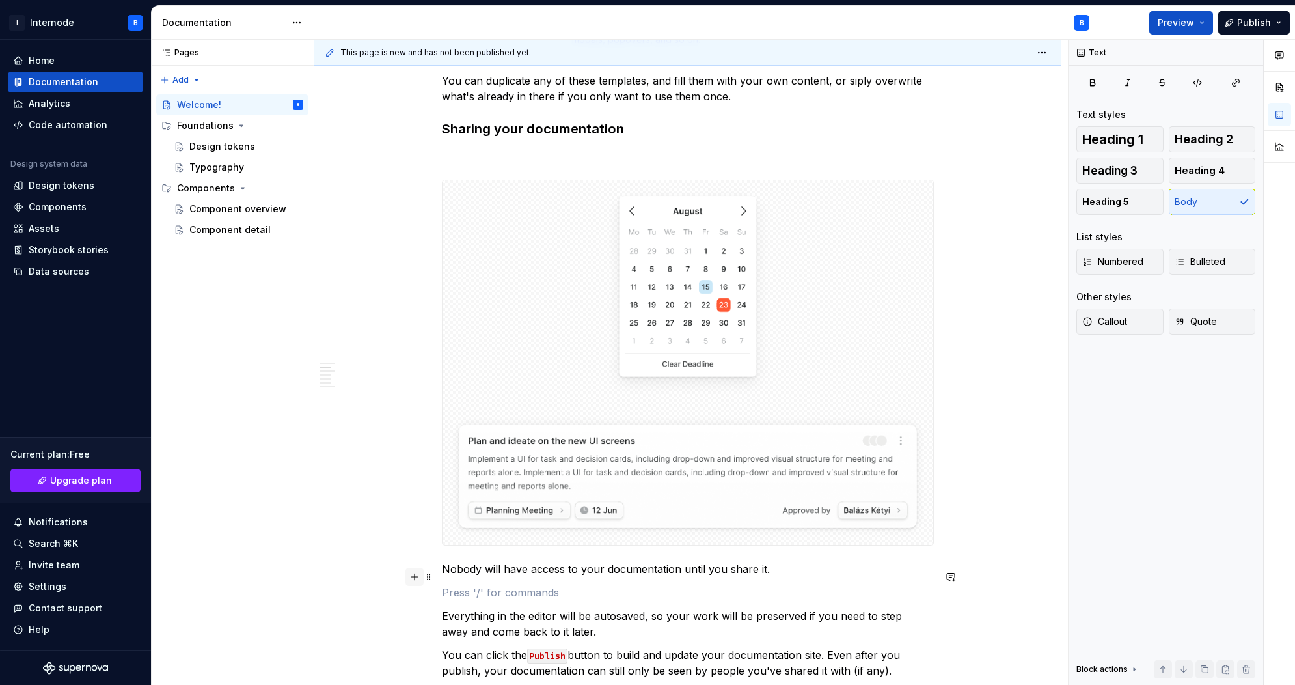
click at [418, 567] on button "button" at bounding box center [414, 576] width 18 height 18
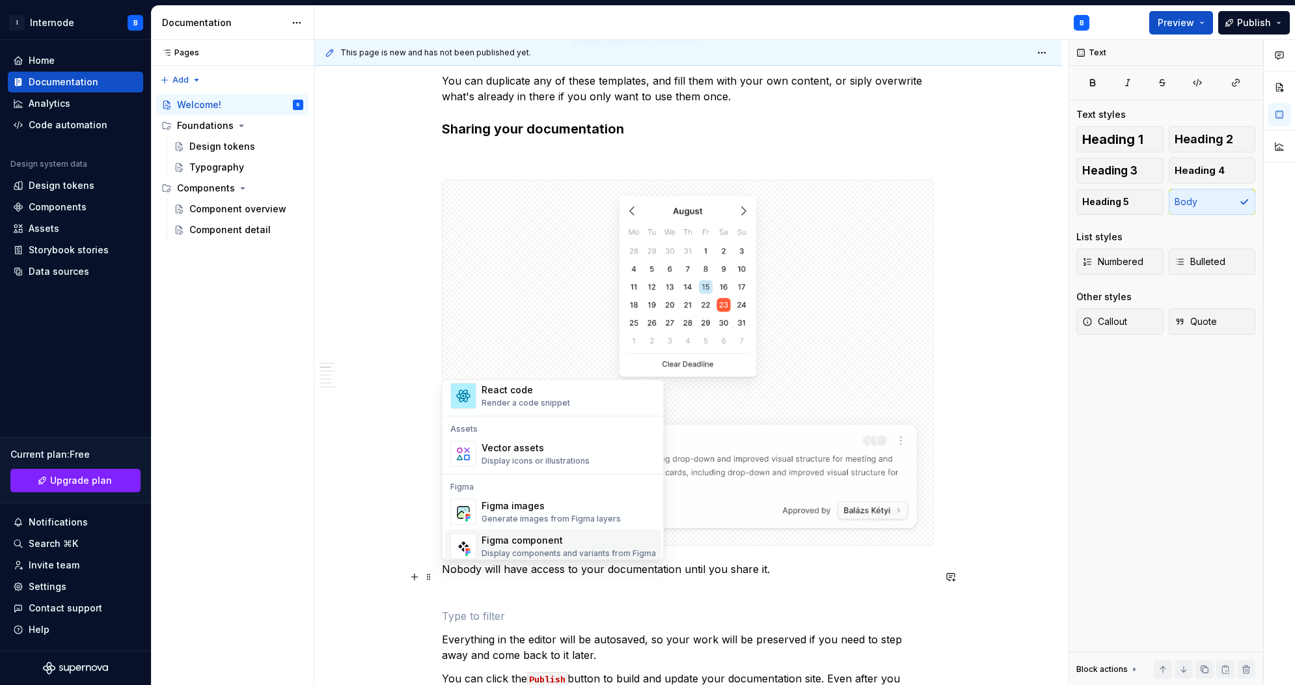
scroll to position [1024, 0]
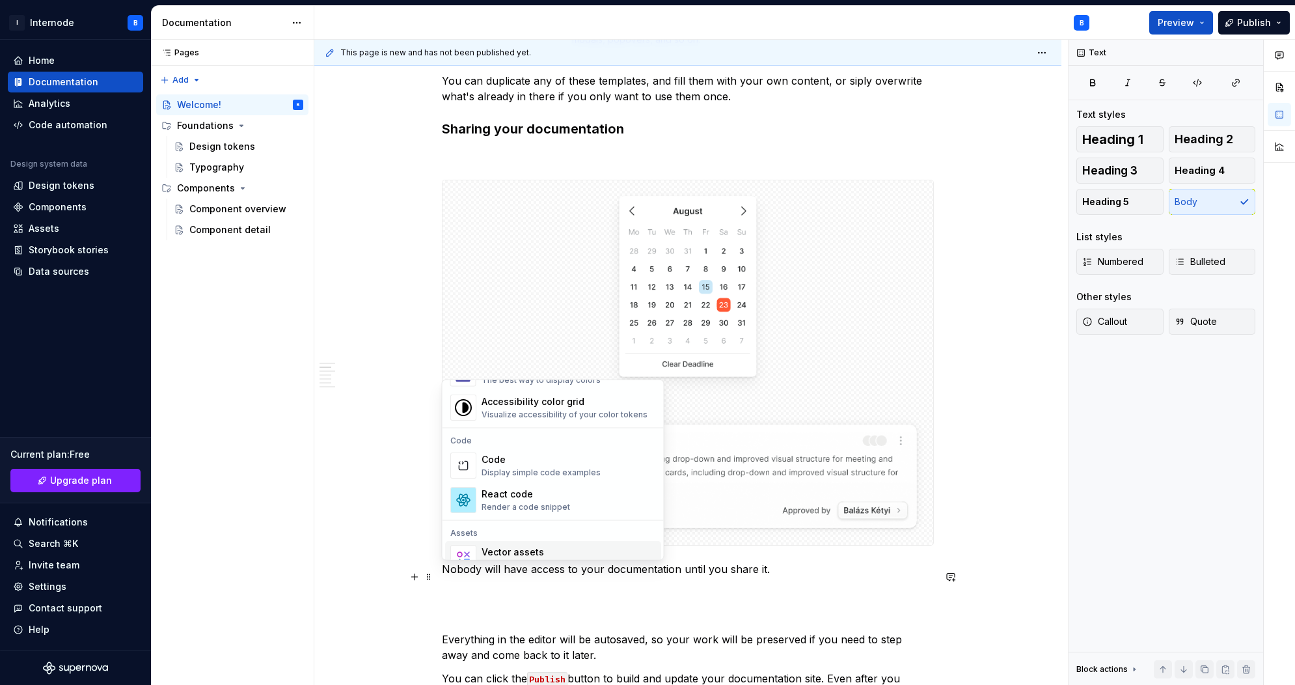
click at [549, 547] on div "Vector assets" at bounding box center [536, 552] width 108 height 13
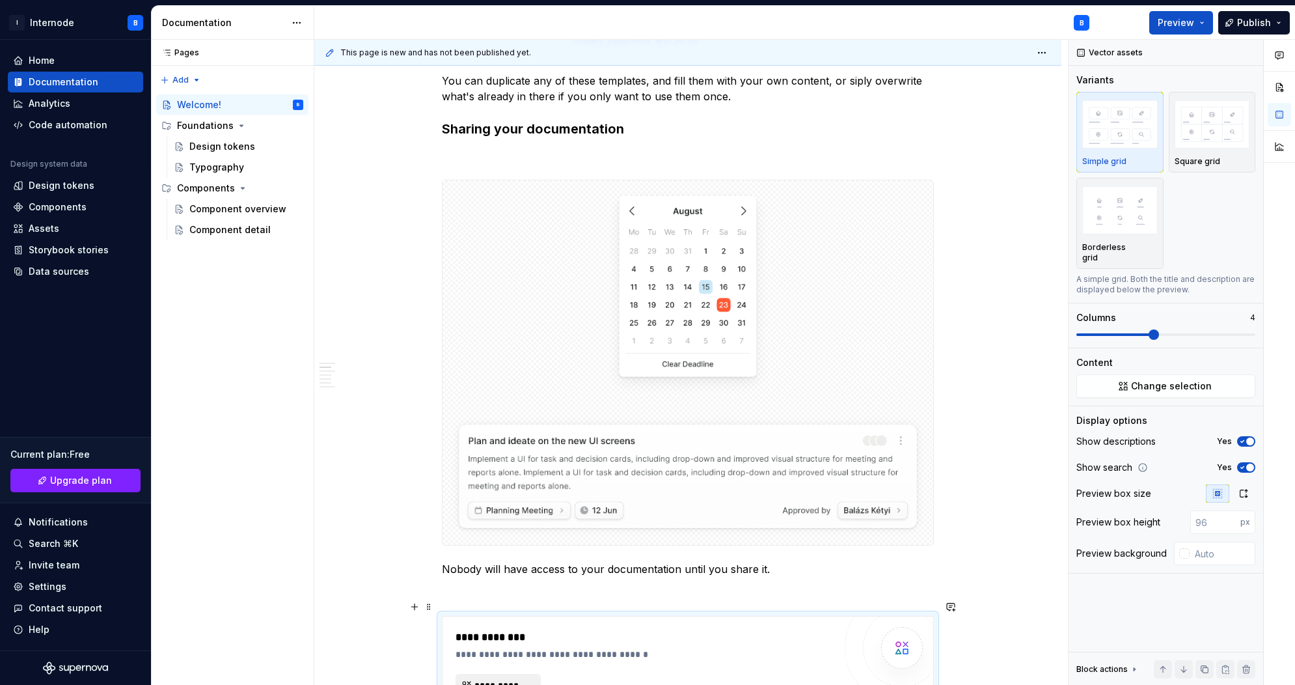
click at [515, 679] on span "**********" at bounding box center [503, 685] width 58 height 13
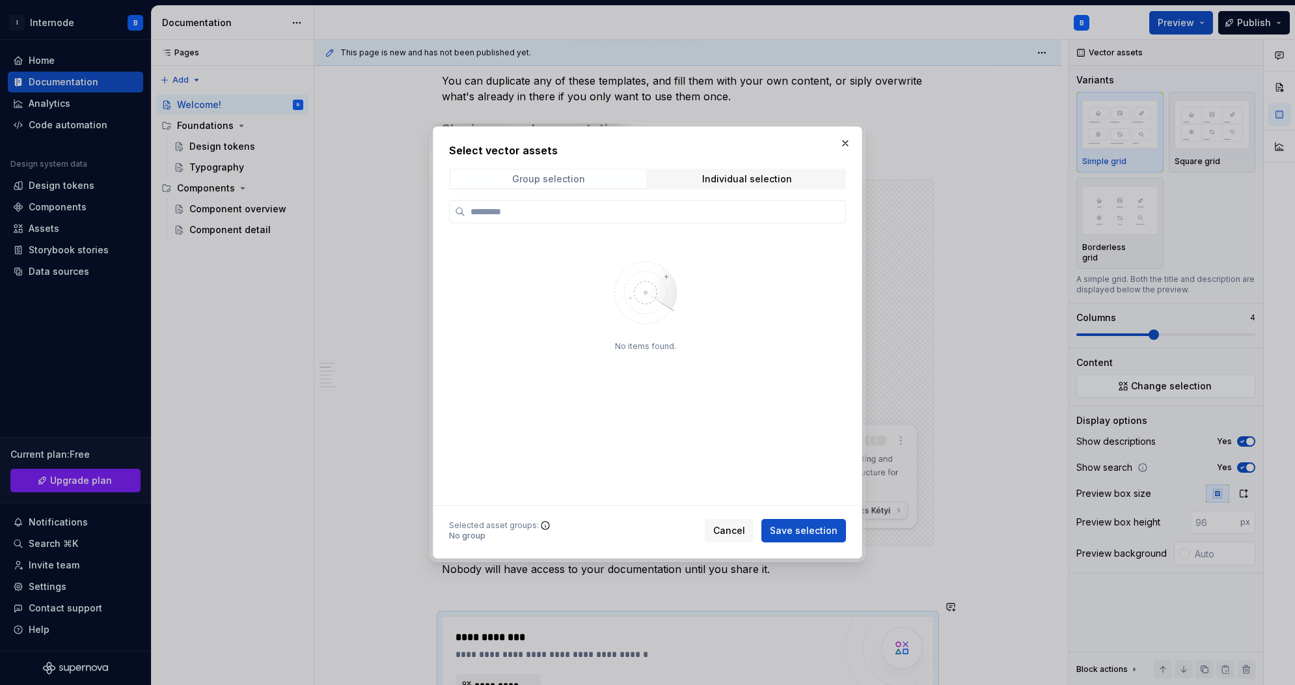
click at [595, 182] on span "Group selection" at bounding box center [548, 179] width 196 height 18
click at [714, 184] on div "Individual selection" at bounding box center [747, 179] width 90 height 10
click at [845, 144] on button "button" at bounding box center [845, 143] width 18 height 18
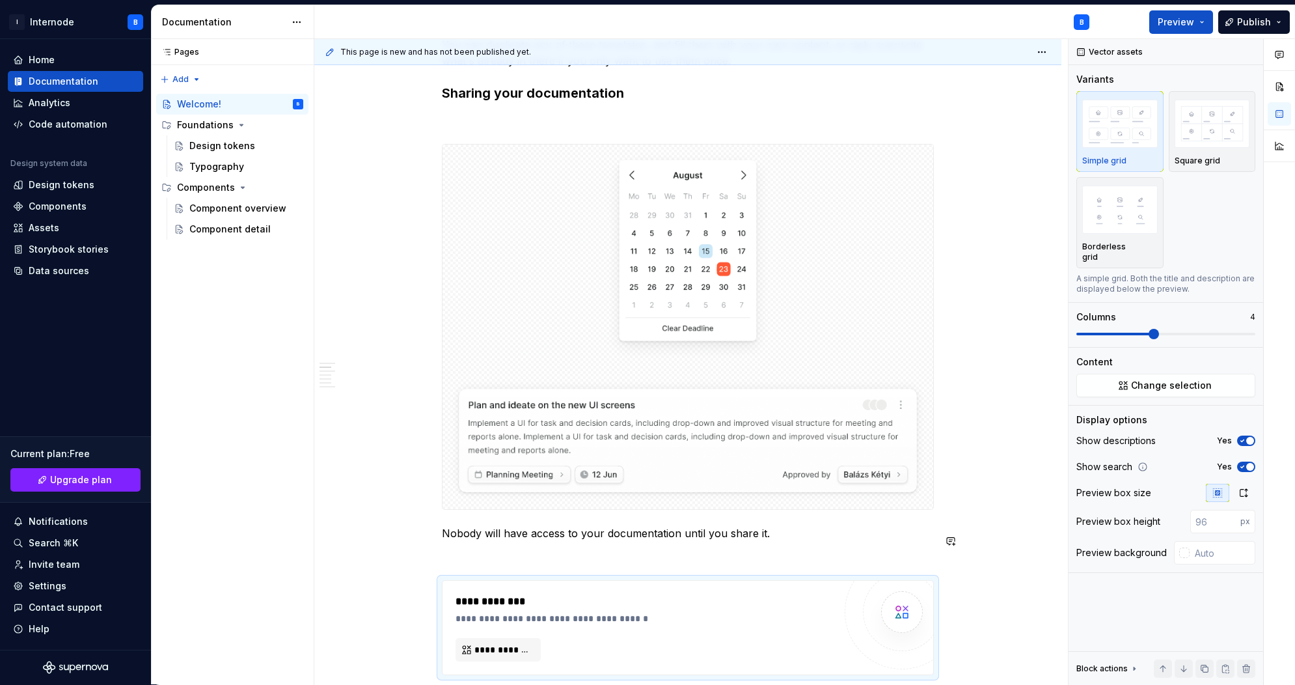
click at [530, 531] on div "In case you're not too sure where to begin, we've provided some templates for y…" at bounding box center [688, 525] width 492 height 1767
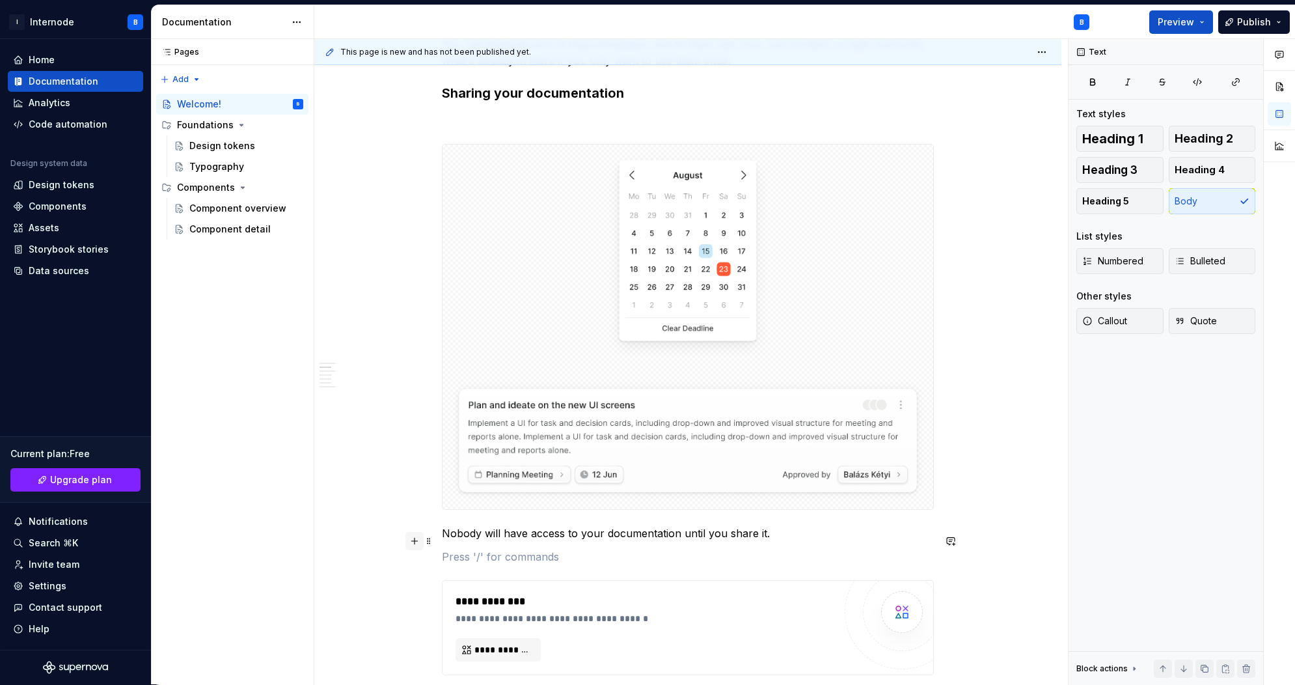
click at [416, 532] on button "button" at bounding box center [414, 541] width 18 height 18
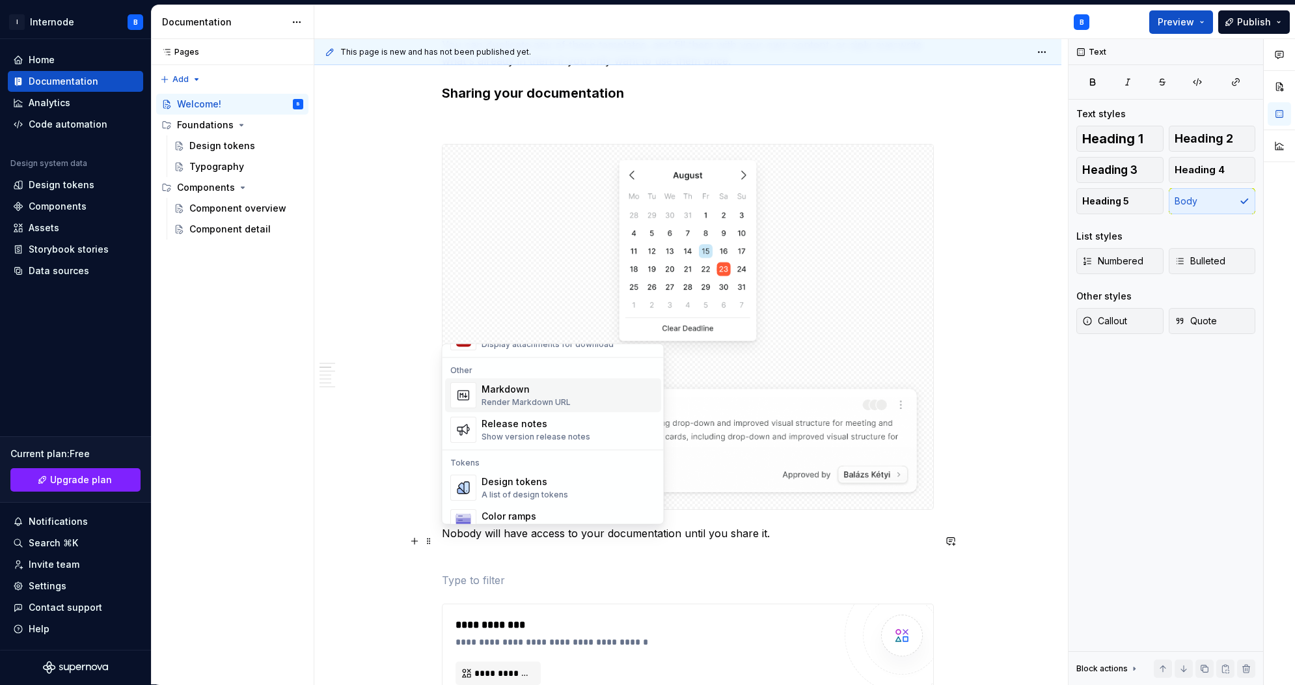
scroll to position [864, 0]
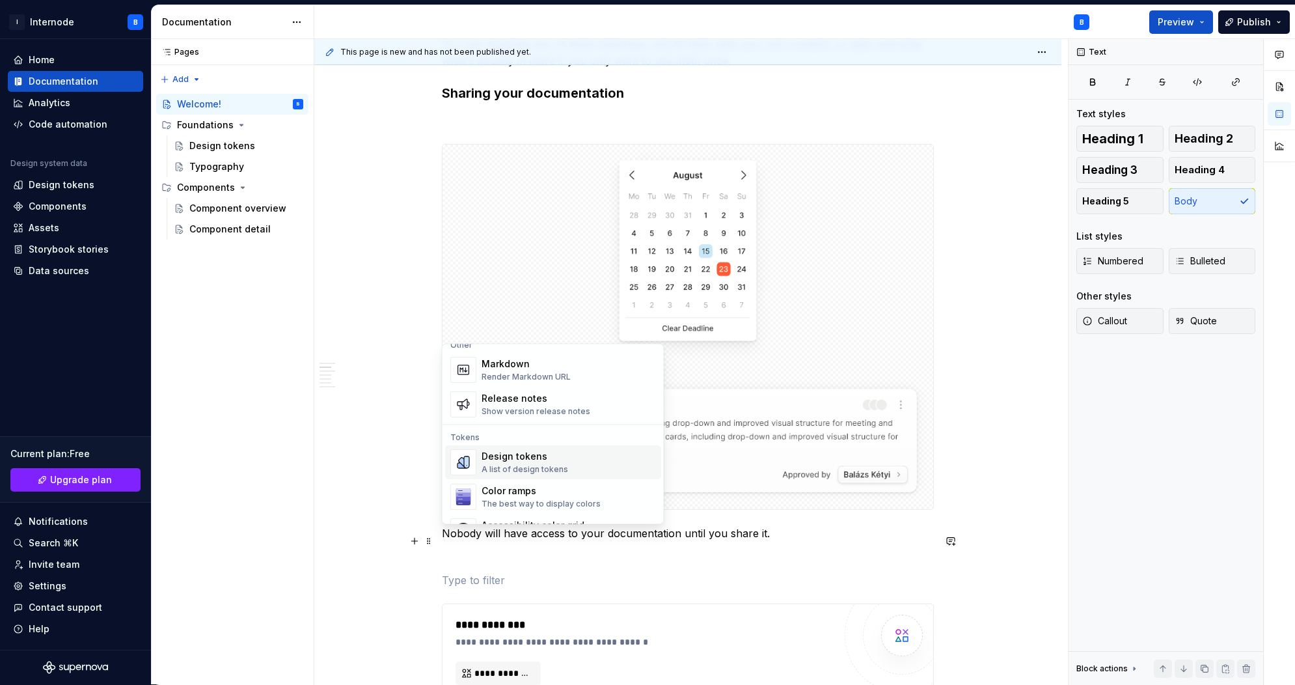
click at [559, 466] on div "A list of design tokens" at bounding box center [525, 470] width 87 height 10
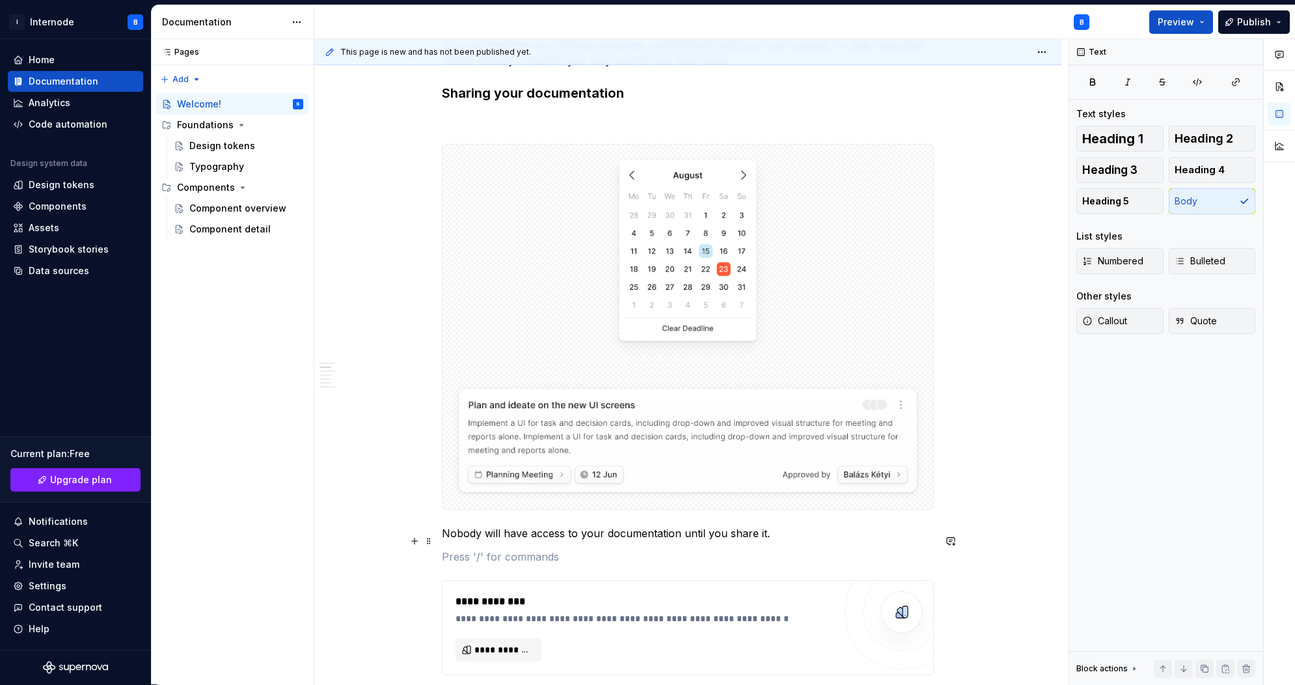
scroll to position [887, 0]
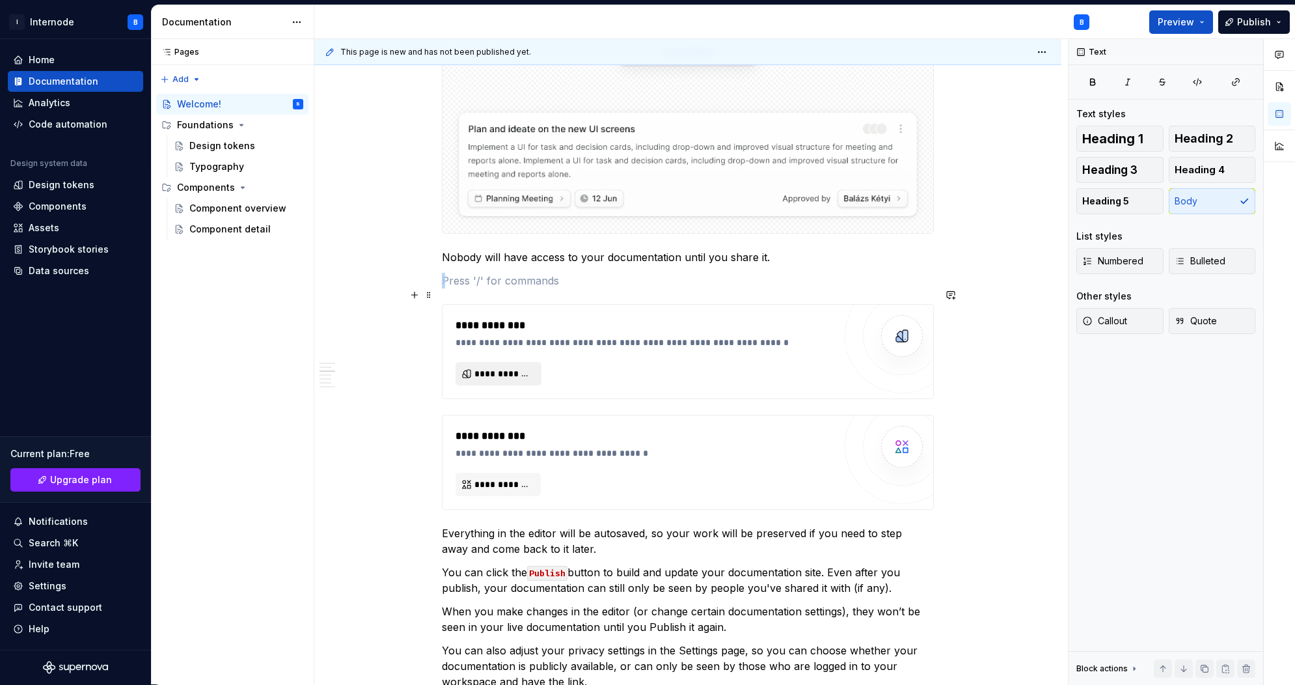
click at [519, 367] on span "**********" at bounding box center [503, 373] width 59 height 13
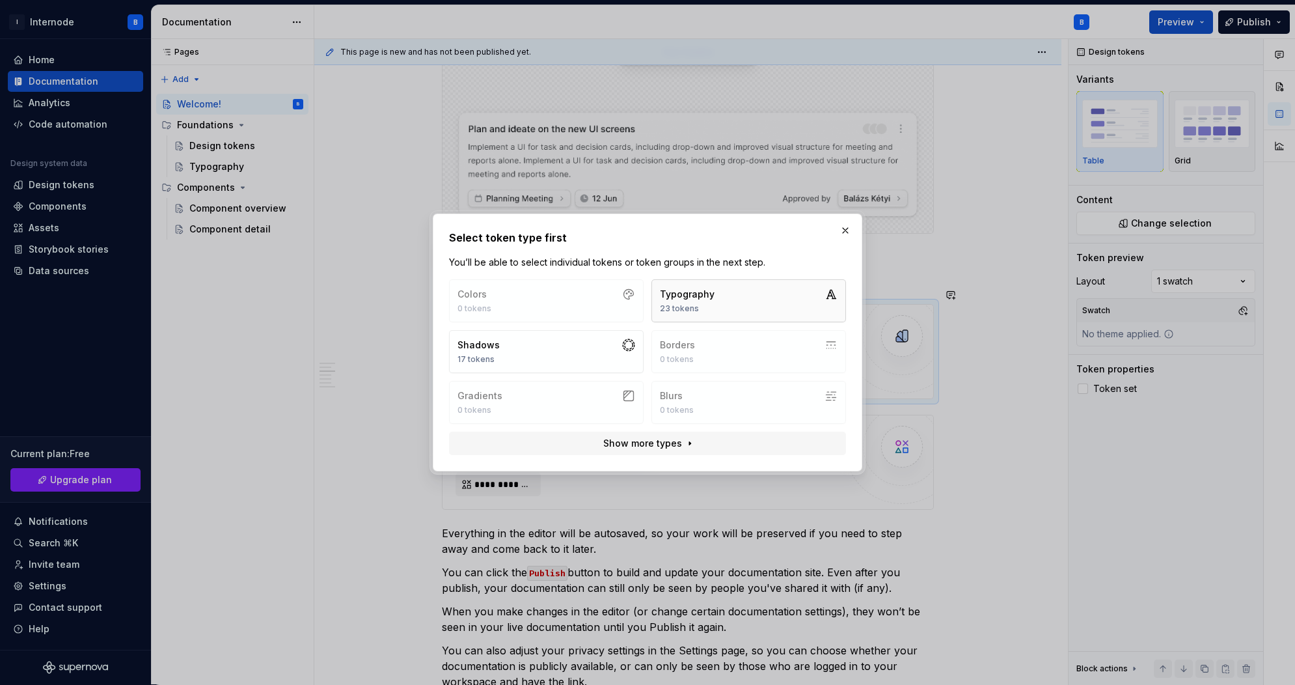
click at [752, 303] on button "Typography 23 tokens" at bounding box center [748, 300] width 195 height 43
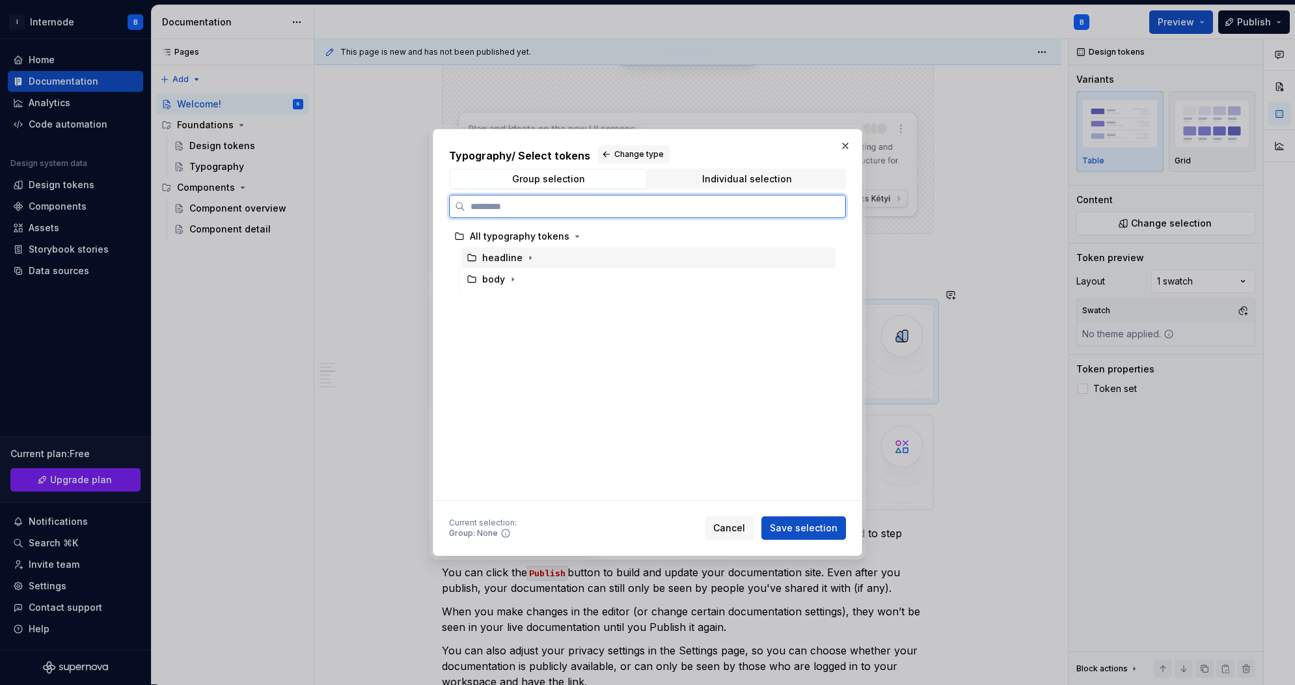
click at [491, 259] on div "headline" at bounding box center [502, 257] width 40 height 13
click at [525, 260] on icon "button" at bounding box center [530, 257] width 10 height 10
click at [536, 280] on icon "button" at bounding box center [539, 279] width 10 height 10
click at [526, 299] on div "desktop" at bounding box center [525, 300] width 37 height 13
click at [537, 302] on div "desktop" at bounding box center [525, 300] width 37 height 13
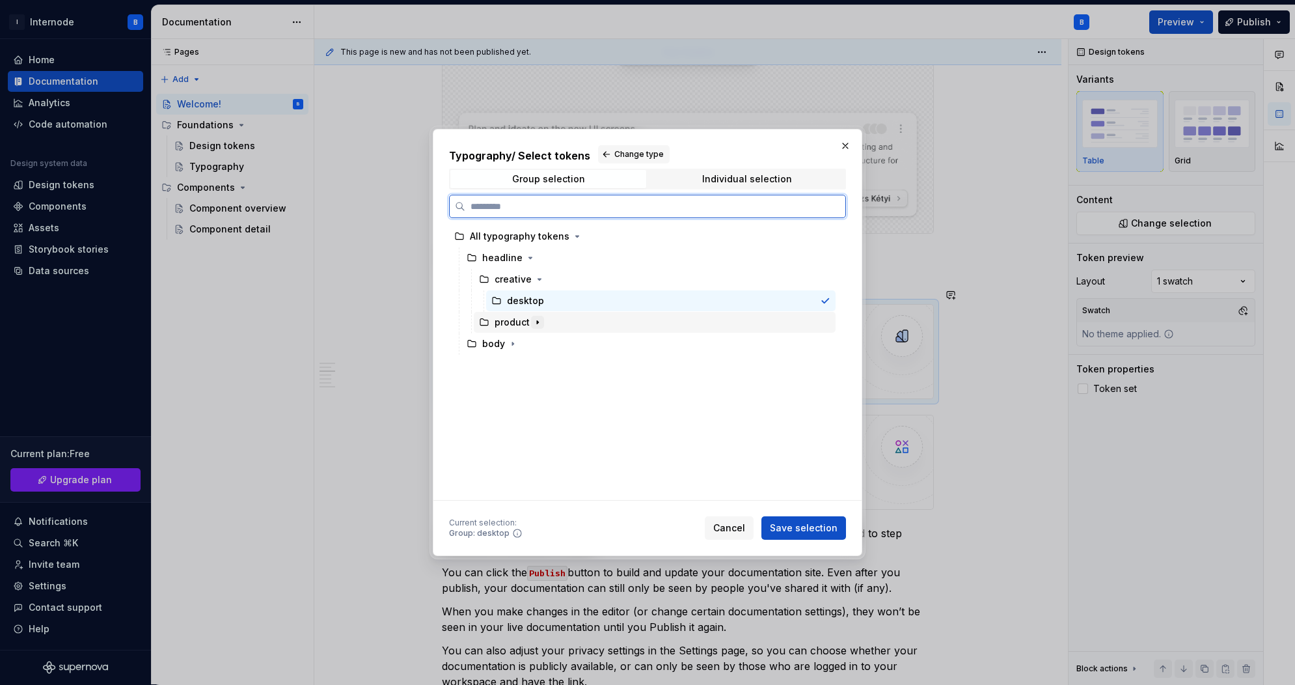
click at [536, 319] on icon "button" at bounding box center [537, 322] width 10 height 10
click at [542, 345] on div "desktop" at bounding box center [660, 343] width 349 height 21
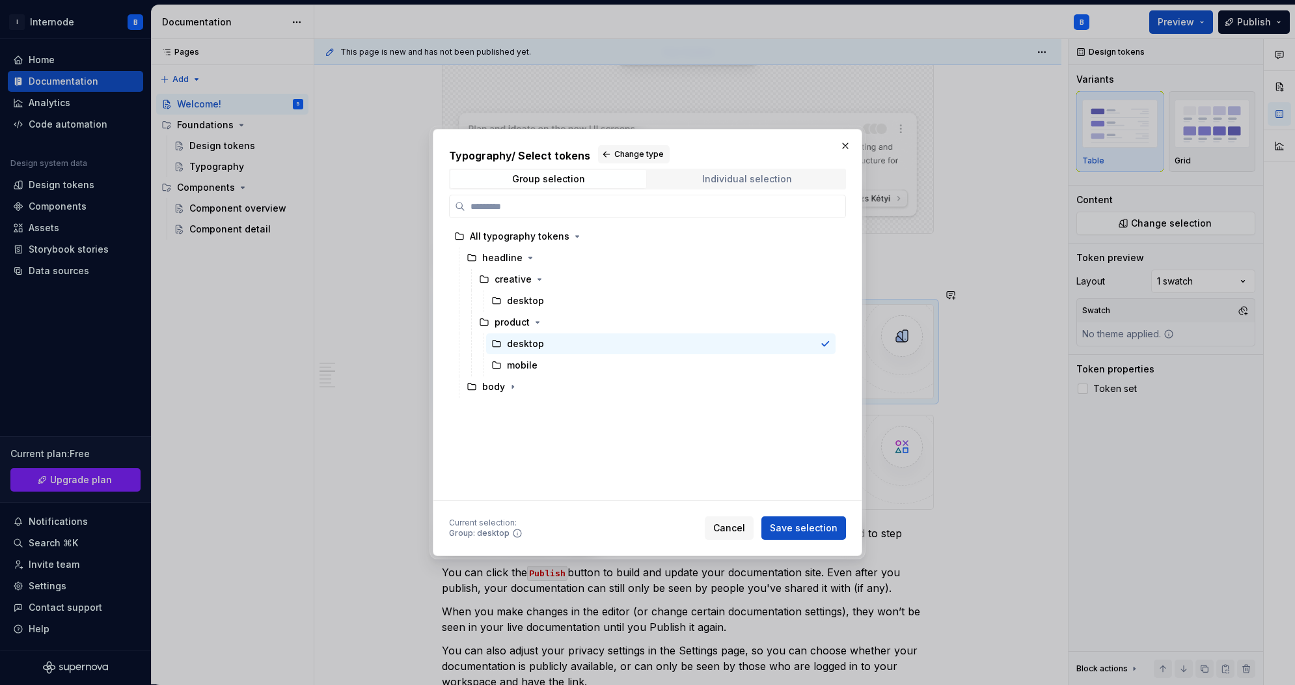
click at [734, 182] on div "Individual selection" at bounding box center [747, 179] width 90 height 10
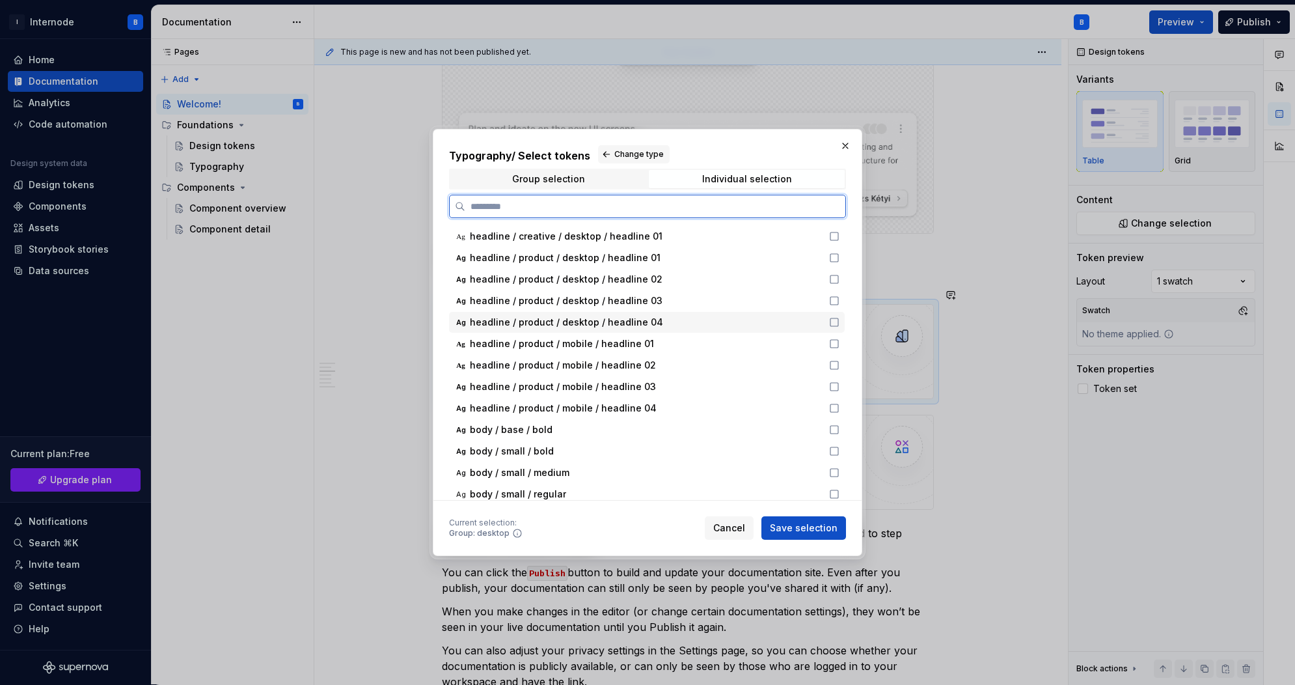
click at [544, 317] on span "headline / product / desktop / headline 04" at bounding box center [566, 322] width 193 height 13
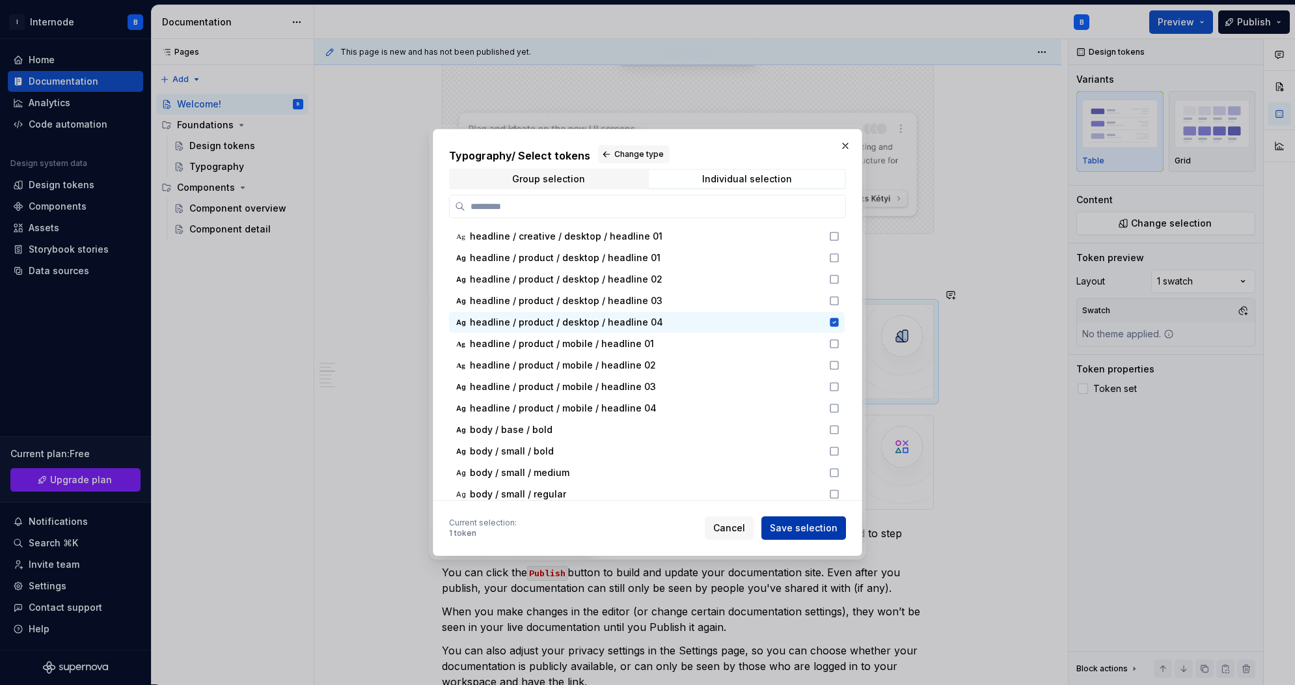
click at [806, 526] on span "Save selection" at bounding box center [804, 527] width 68 height 13
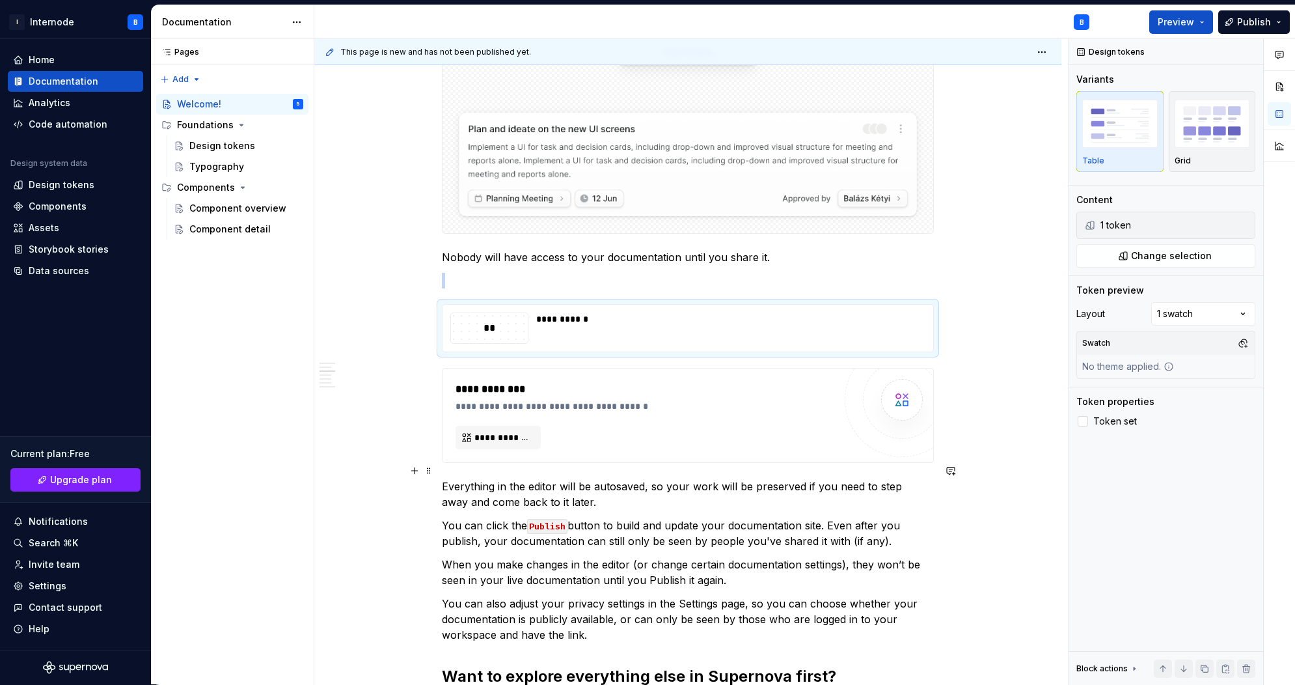
type textarea "*"
click at [567, 312] on div "**********" at bounding box center [726, 318] width 381 height 13
click at [500, 320] on div "**" at bounding box center [489, 328] width 77 height 16
click at [1201, 128] on img "button" at bounding box center [1211, 123] width 75 height 47
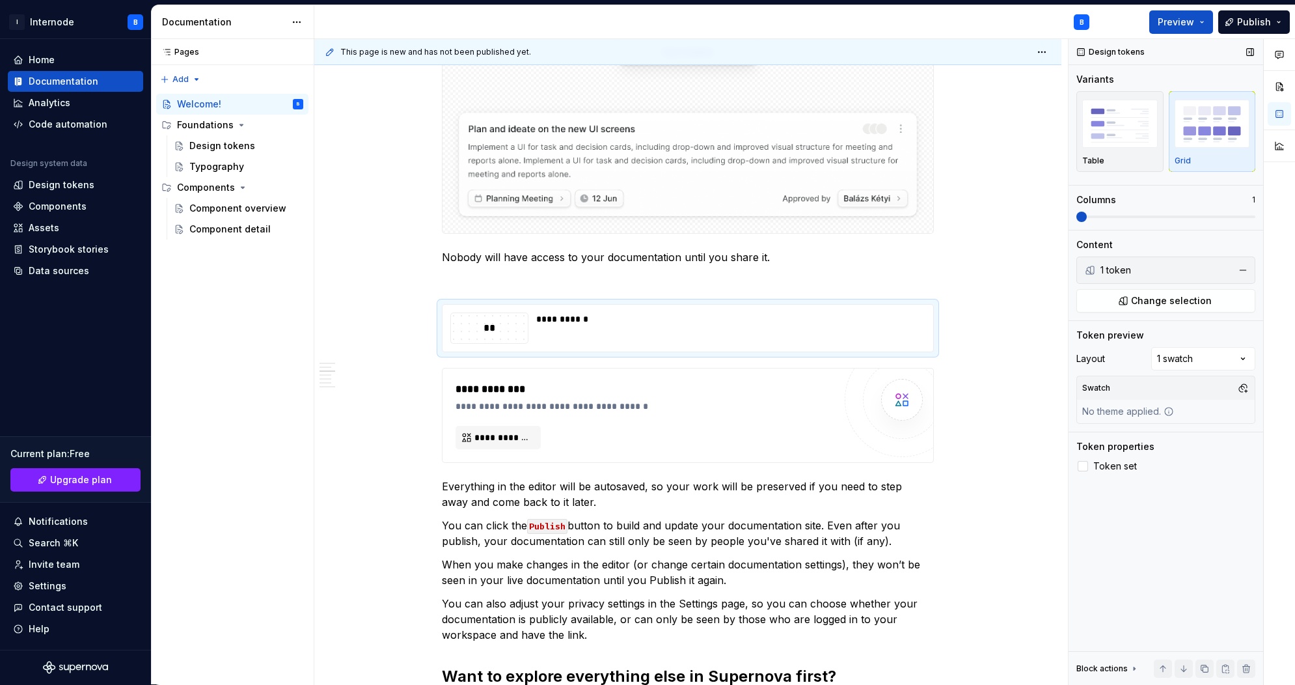
click at [1117, 262] on li "1 token" at bounding box center [1165, 270] width 172 height 21
click at [1214, 360] on div "Comments Open comments No comments yet Select ‘Comment’ from the block context …" at bounding box center [1181, 361] width 226 height 645
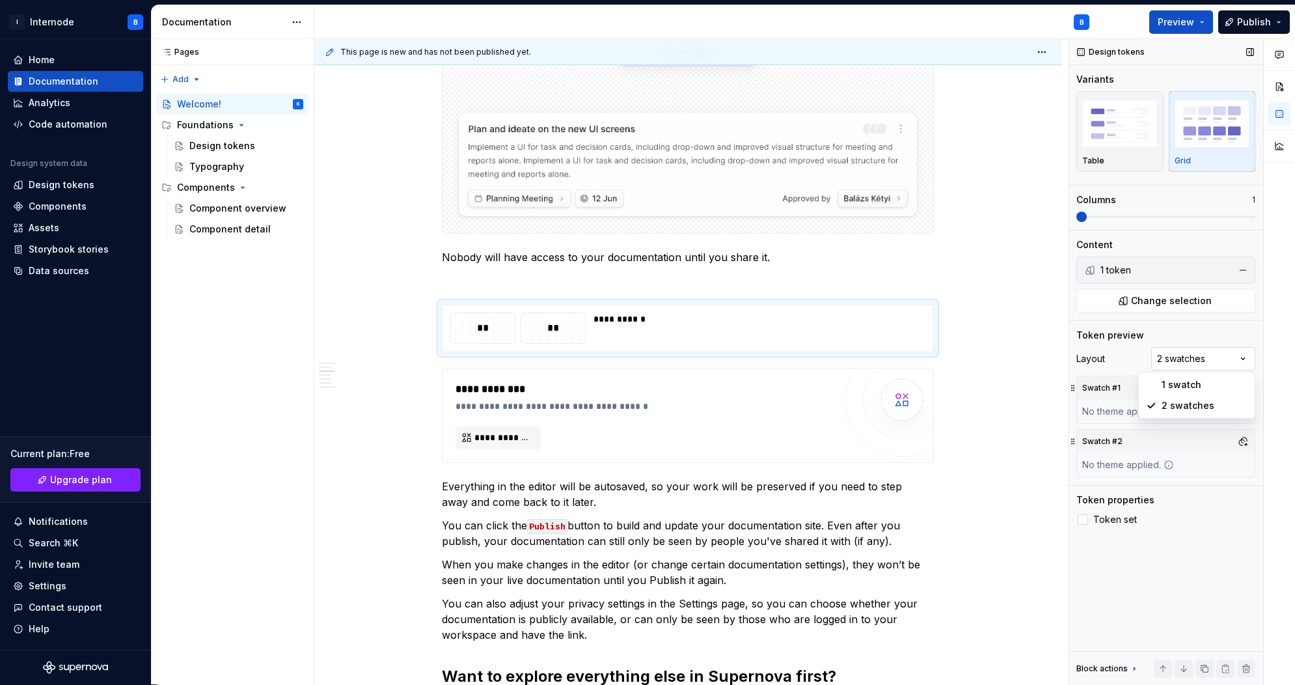
click at [1197, 352] on div "Comments Open comments No comments yet Select ‘Comment’ from the block context …" at bounding box center [1181, 361] width 226 height 645
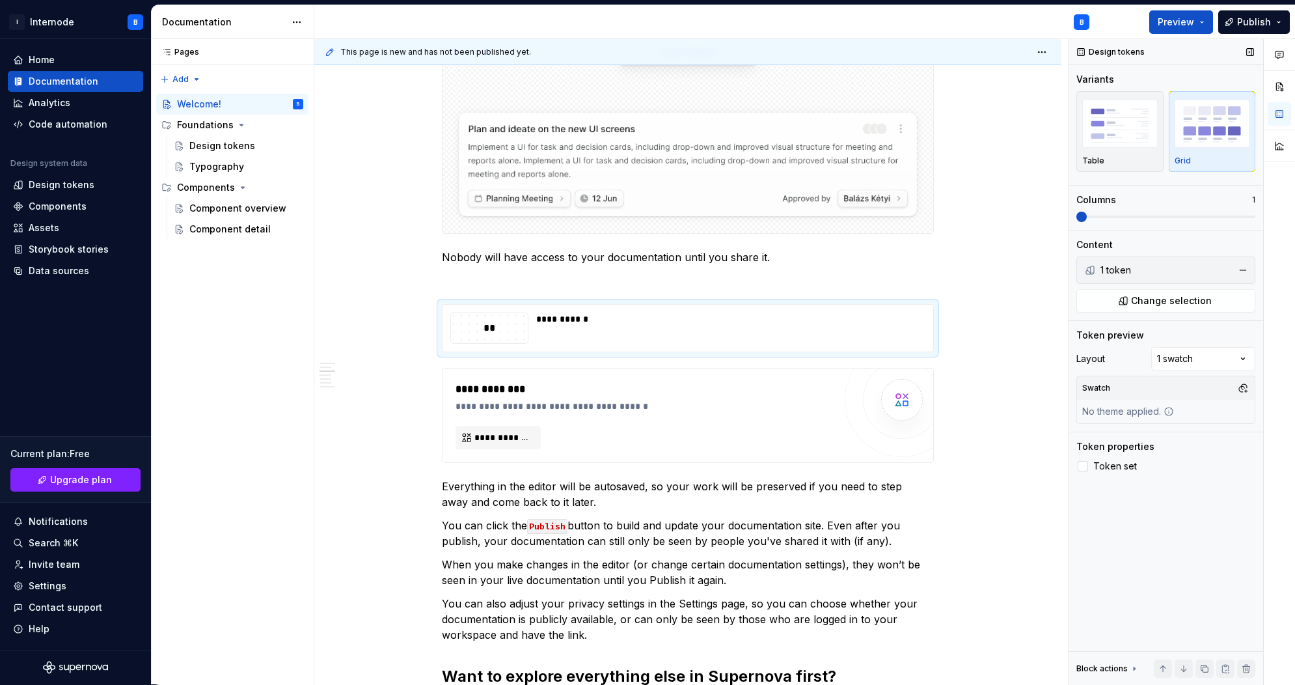
click at [1145, 406] on div "No theme applied." at bounding box center [1128, 411] width 102 height 23
click at [1244, 389] on button "button" at bounding box center [1243, 388] width 18 height 18
click at [1149, 438] on div "Dark" at bounding box center [1182, 437] width 124 height 13
click at [1167, 513] on div "Comments Open comments No comments yet Select ‘Comment’ from the block context …" at bounding box center [1181, 361] width 226 height 645
click at [1108, 462] on span "Token set" at bounding box center [1115, 466] width 44 height 10
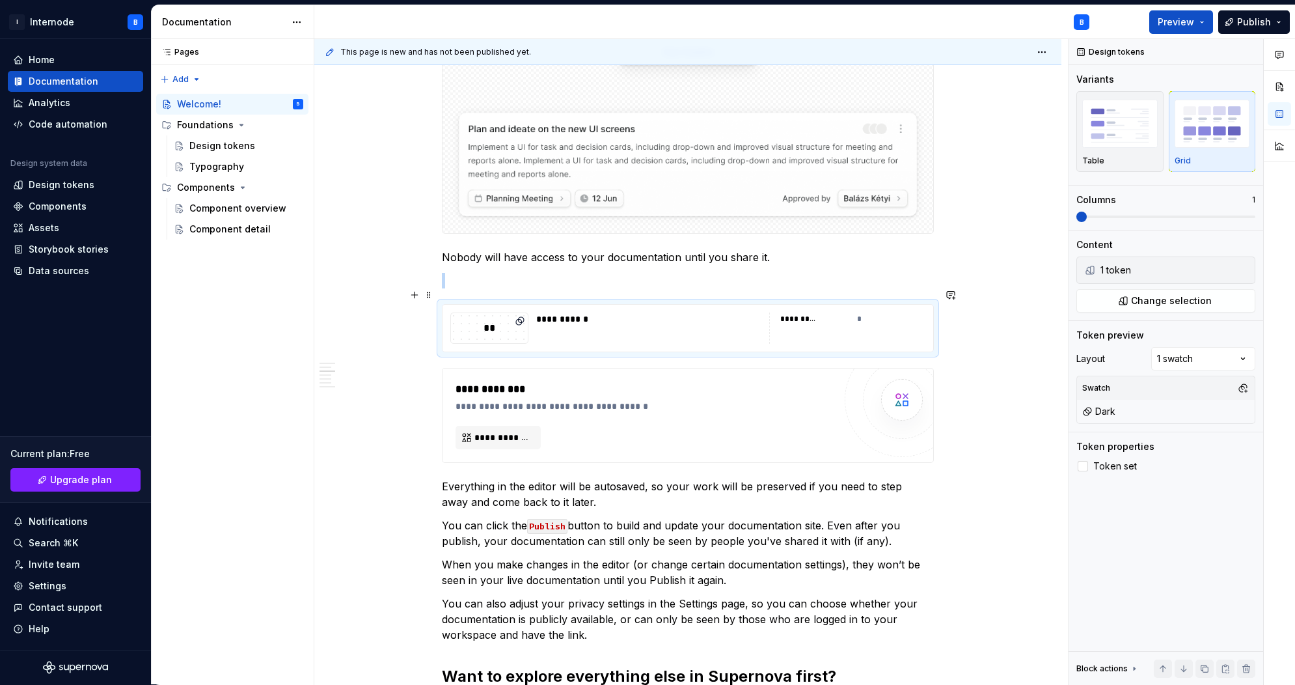
click at [858, 312] on div "*" at bounding box center [891, 318] width 69 height 13
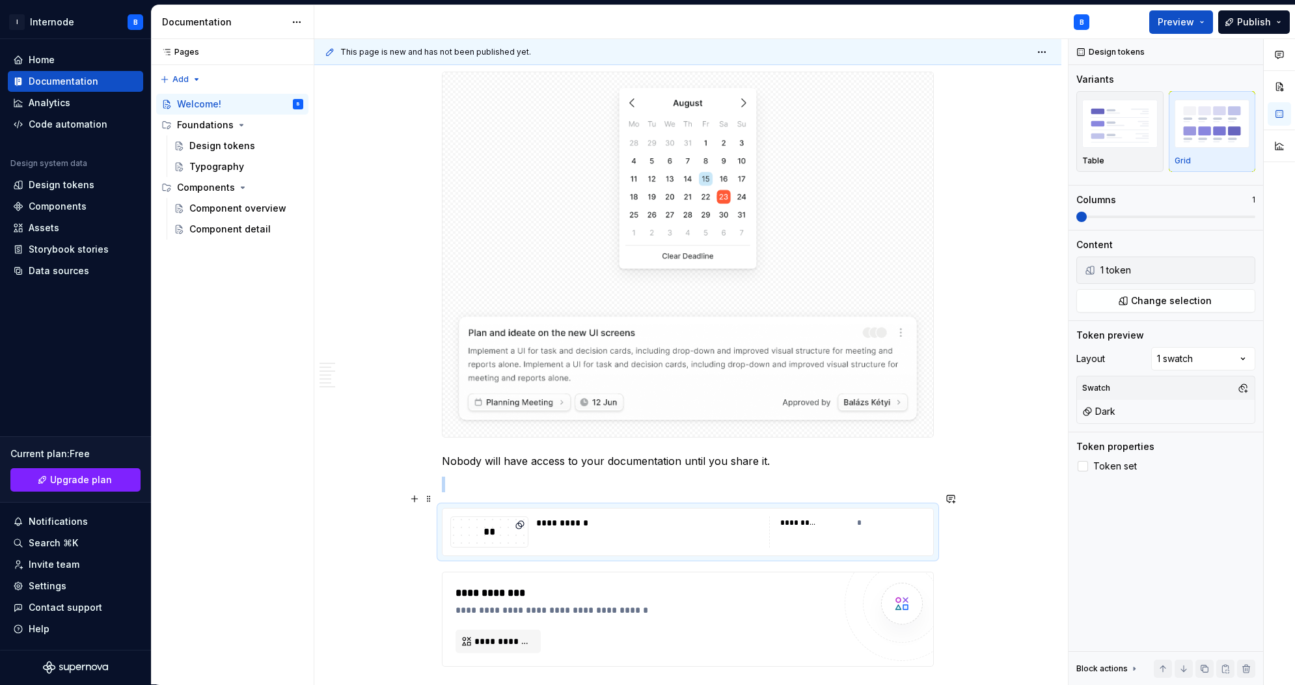
scroll to position [619, 0]
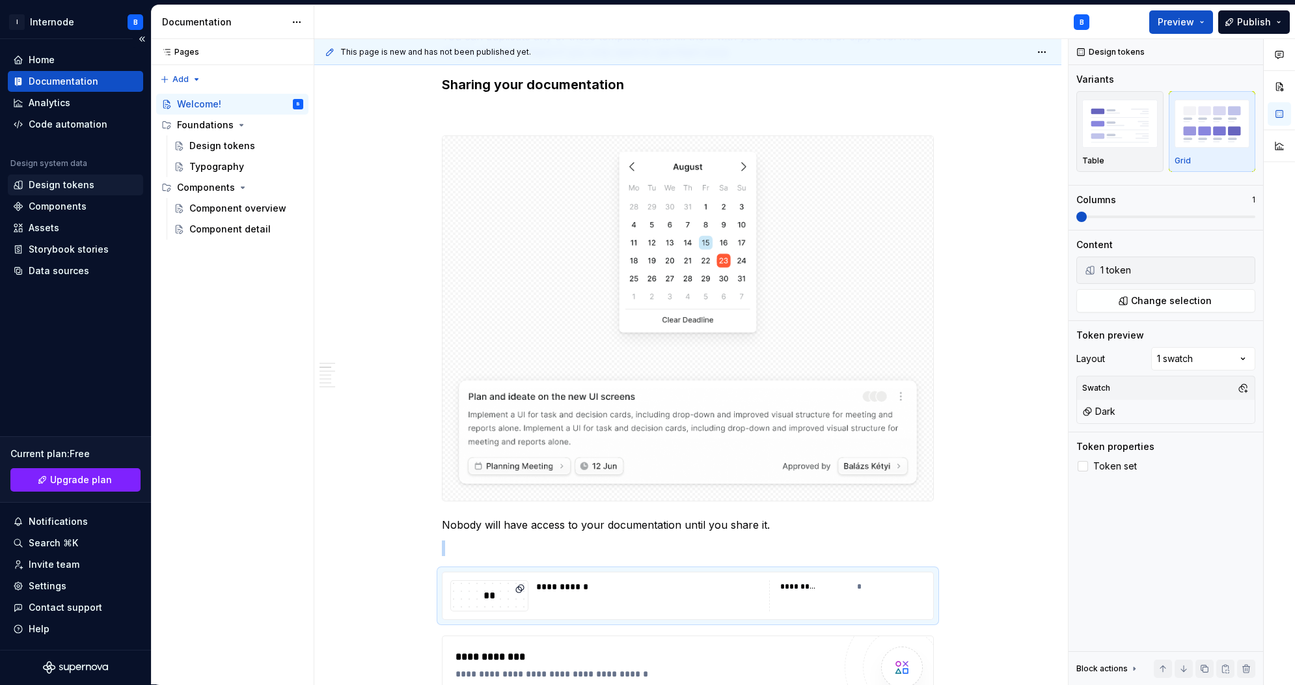
click at [83, 191] on div "Design tokens" at bounding box center [75, 184] width 135 height 21
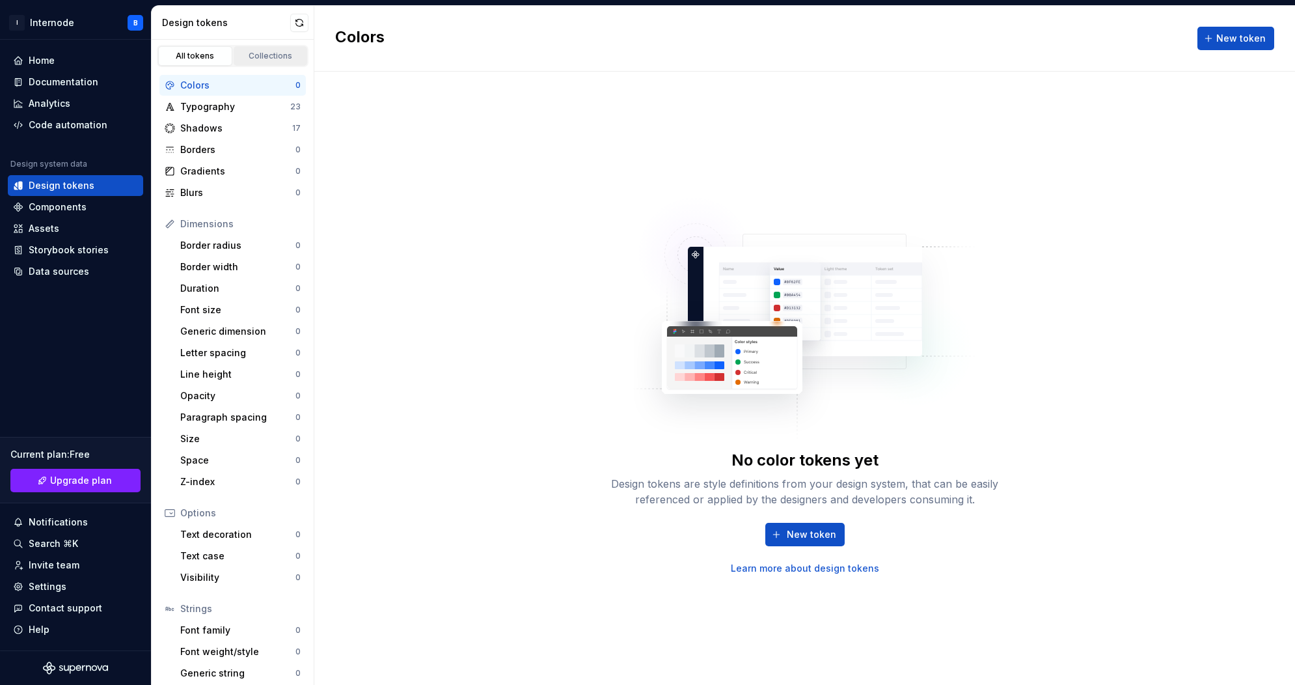
click at [244, 54] on div "Collections" at bounding box center [270, 56] width 65 height 10
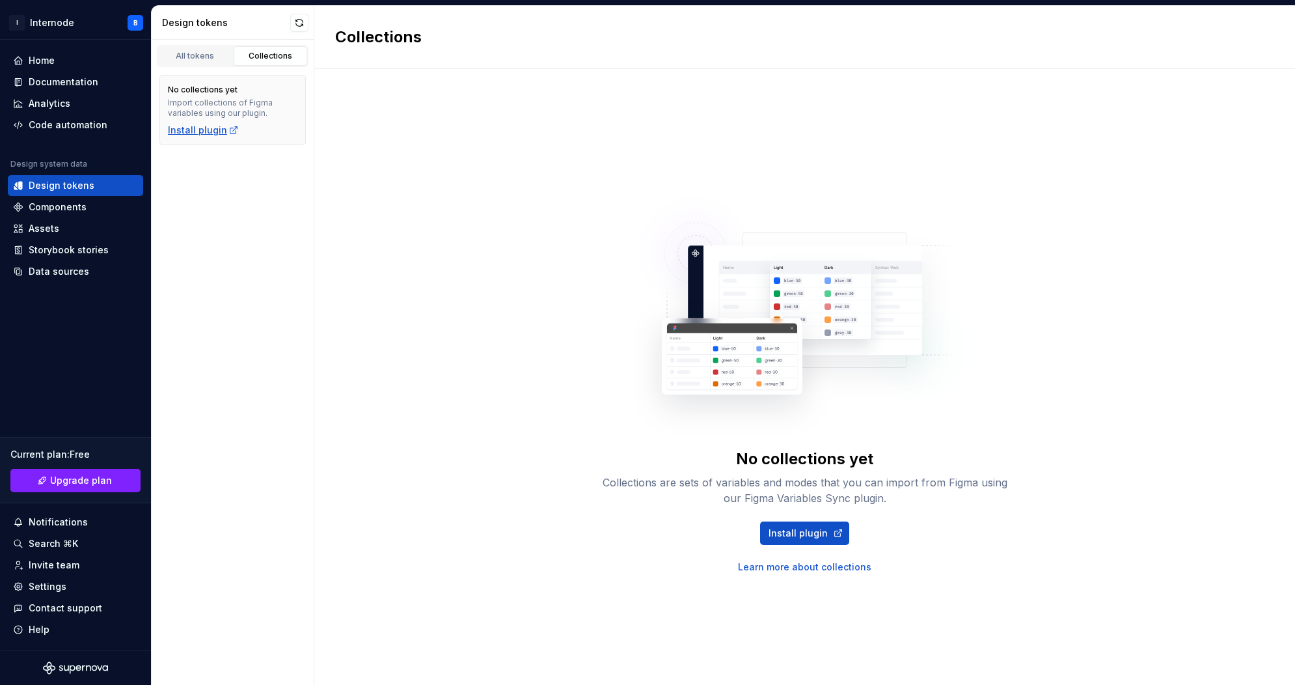
click at [201, 133] on div "Install plugin" at bounding box center [203, 130] width 71 height 13
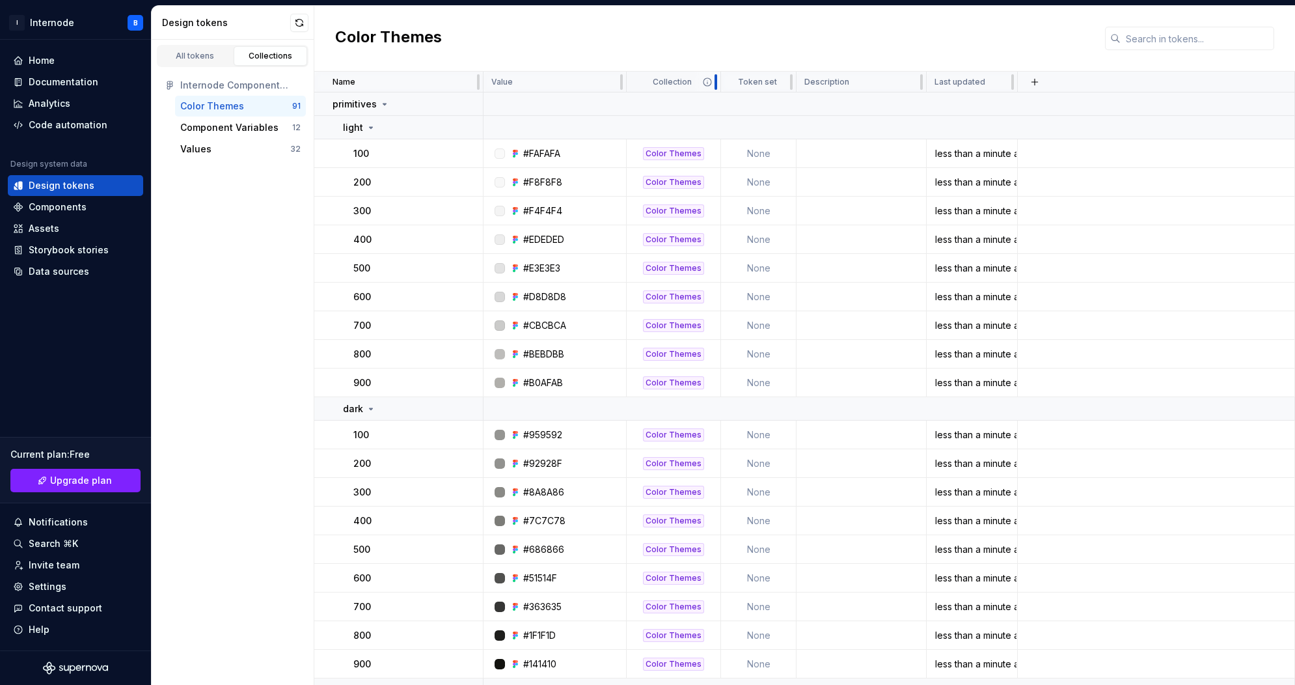
drag, startPoint x: 688, startPoint y: 60, endPoint x: 717, endPoint y: 62, distance: 29.3
click at [717, 72] on div at bounding box center [716, 82] width 10 height 21
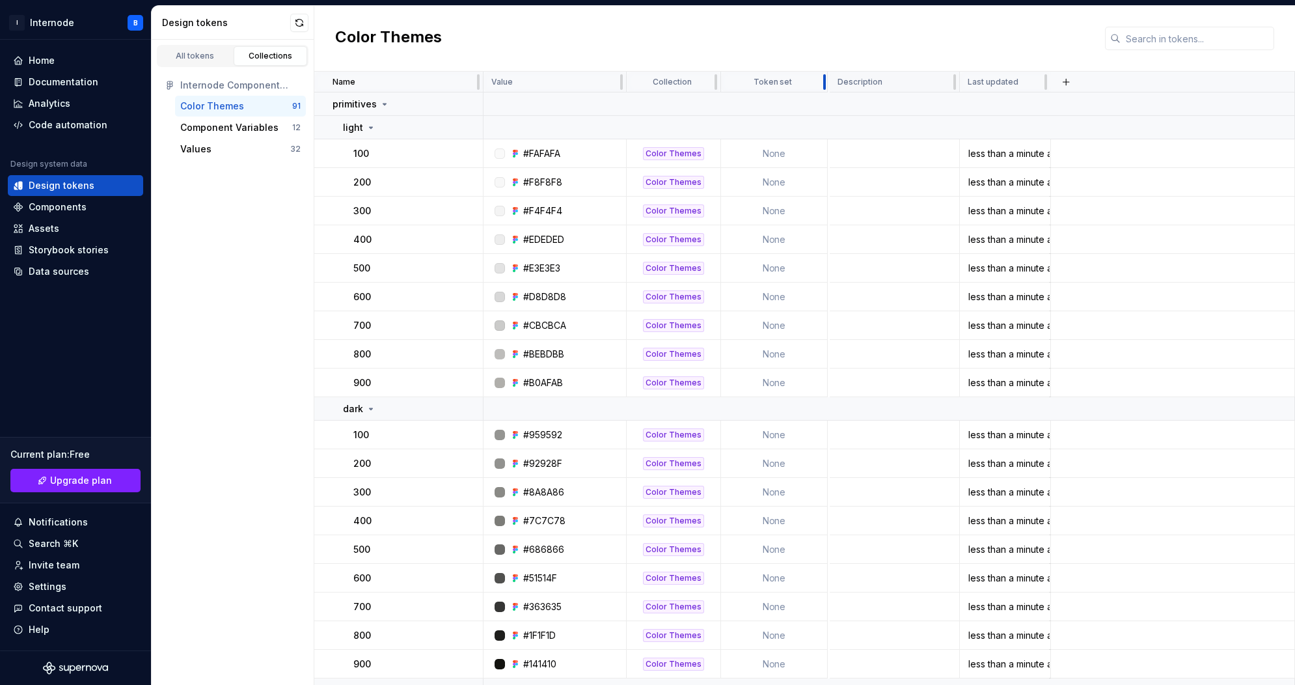
drag, startPoint x: 791, startPoint y: 58, endPoint x: 832, endPoint y: 59, distance: 41.7
click at [832, 72] on tr "Name Value Collection Token set Description Last updated" at bounding box center [804, 82] width 981 height 21
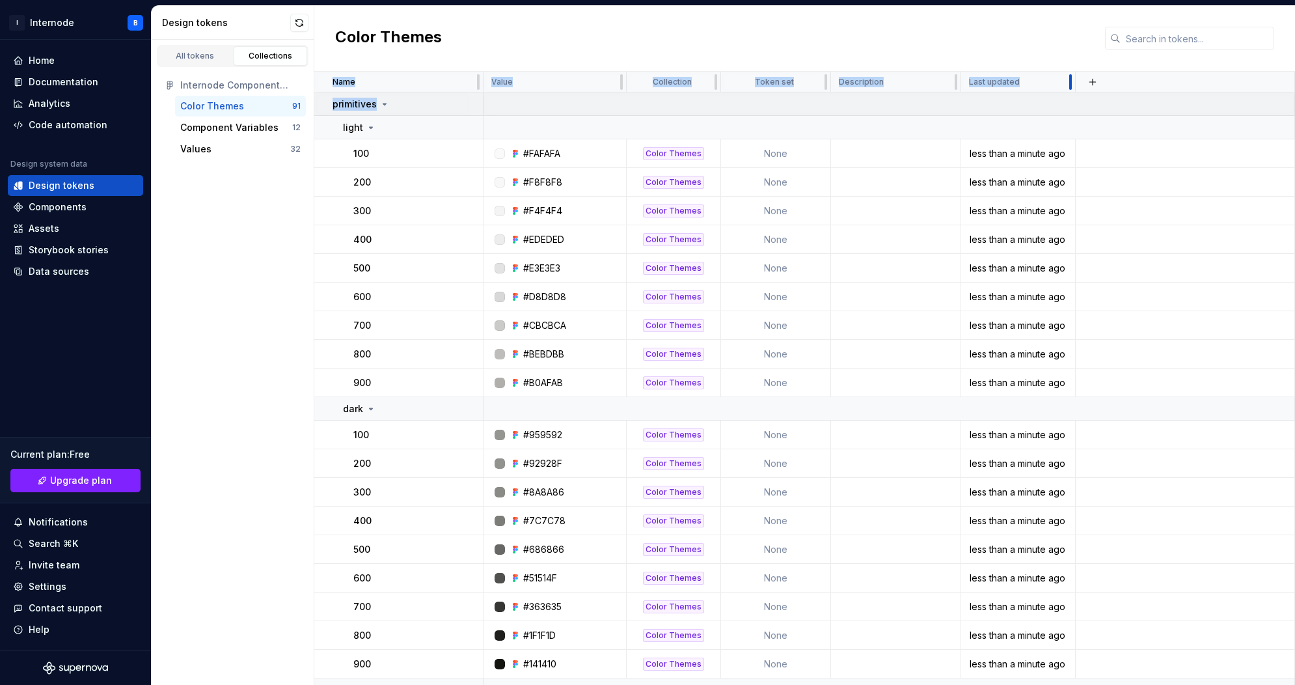
drag, startPoint x: 1051, startPoint y: 60, endPoint x: 1097, endPoint y: 74, distance: 48.4
click at [1113, 73] on button "button" at bounding box center [1115, 82] width 18 height 18
click at [1068, 105] on div "New custom property" at bounding box center [1041, 110] width 98 height 13
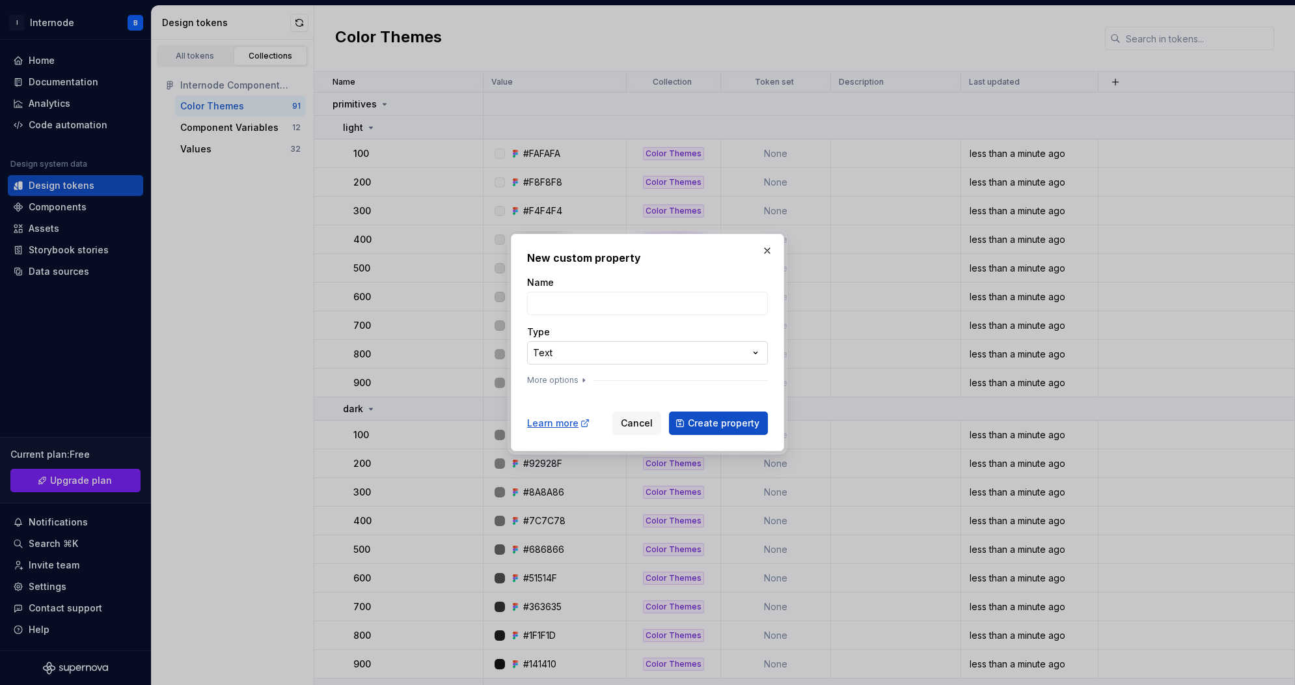
click at [638, 355] on div "**********" at bounding box center [647, 342] width 1295 height 685
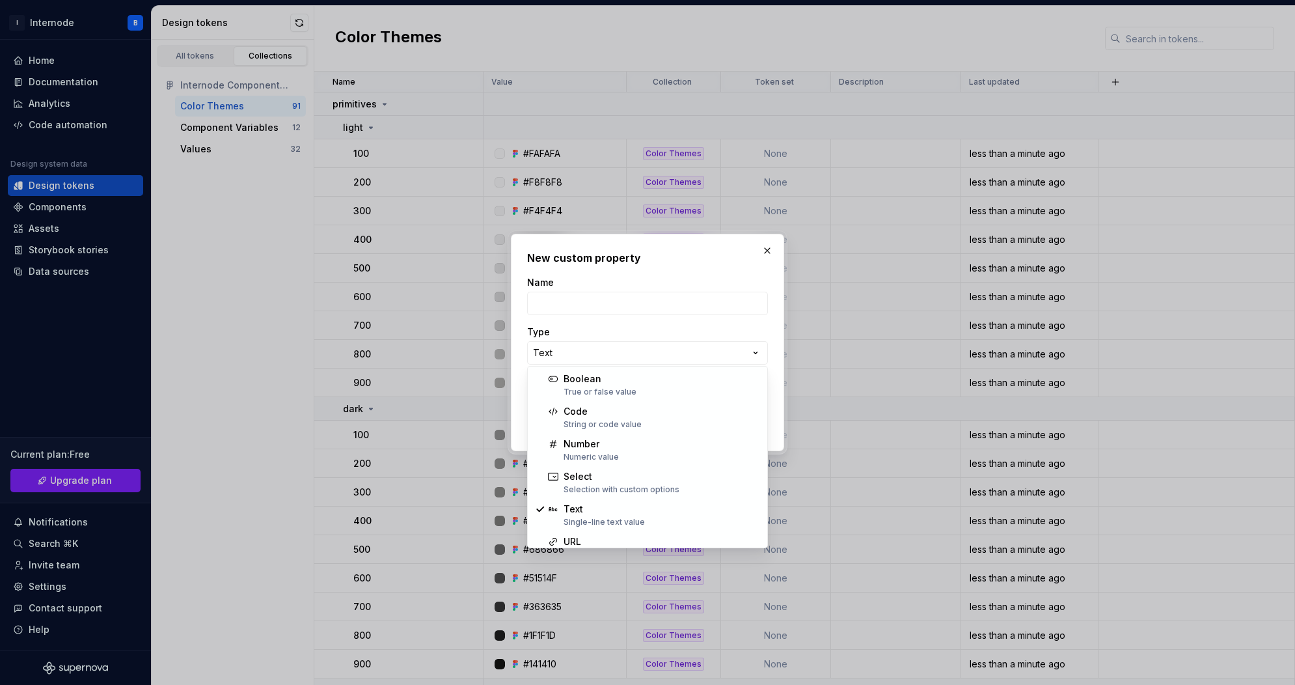
click at [768, 247] on div "**********" at bounding box center [647, 342] width 1295 height 685
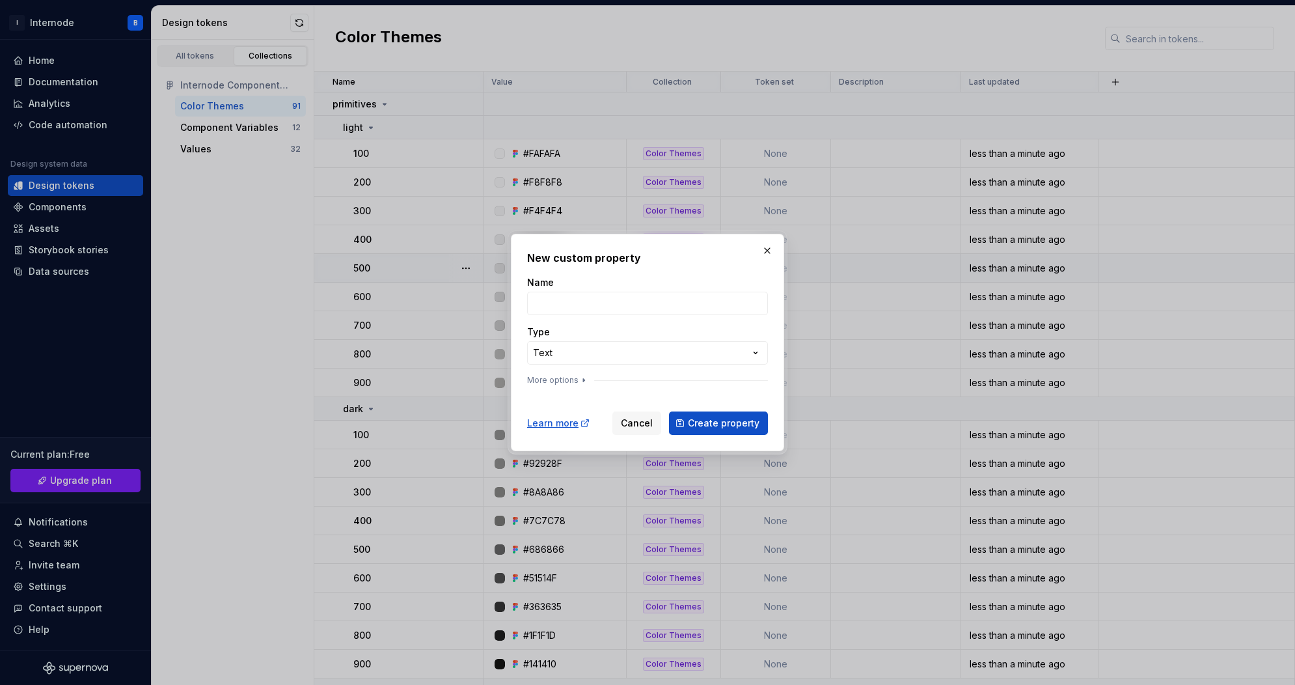
click at [768, 250] on button "button" at bounding box center [767, 250] width 18 height 18
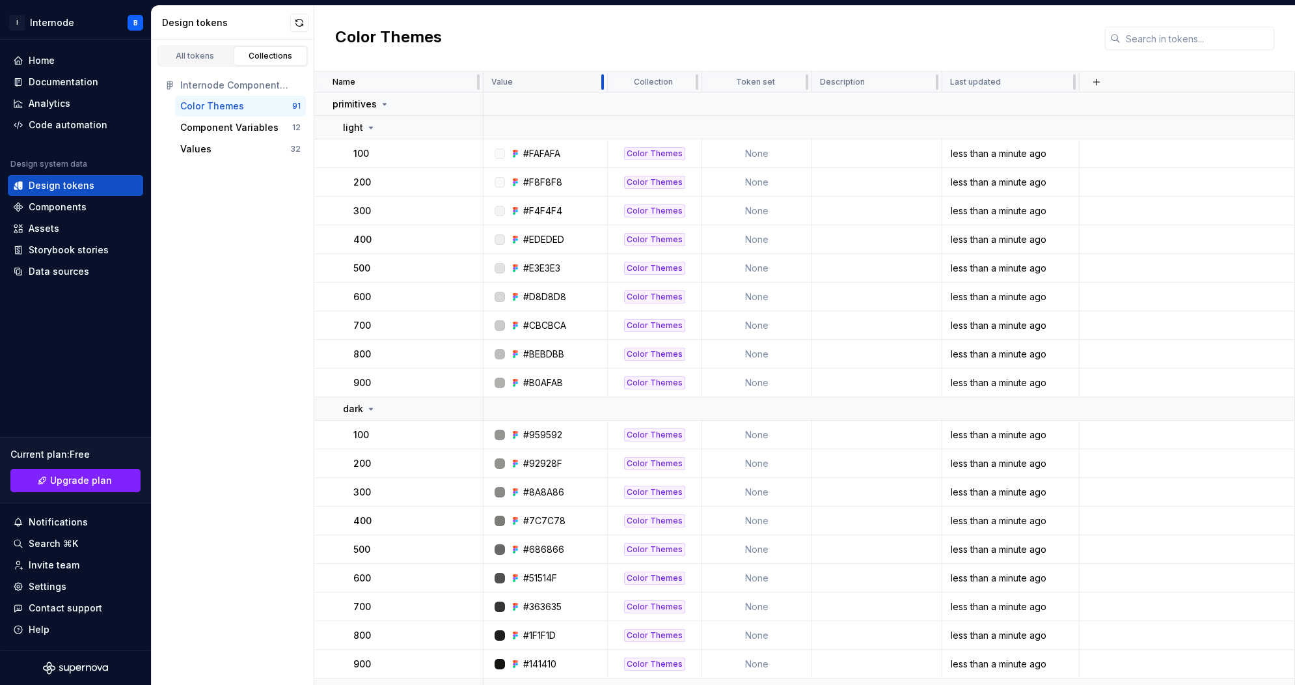
drag, startPoint x: 624, startPoint y: 58, endPoint x: 605, endPoint y: 61, distance: 19.0
click at [605, 72] on div at bounding box center [602, 82] width 10 height 21
click at [469, 144] on button "button" at bounding box center [466, 153] width 18 height 18
click at [472, 150] on icon at bounding box center [470, 155] width 10 height 10
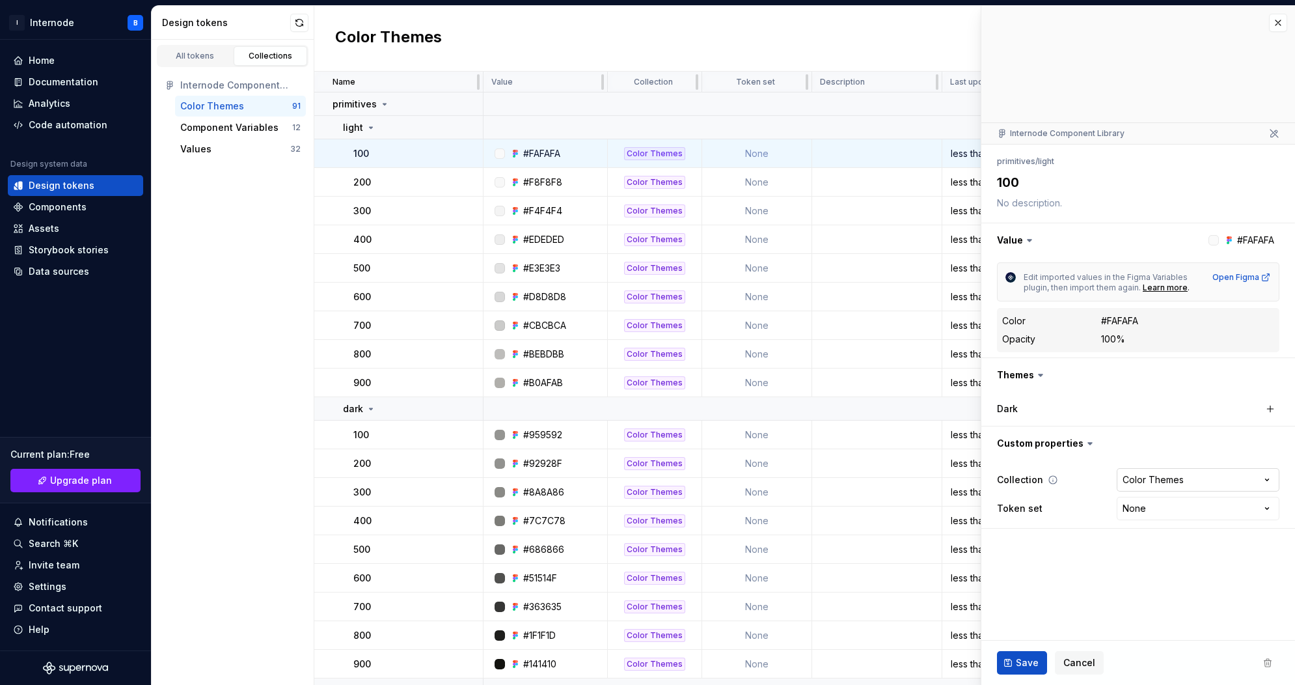
click at [1166, 476] on html "I Internode B Home Documentation Analytics Code automation Design system data D…" at bounding box center [647, 342] width 1295 height 685
click at [1181, 445] on html "I Internode B Home Documentation Analytics Code automation Design system data D…" at bounding box center [647, 342] width 1295 height 685
click at [1282, 21] on button "button" at bounding box center [1278, 23] width 18 height 18
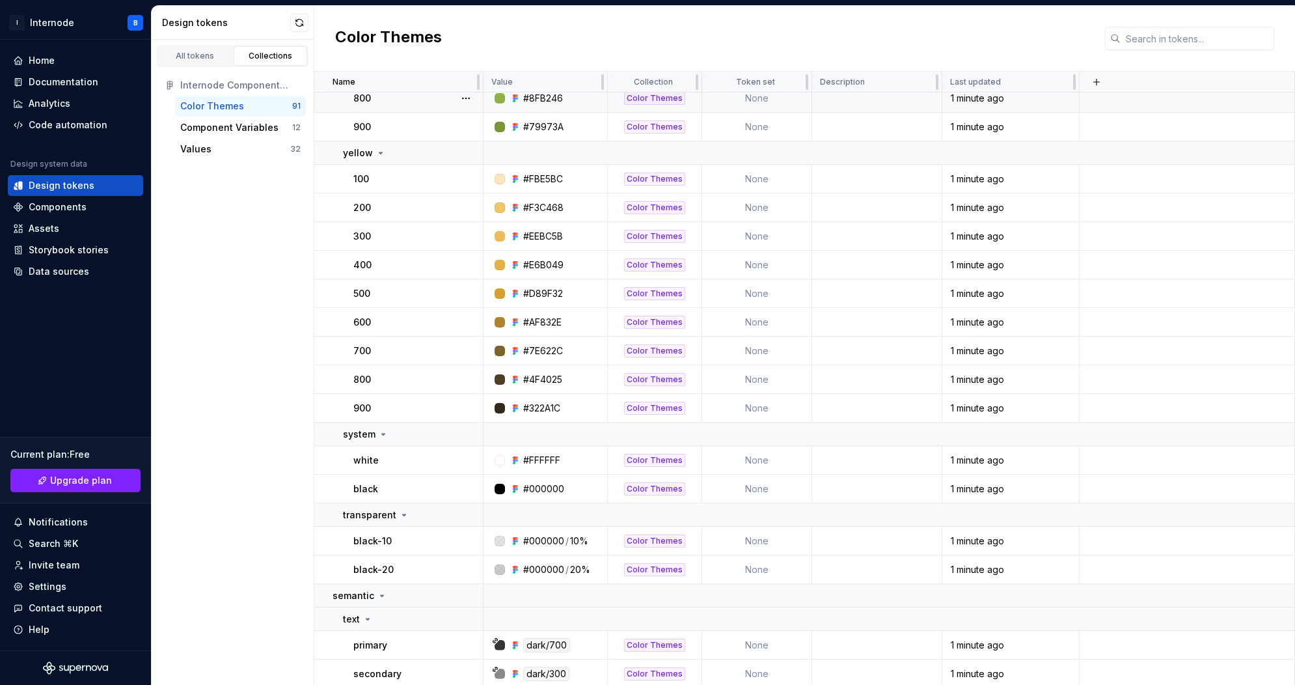
scroll to position [1890, 0]
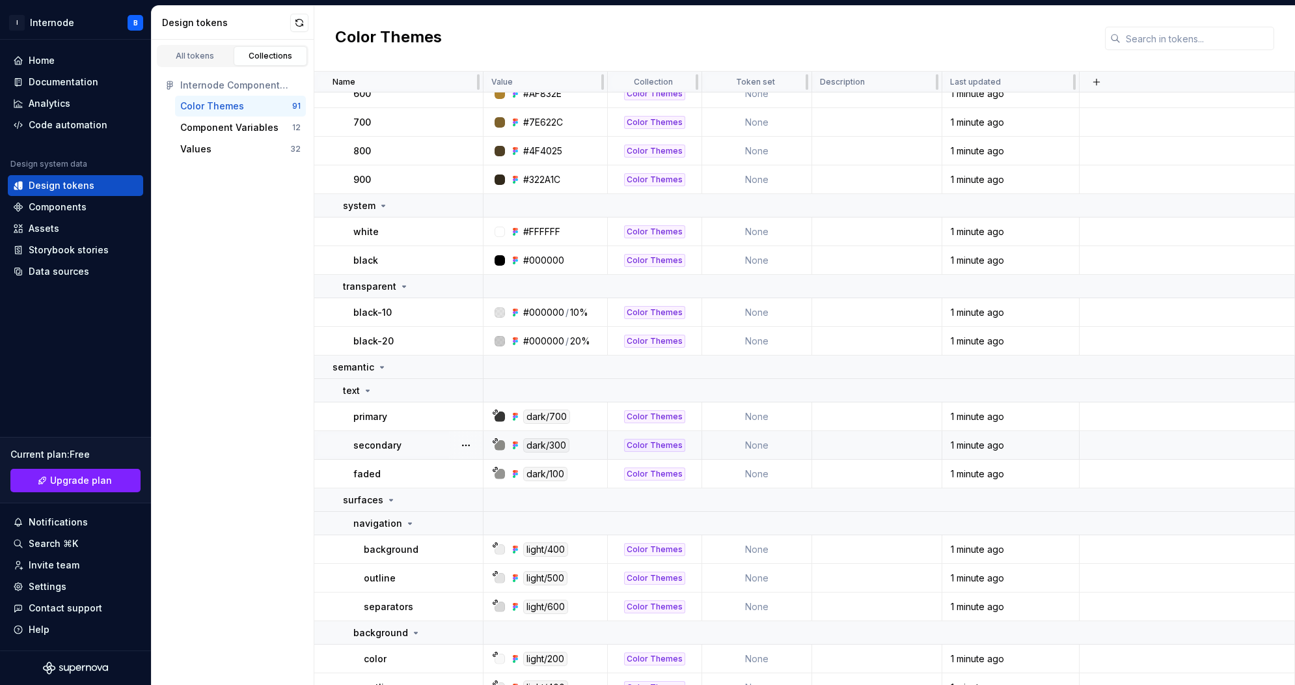
click at [499, 440] on div at bounding box center [500, 445] width 10 height 10
type textarea "*"
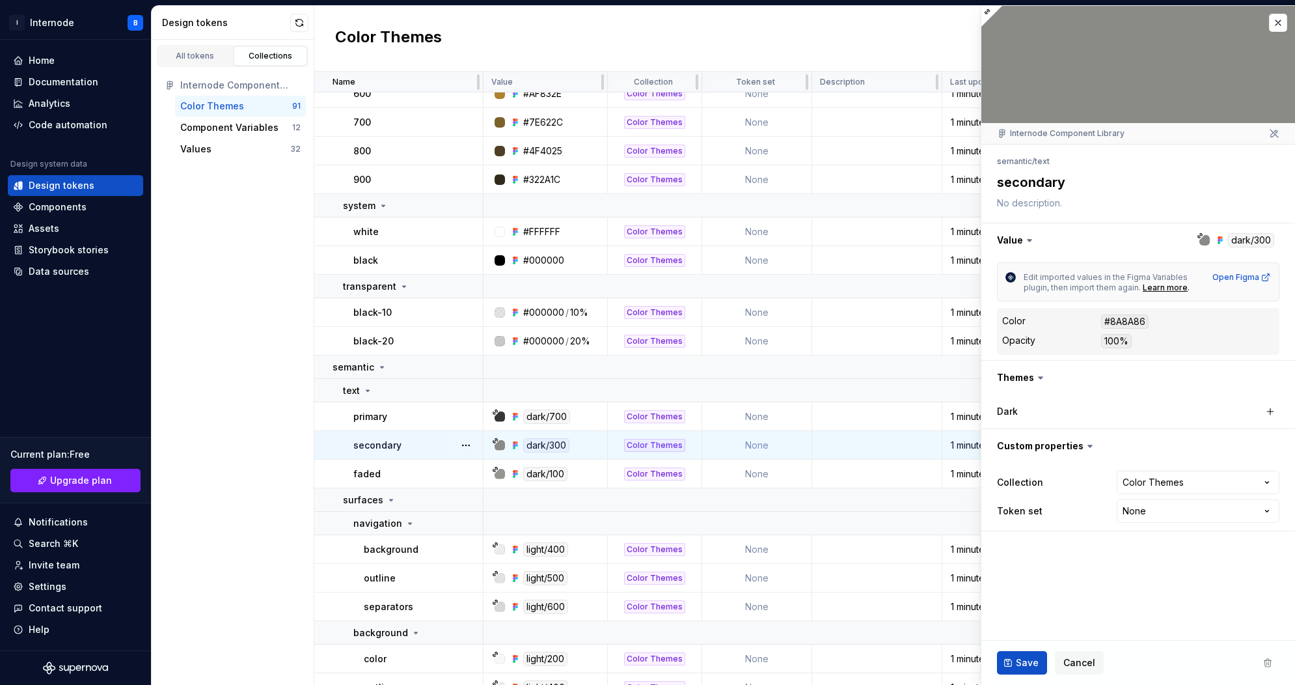
click at [1026, 241] on icon at bounding box center [1029, 240] width 13 height 13
click at [1023, 237] on icon at bounding box center [1029, 240] width 13 height 13
click at [1014, 242] on button "button" at bounding box center [1138, 240] width 314 height 34
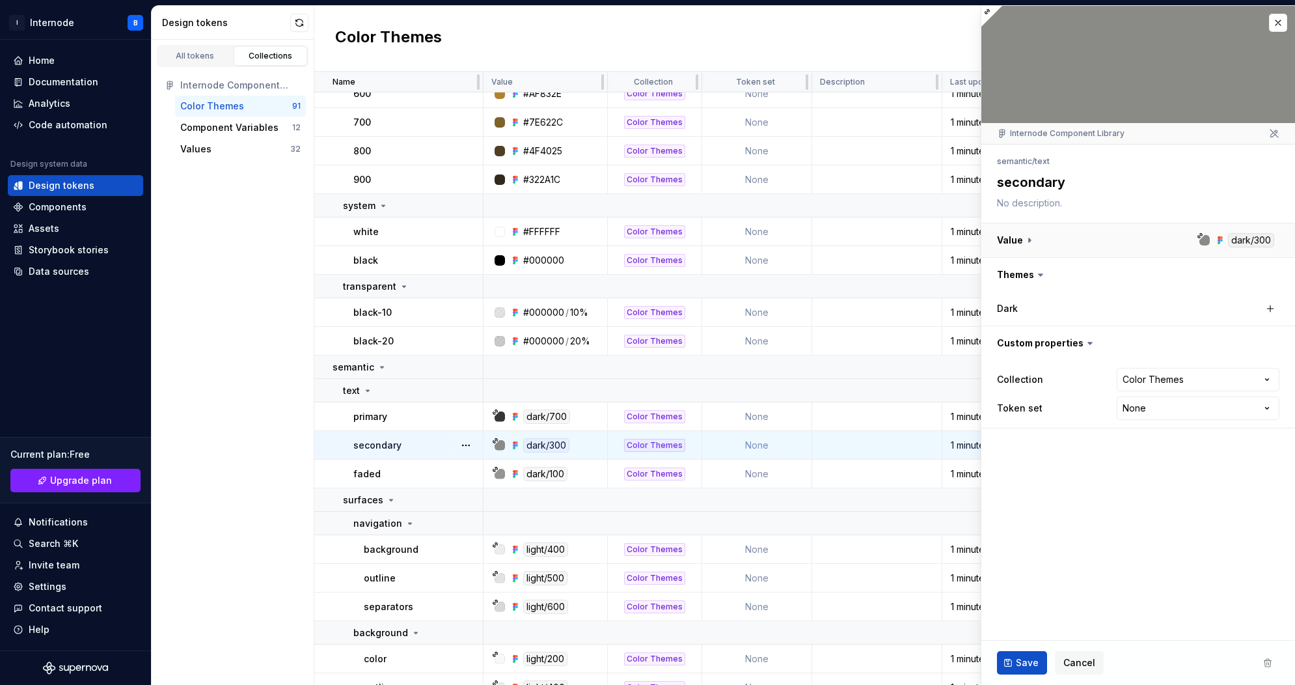
click at [1028, 240] on button "button" at bounding box center [1138, 240] width 314 height 34
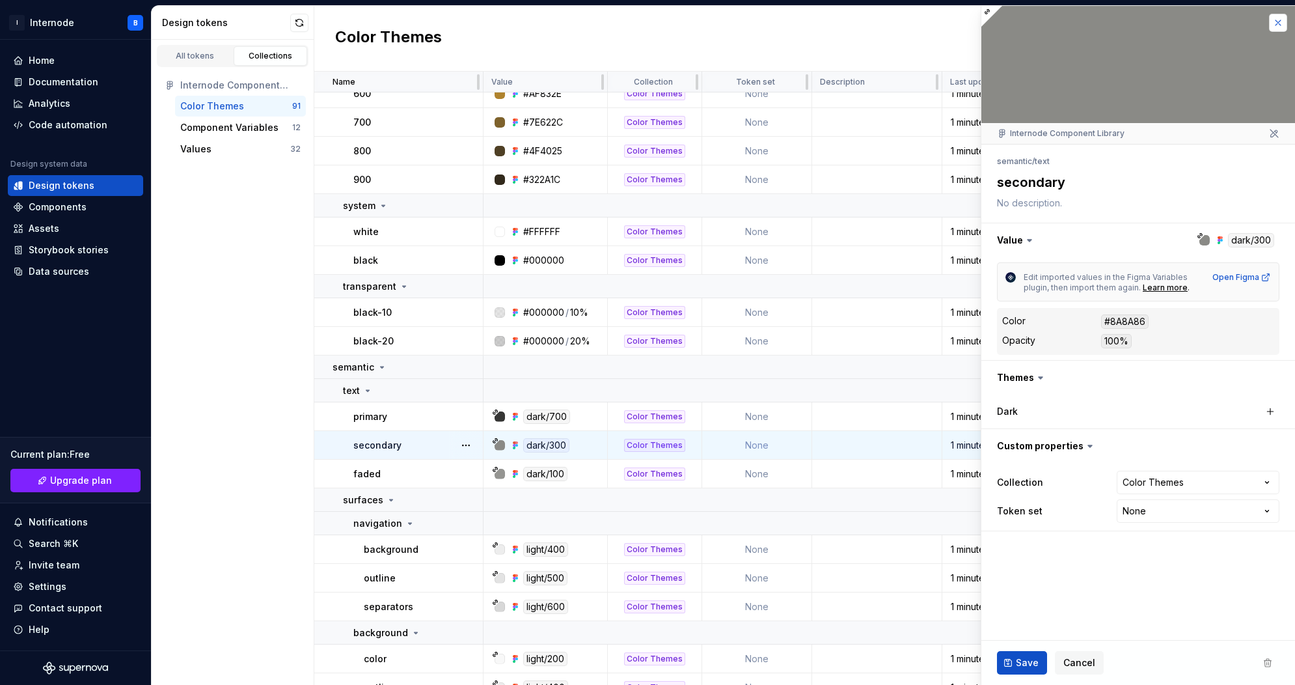
click at [1273, 23] on button "button" at bounding box center [1278, 23] width 18 height 18
